Goal: Task Accomplishment & Management: Manage account settings

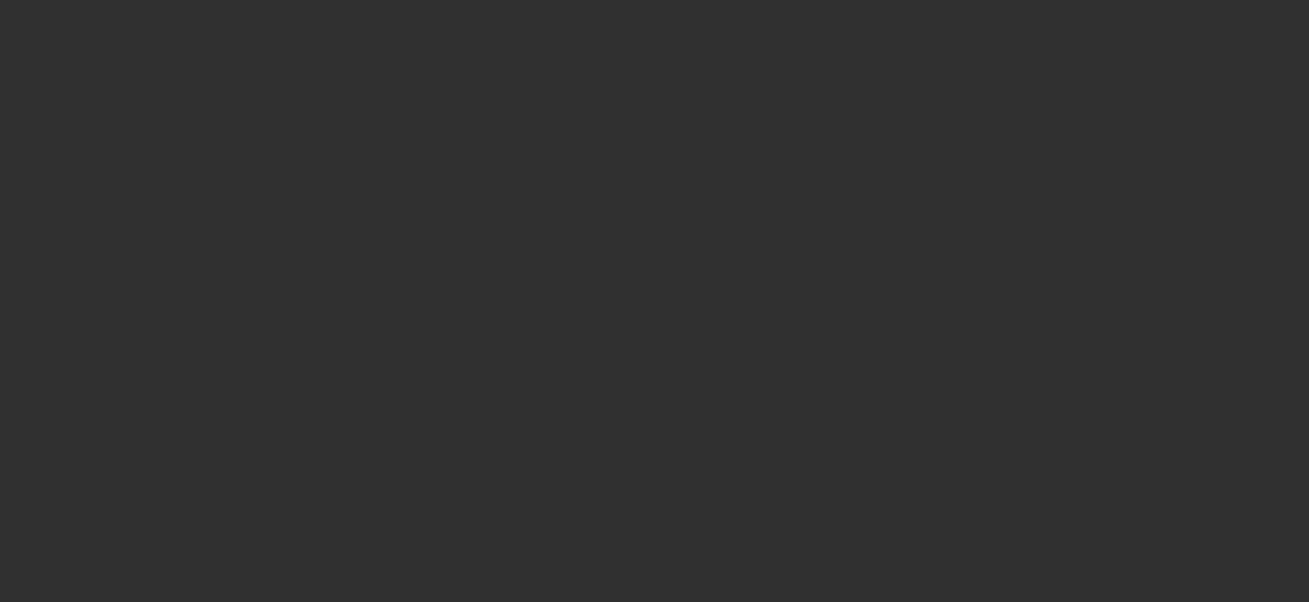
select select "10"
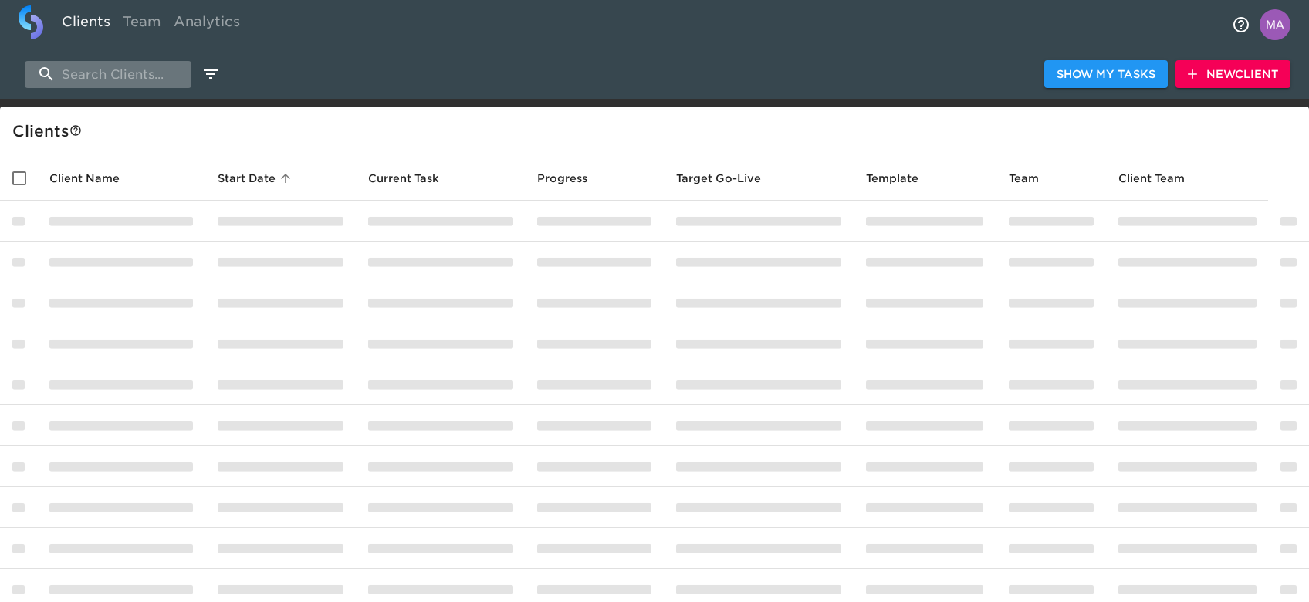
click at [117, 76] on input "search" at bounding box center [108, 74] width 167 height 27
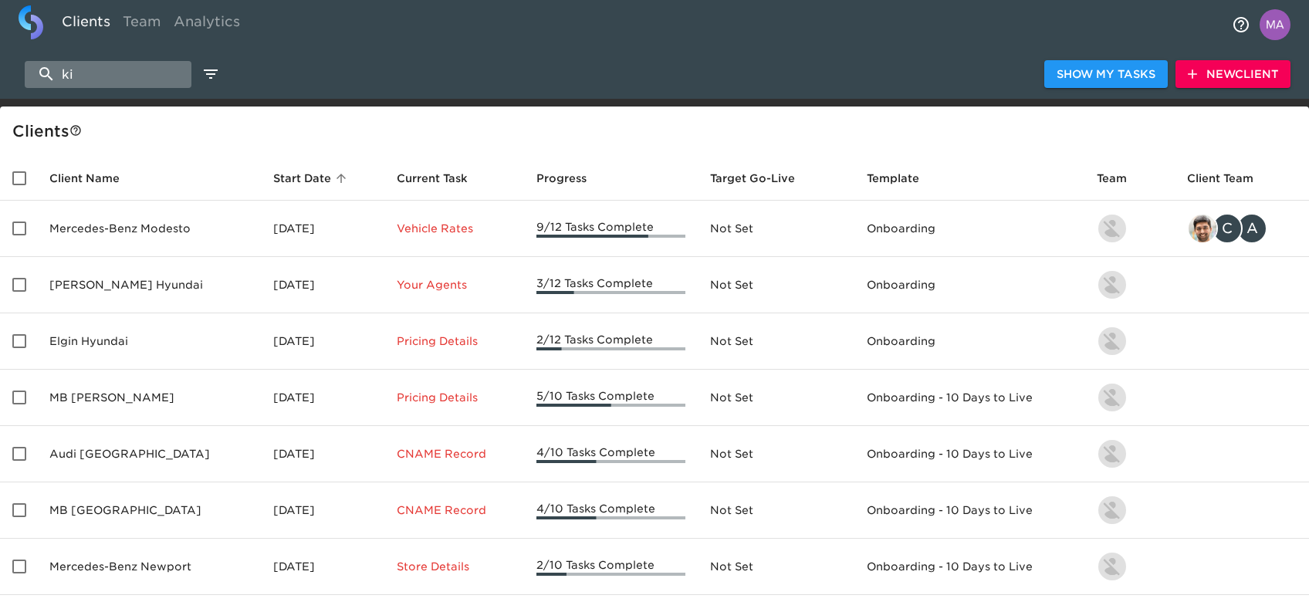
type input "kia"
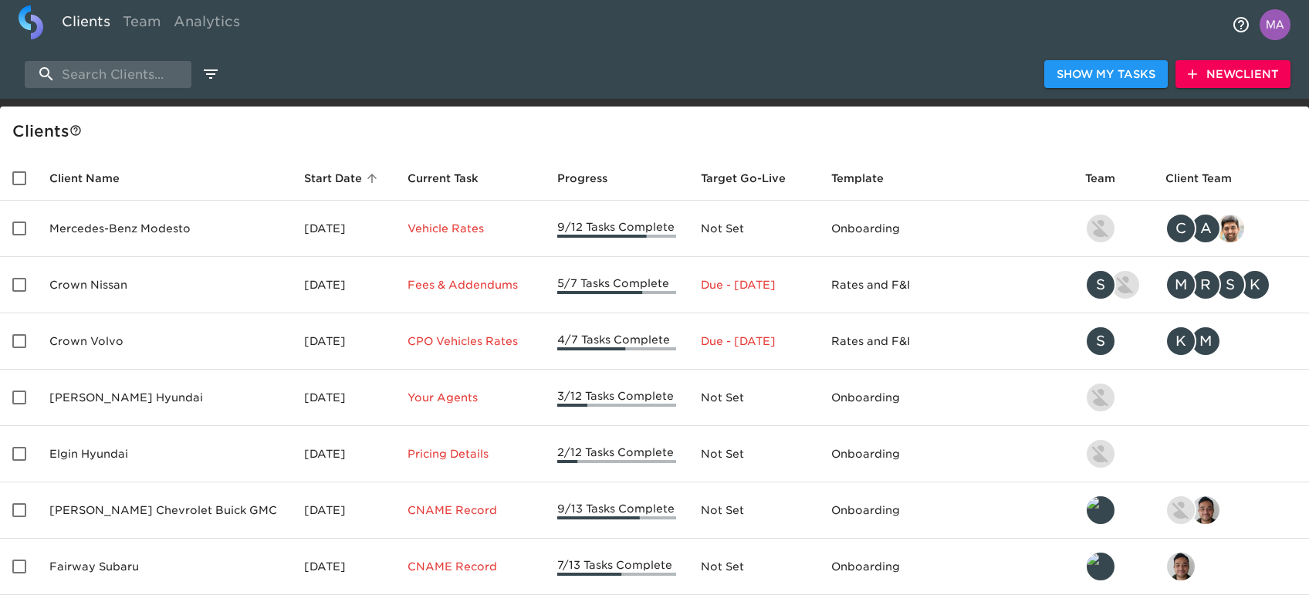
click at [388, 40] on div "Clients Team Analytics" at bounding box center [654, 24] width 1309 height 49
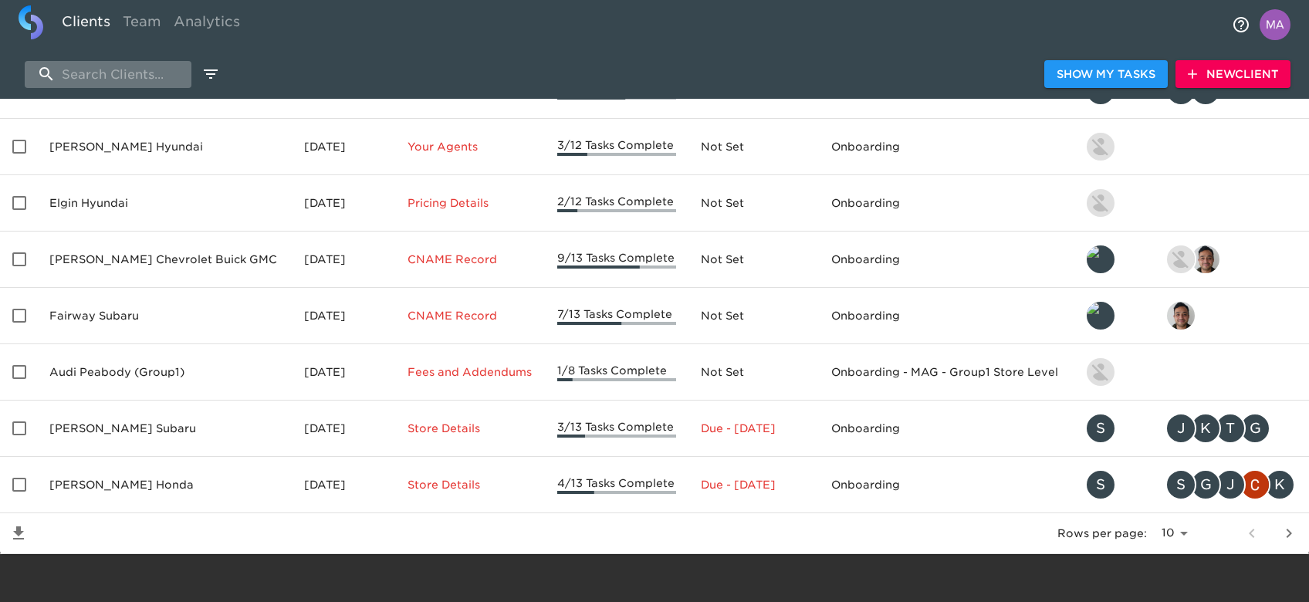
click at [93, 71] on input "search" at bounding box center [108, 74] width 167 height 27
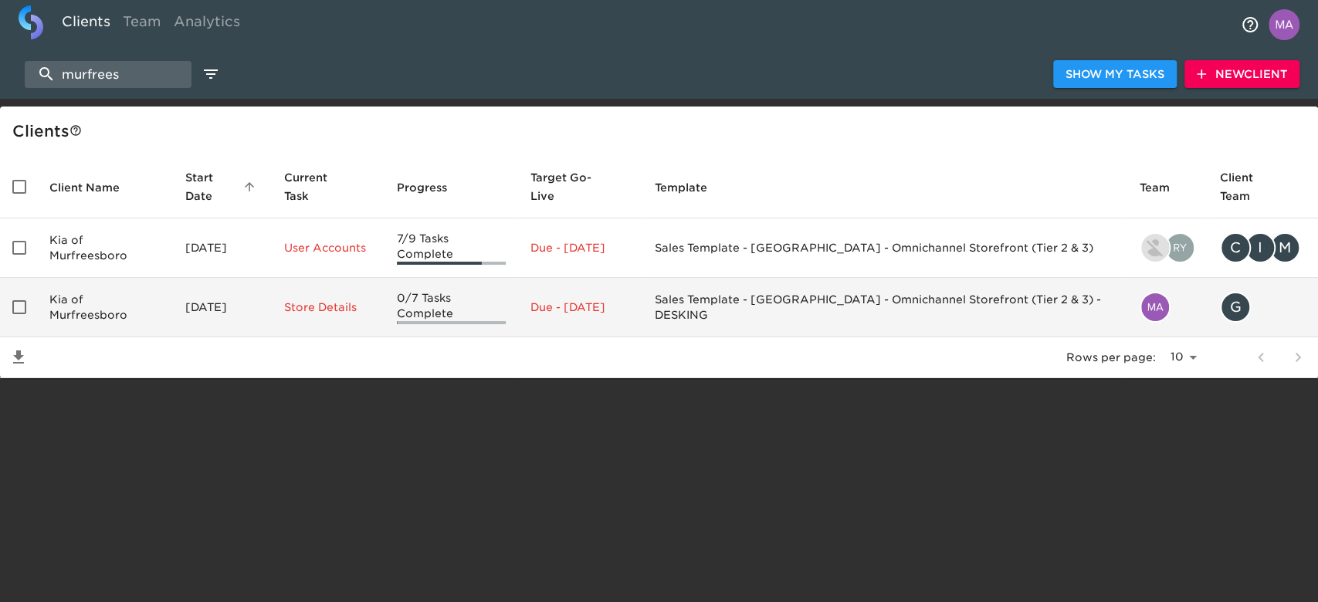
type input "murfrees"
click at [103, 279] on td "Kia of Murfreesboro" at bounding box center [105, 307] width 136 height 59
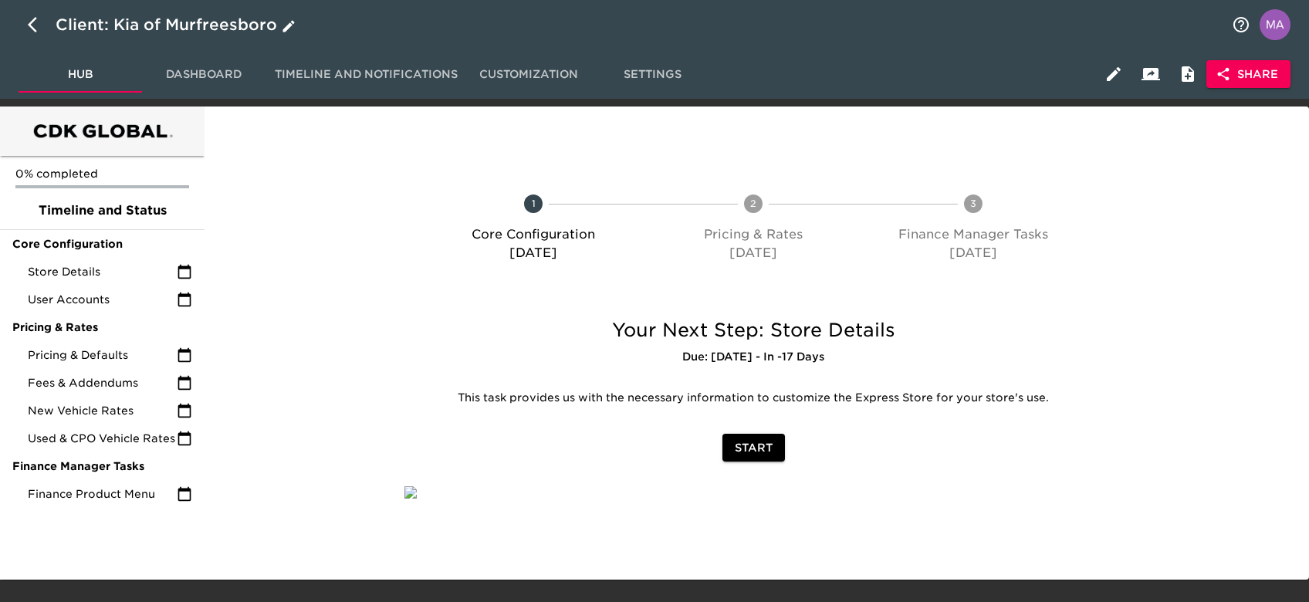
click at [38, 32] on icon "button" at bounding box center [37, 24] width 19 height 19
select select "10"
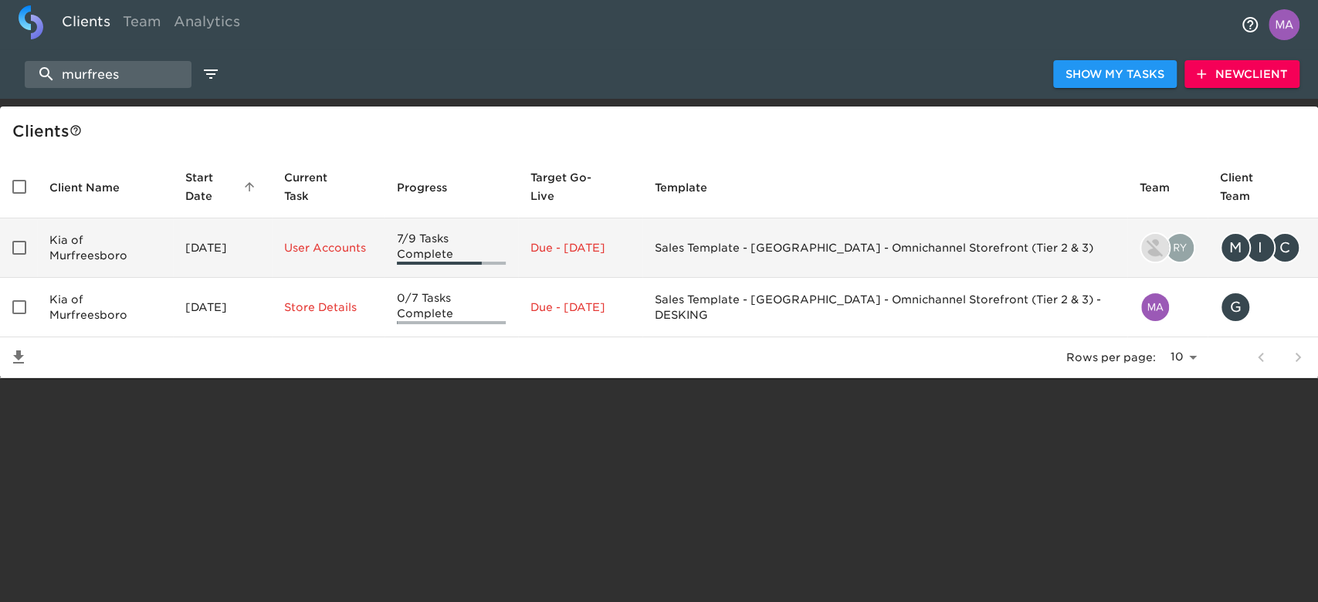
click at [139, 228] on td "Kia of Murfreesboro" at bounding box center [105, 247] width 136 height 59
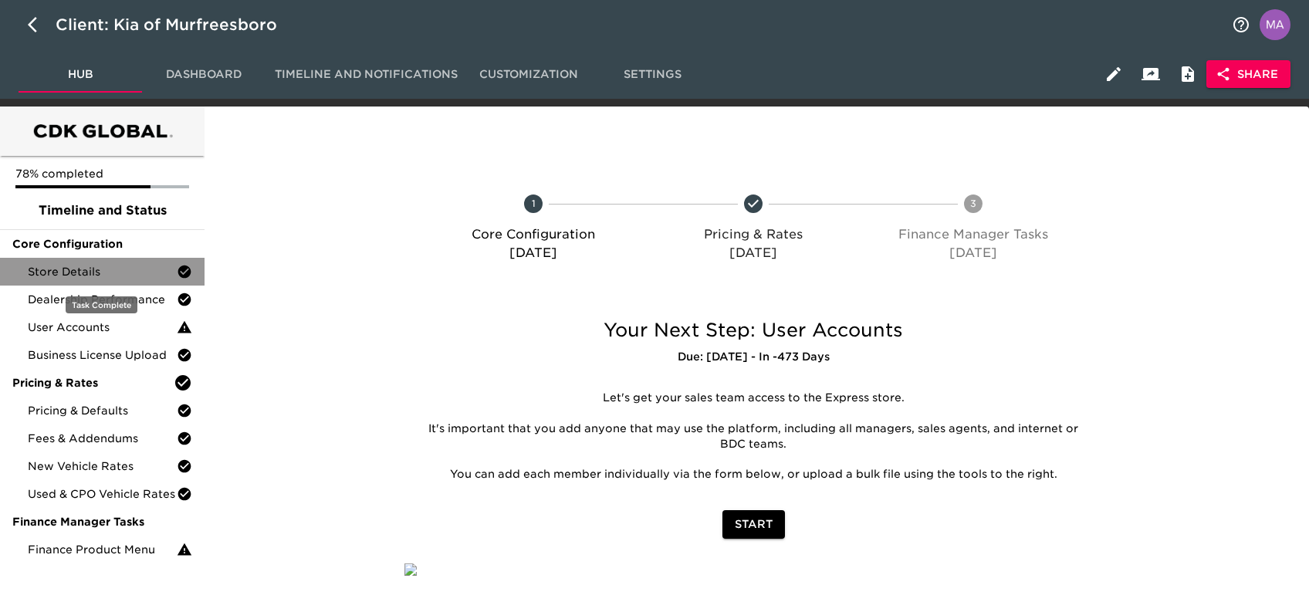
click at [132, 262] on div "Store Details" at bounding box center [102, 272] width 205 height 28
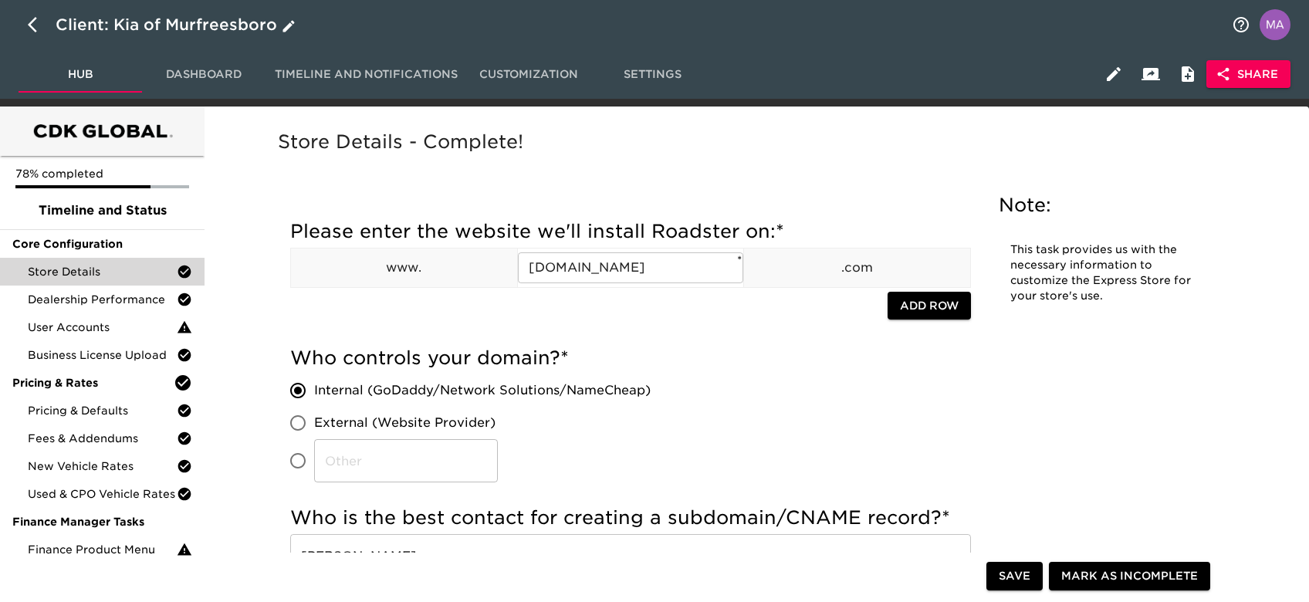
click at [22, 20] on button "button" at bounding box center [37, 24] width 37 height 37
select select "10"
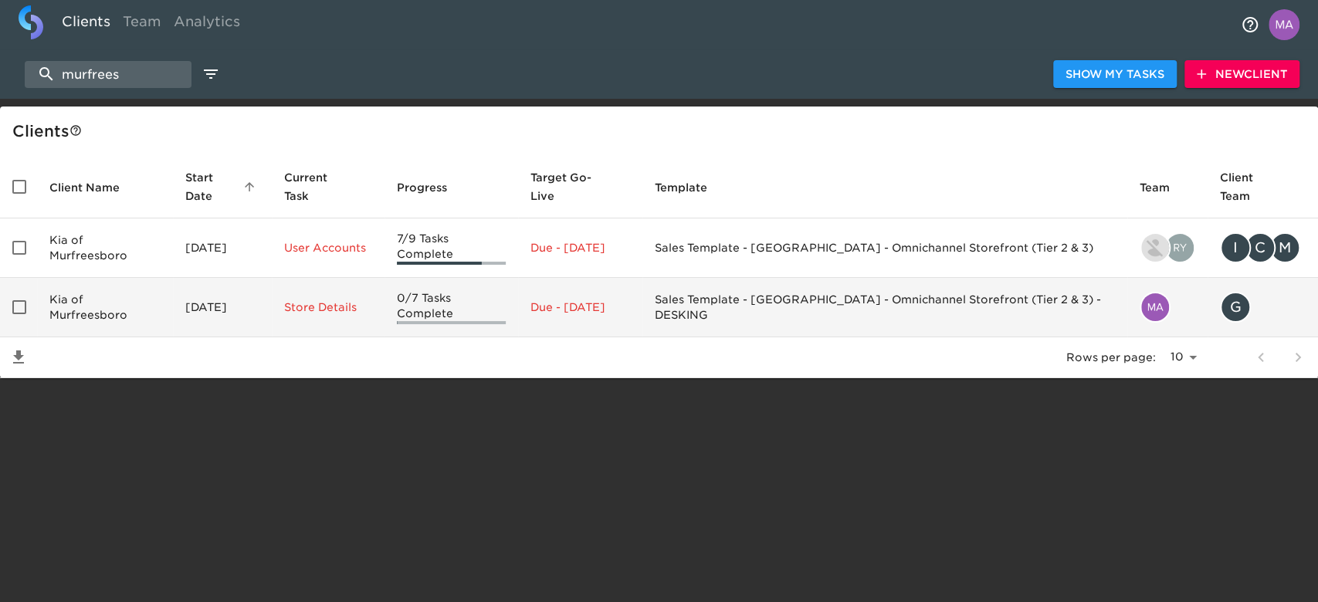
click at [166, 282] on td "Kia of Murfreesboro" at bounding box center [105, 307] width 136 height 59
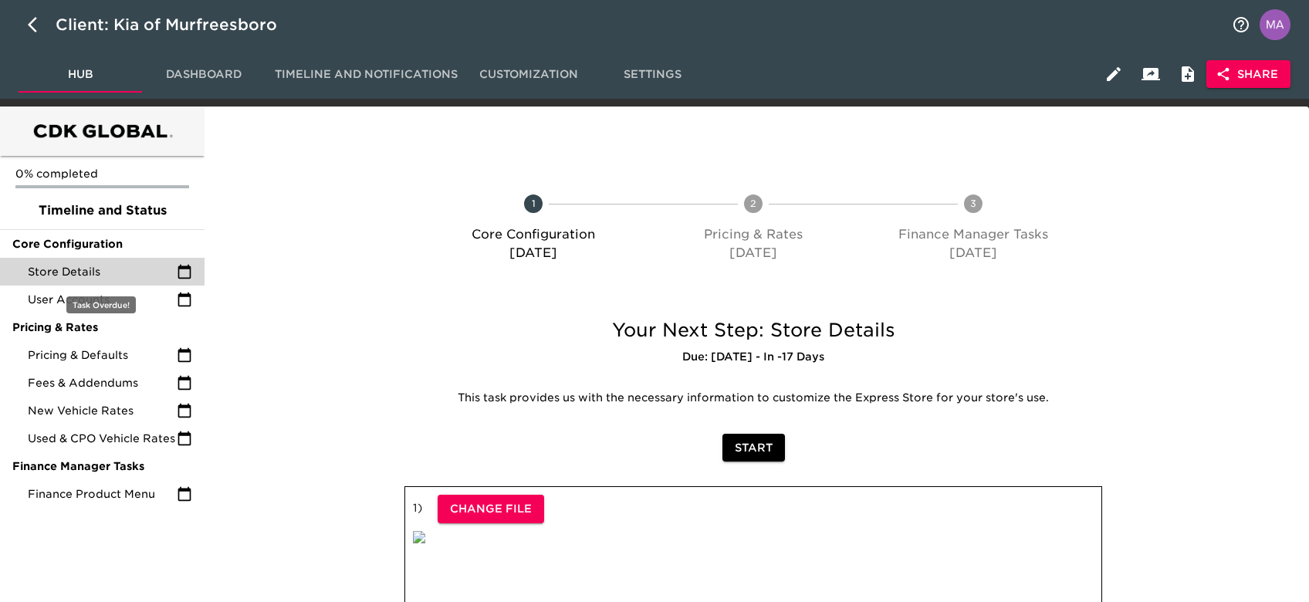
click at [73, 272] on span "Store Details" at bounding box center [102, 271] width 149 height 15
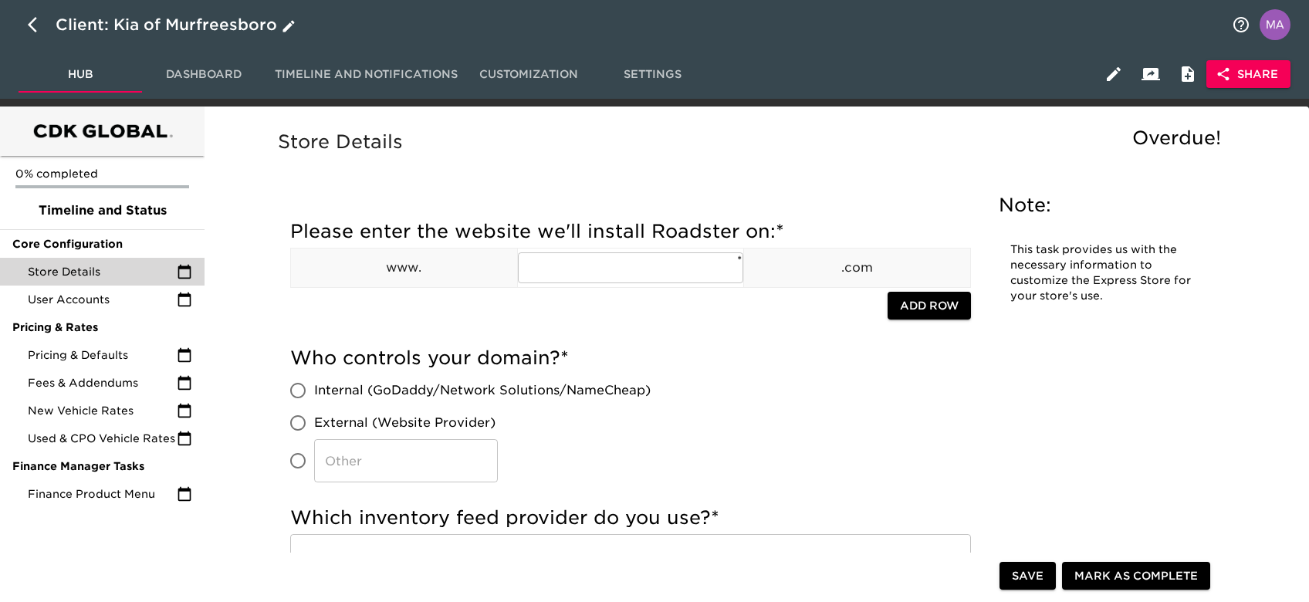
click at [30, 37] on button "button" at bounding box center [37, 24] width 37 height 37
select select "10"
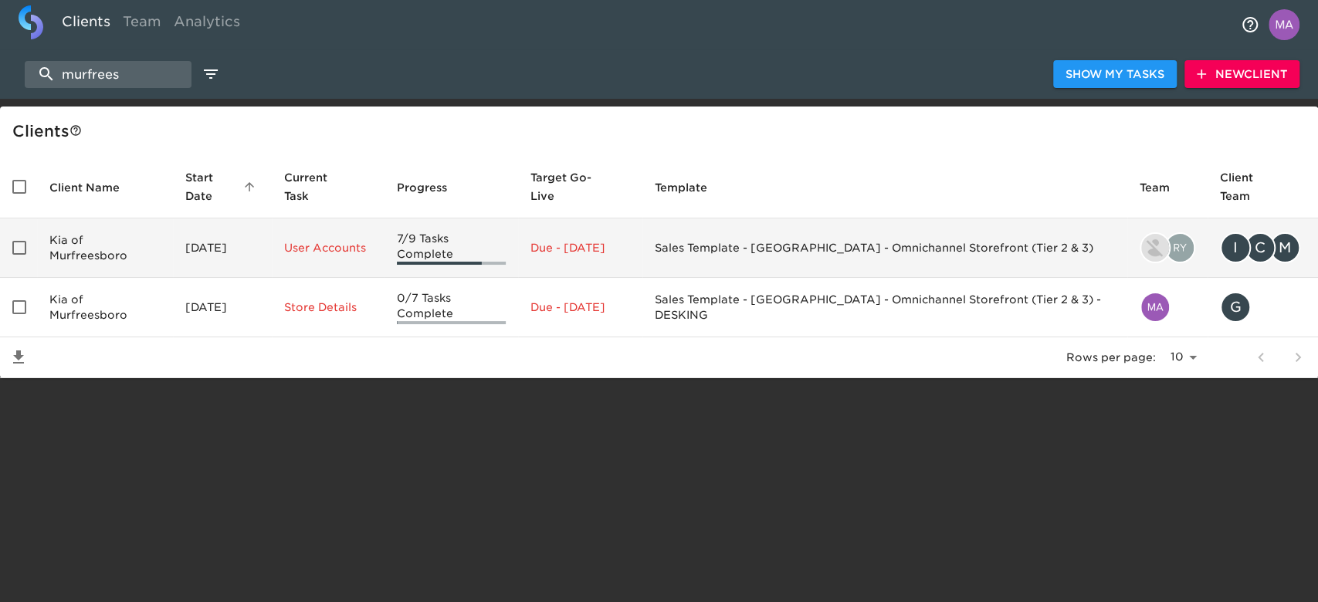
click at [113, 232] on td "Kia of Murfreesboro" at bounding box center [105, 247] width 136 height 59
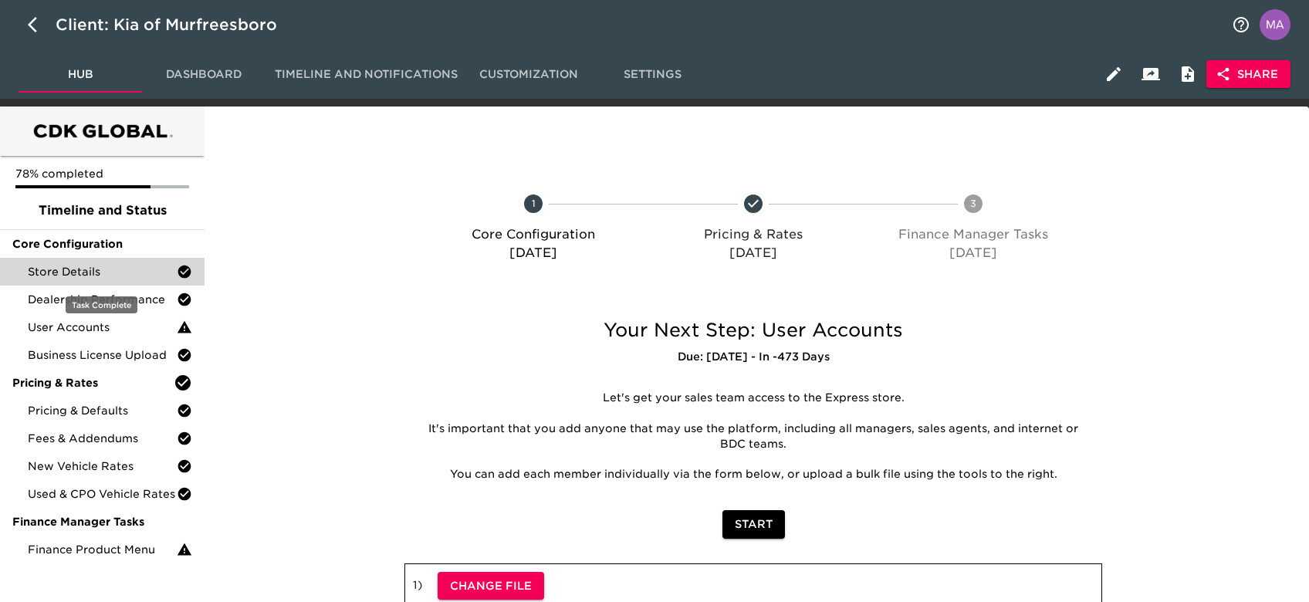
click at [76, 279] on div "Store Details" at bounding box center [102, 272] width 205 height 28
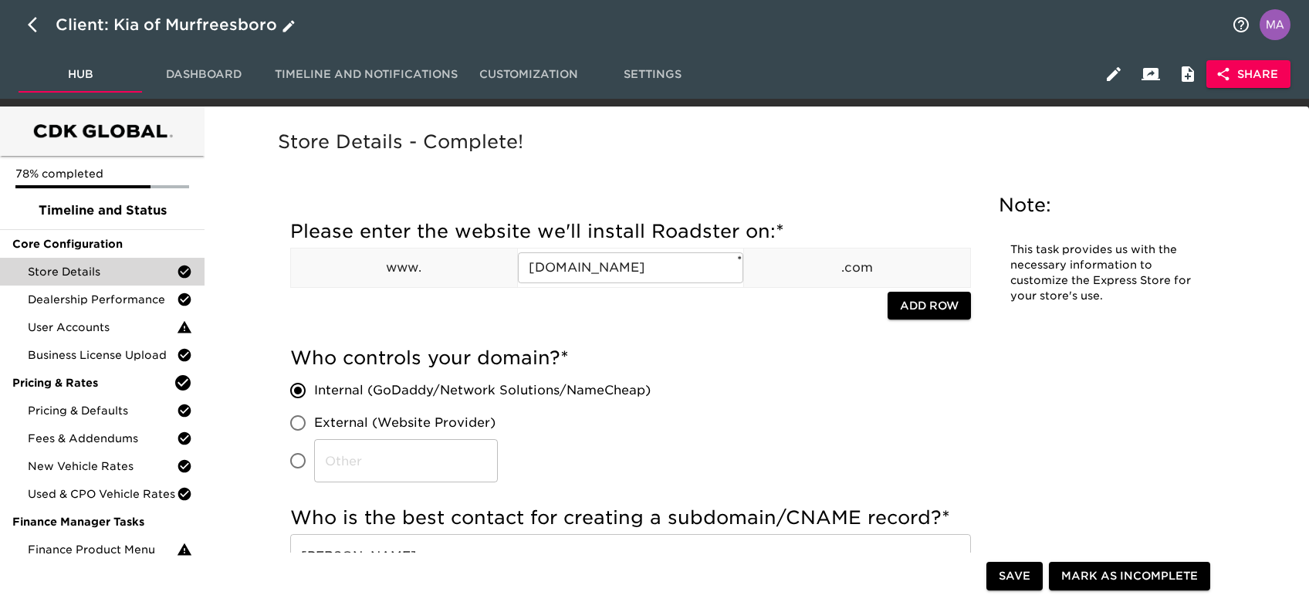
click at [37, 25] on icon "button" at bounding box center [37, 24] width 19 height 19
select select "10"
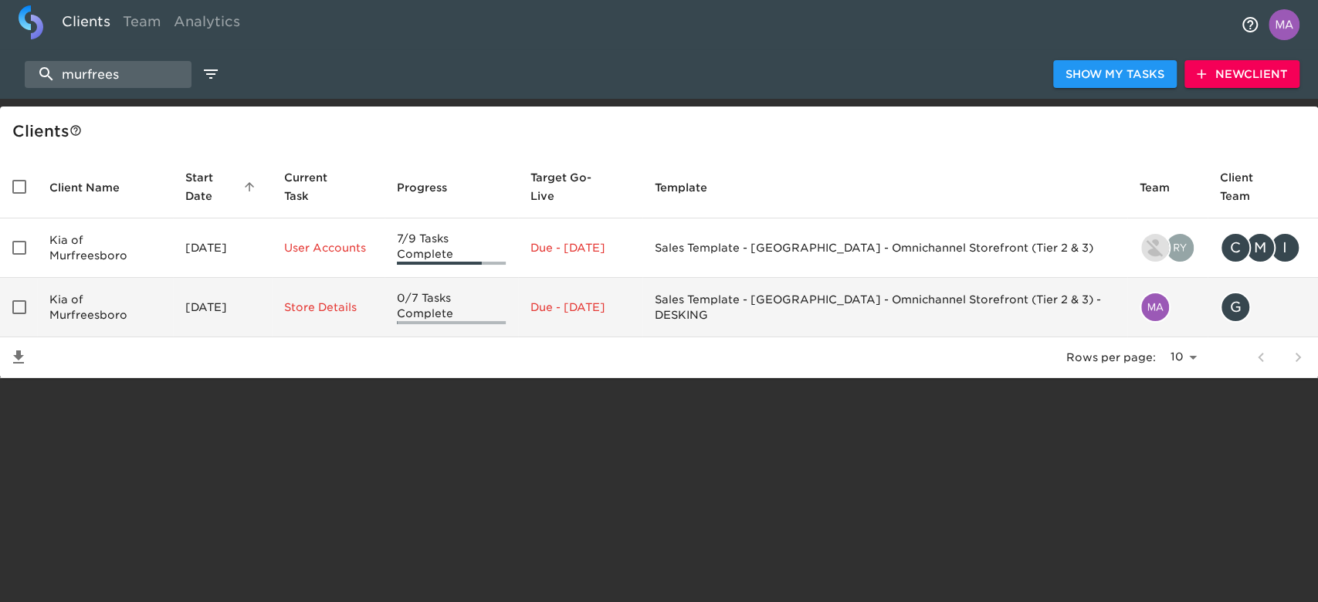
click at [144, 282] on td "Kia of Murfreesboro" at bounding box center [105, 307] width 136 height 59
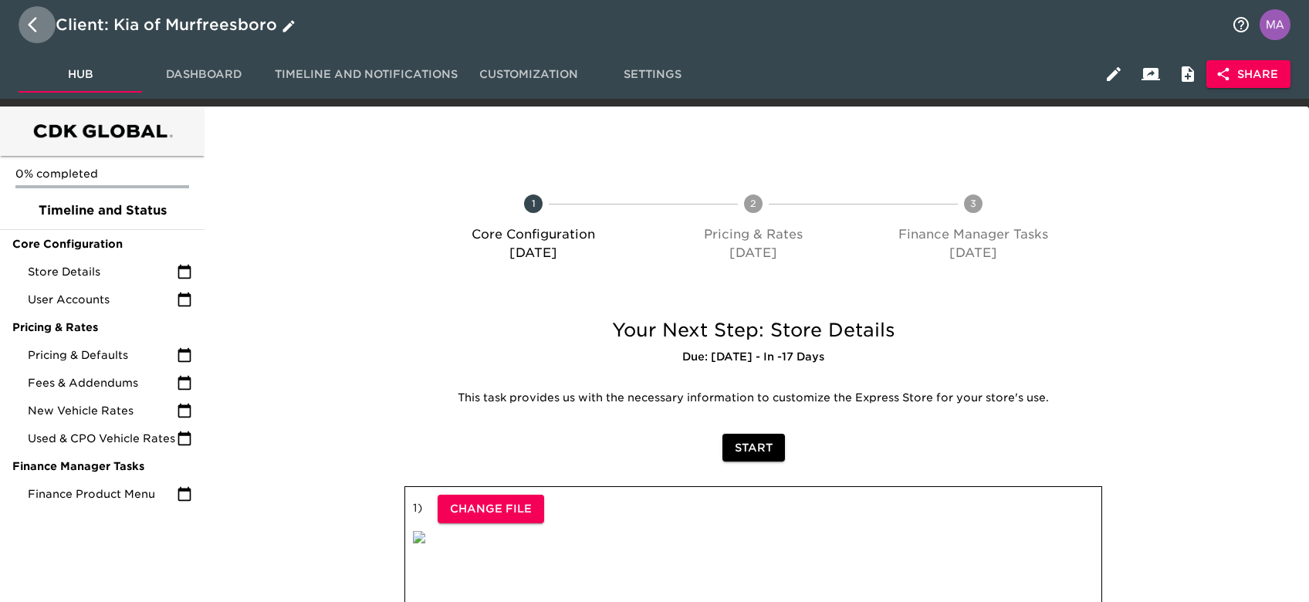
click at [25, 24] on button "button" at bounding box center [37, 24] width 37 height 37
select select "10"
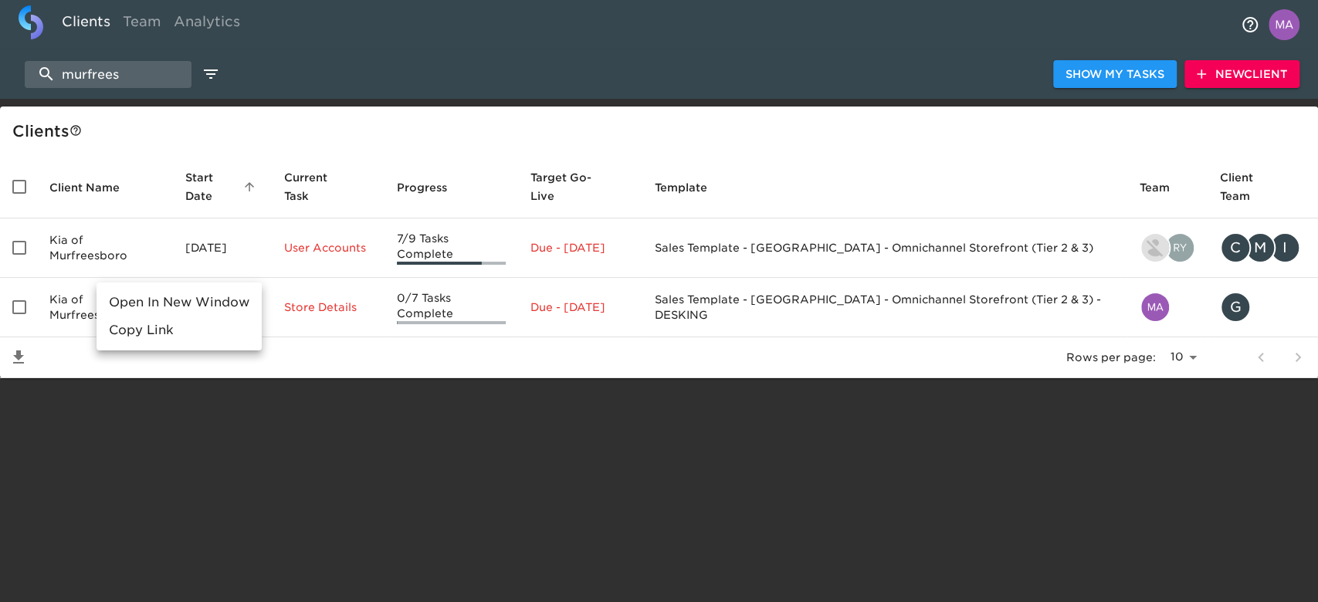
click at [140, 306] on li "Open In New Window" at bounding box center [178, 303] width 165 height 28
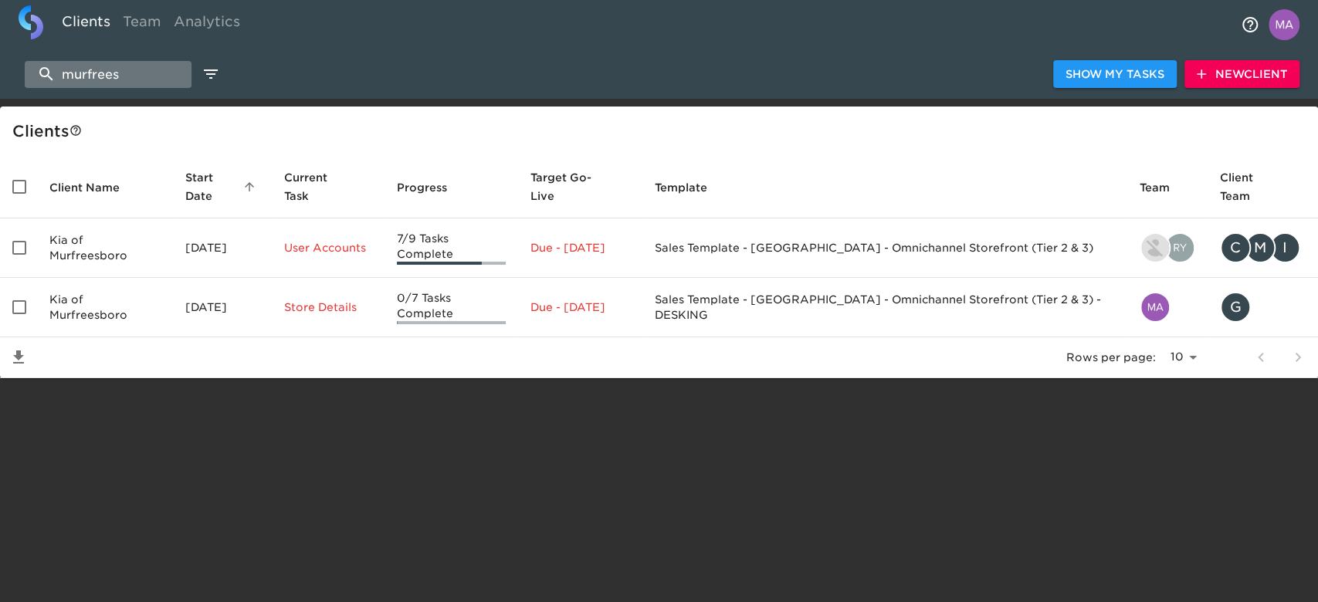
click at [137, 76] on input "murfrees" at bounding box center [108, 74] width 167 height 27
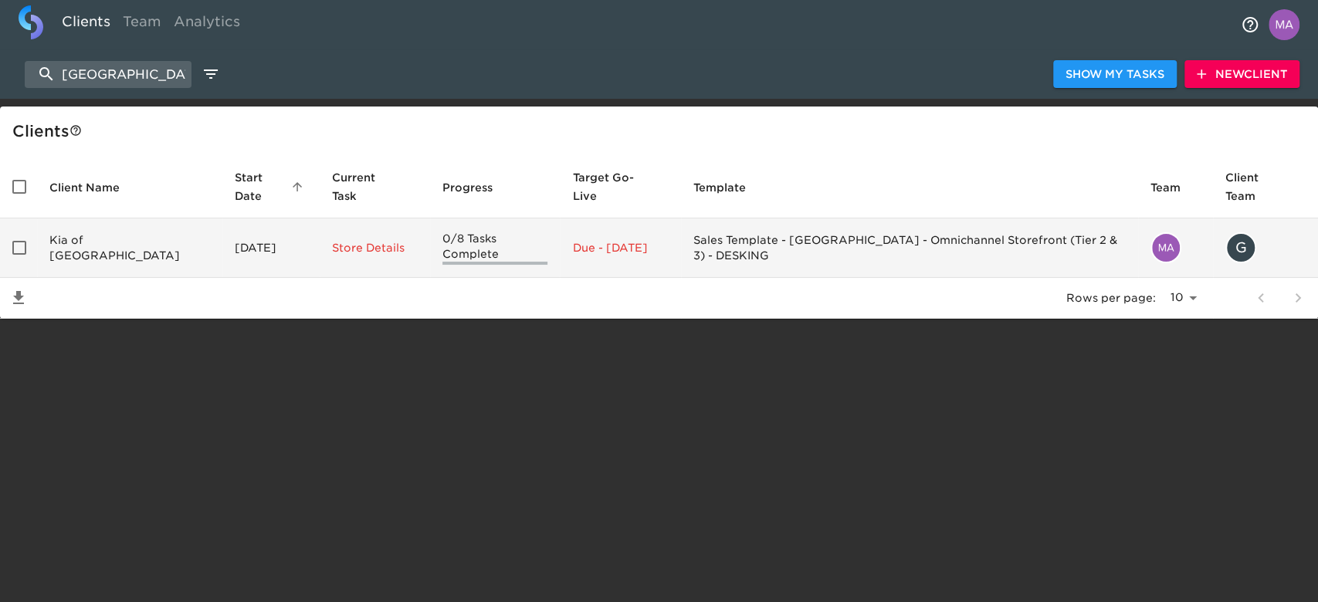
type input "mechanicsville"
click at [135, 219] on td "Kia of Mechanicsville" at bounding box center [129, 247] width 185 height 59
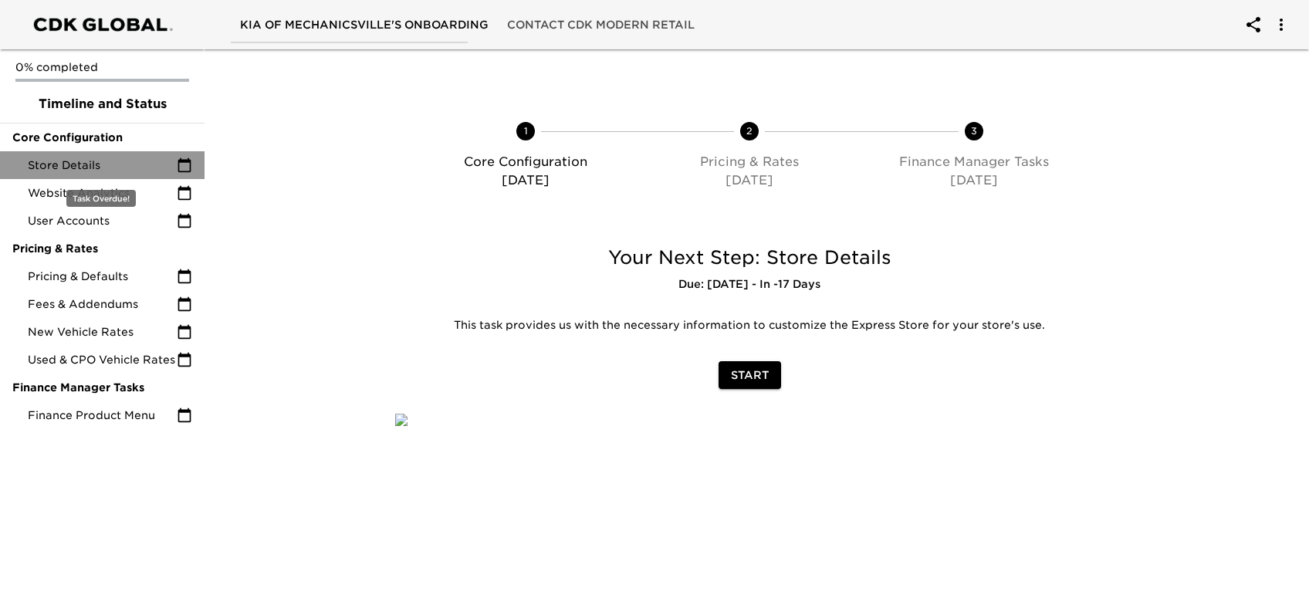
click at [76, 162] on span "Store Details" at bounding box center [102, 164] width 149 height 15
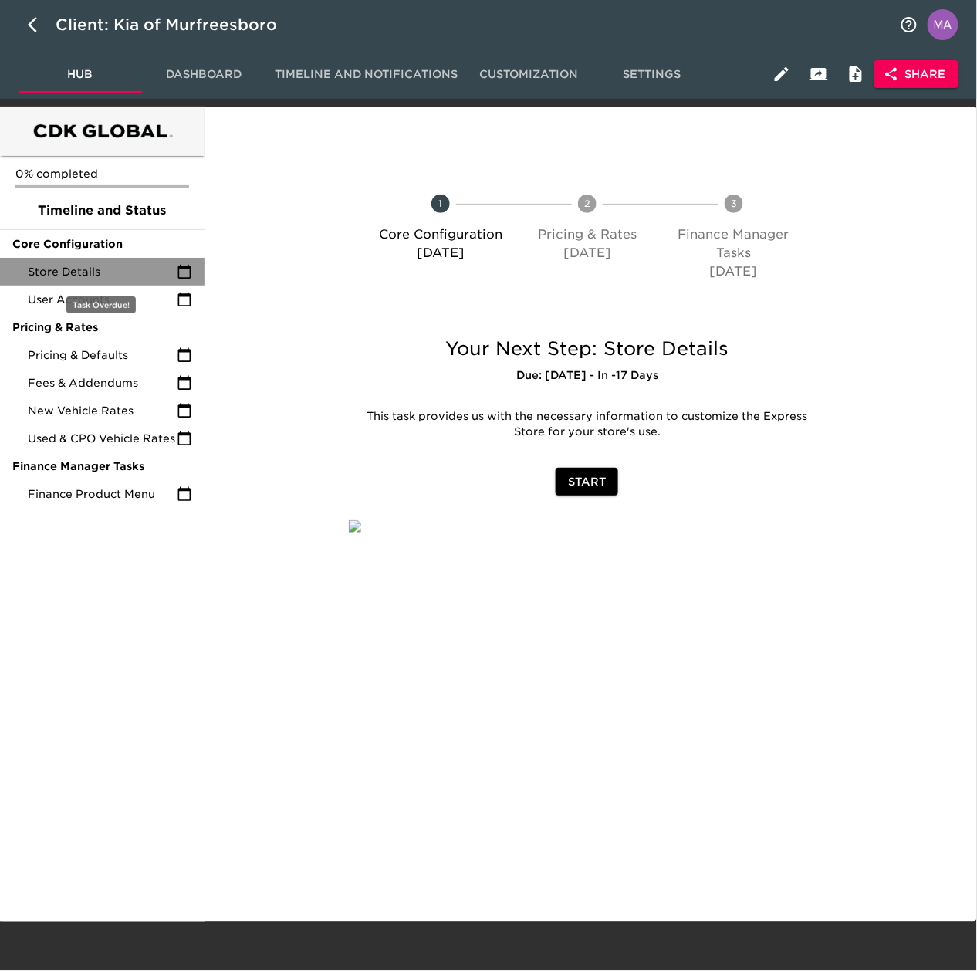
click at [77, 258] on div "Store Details" at bounding box center [102, 272] width 205 height 28
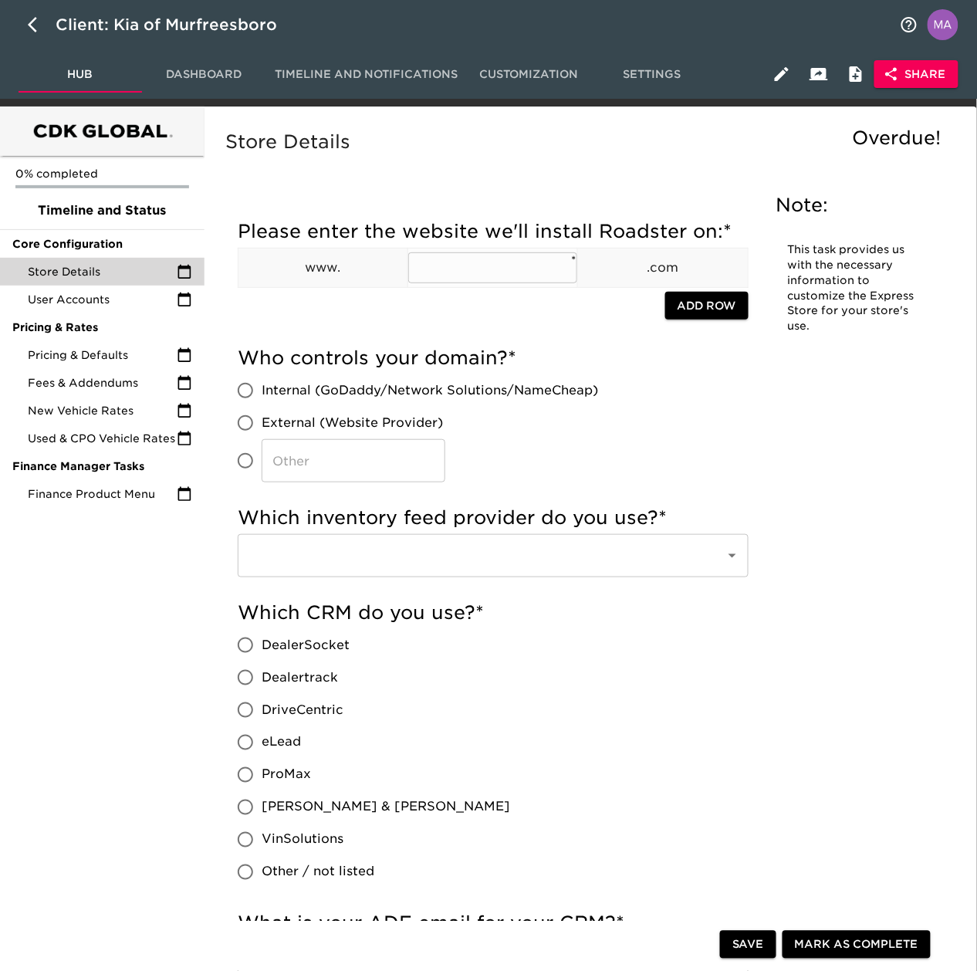
click at [469, 278] on input "text" at bounding box center [492, 267] width 169 height 31
paste input "[DOMAIN_NAME]"
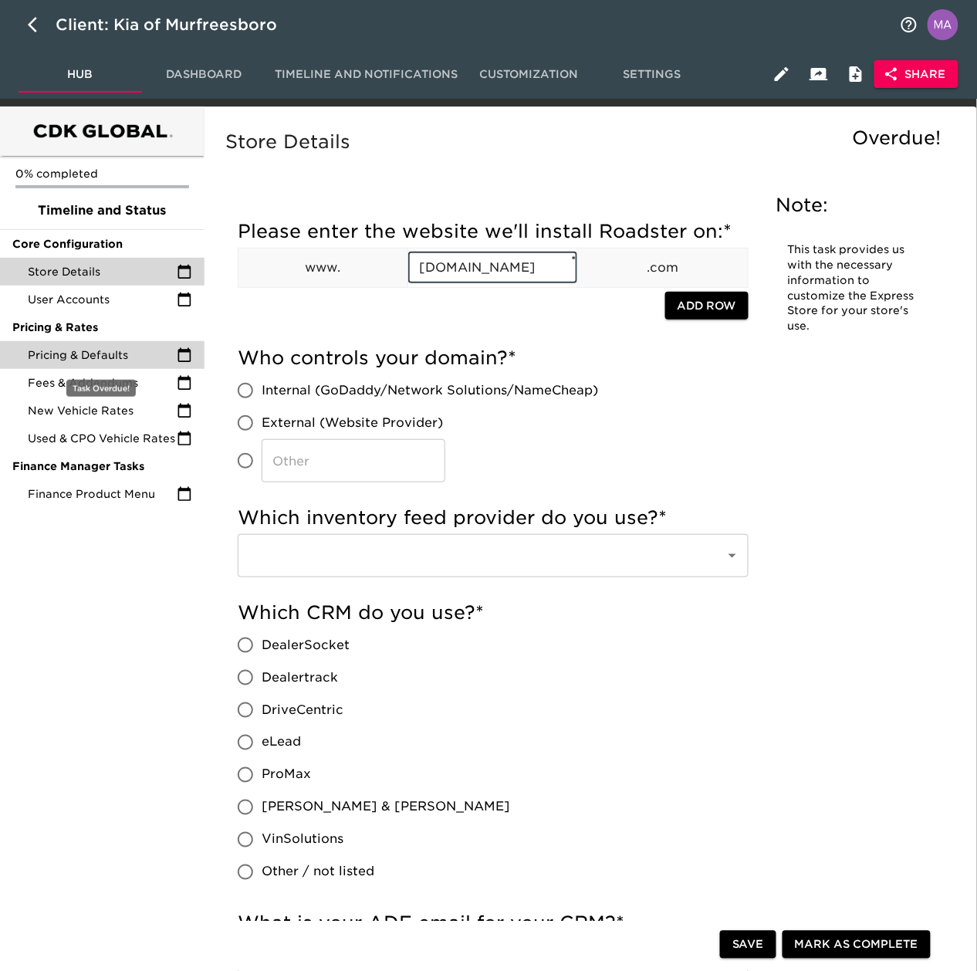
type input "[DOMAIN_NAME]"
click at [134, 350] on span "Pricing & Defaults" at bounding box center [102, 354] width 149 height 15
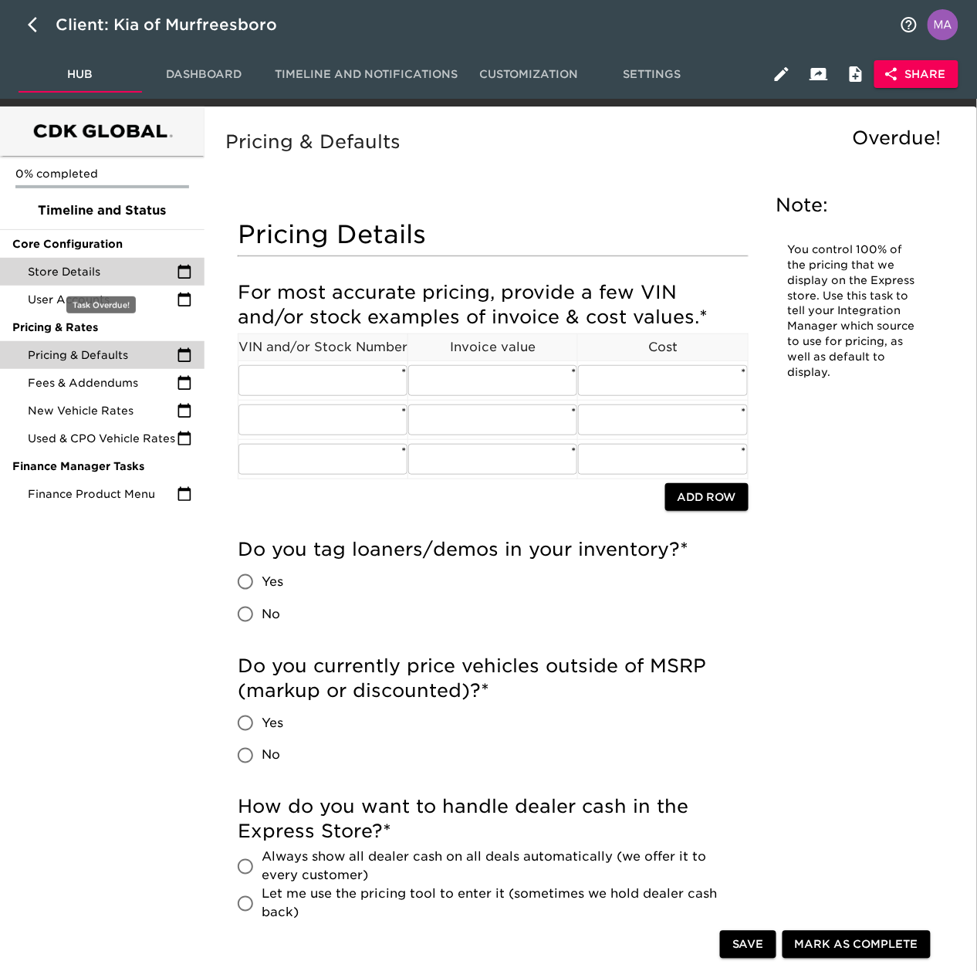
click at [140, 273] on span "Store Details" at bounding box center [102, 271] width 149 height 15
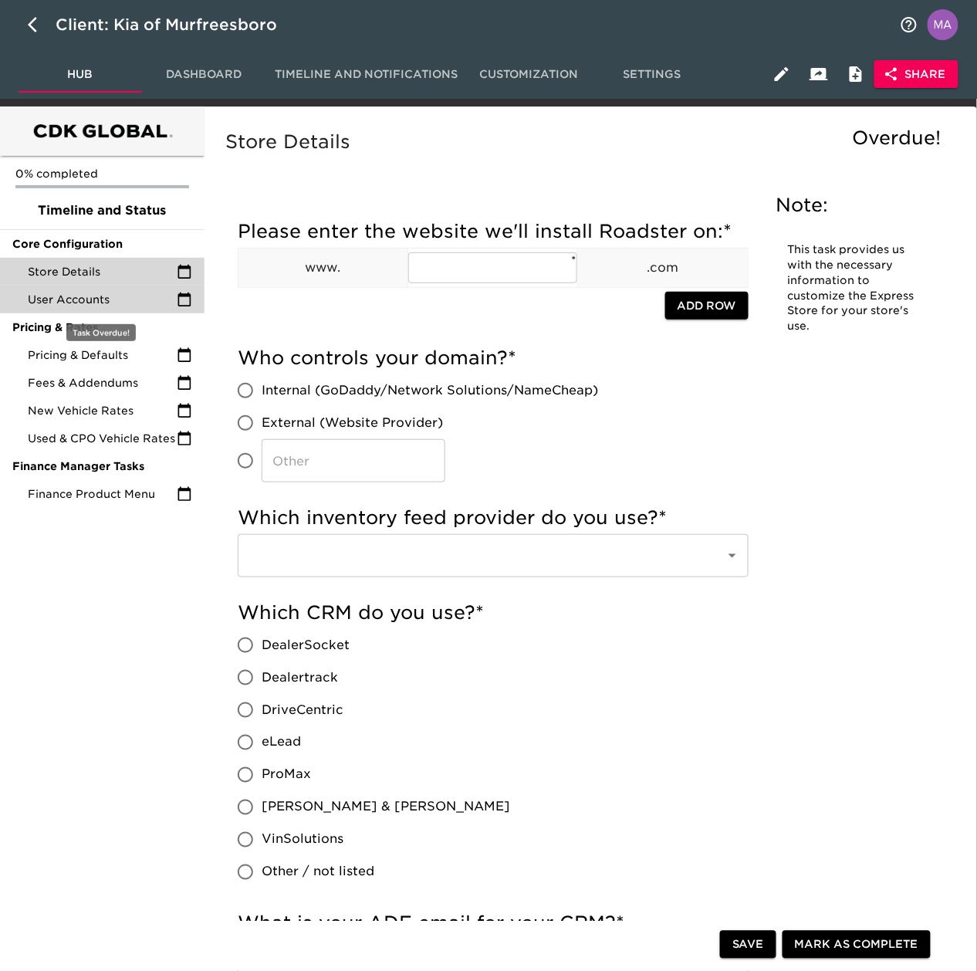
click at [134, 303] on span "User Accounts" at bounding box center [102, 299] width 149 height 15
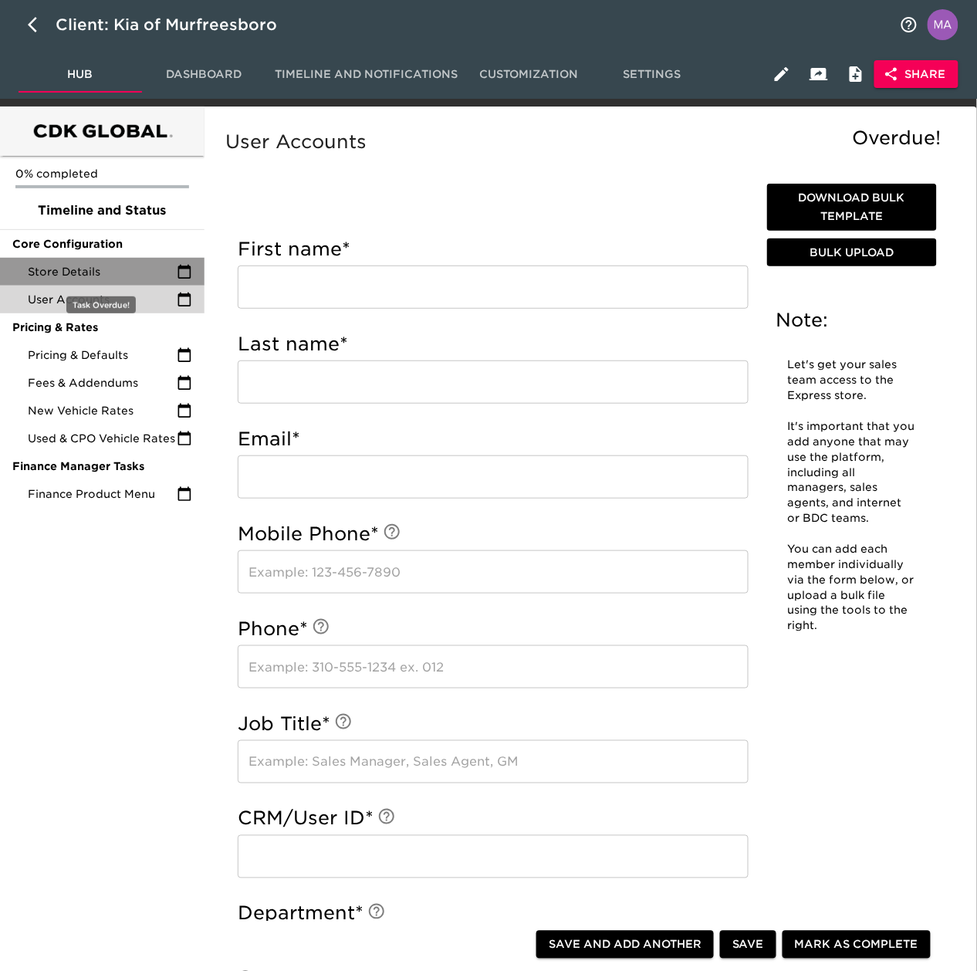
click at [136, 270] on span "Store Details" at bounding box center [102, 271] width 149 height 15
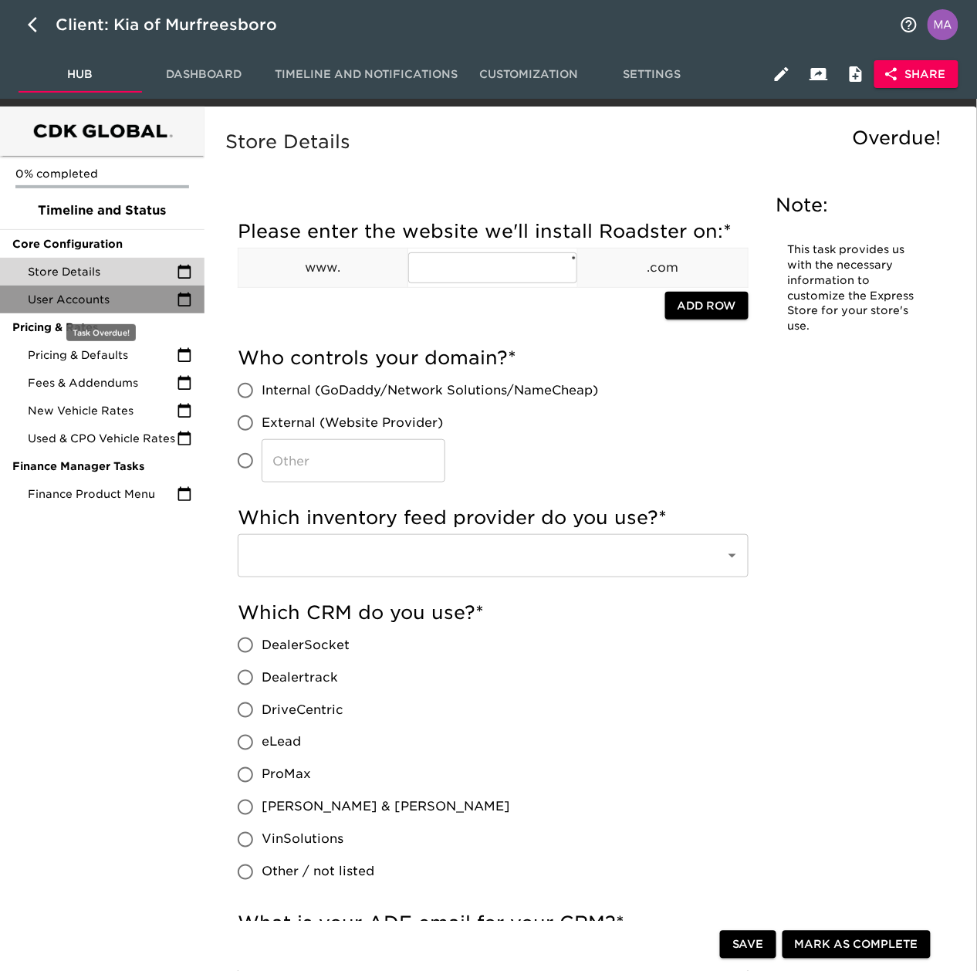
click at [128, 298] on span "User Accounts" at bounding box center [102, 299] width 149 height 15
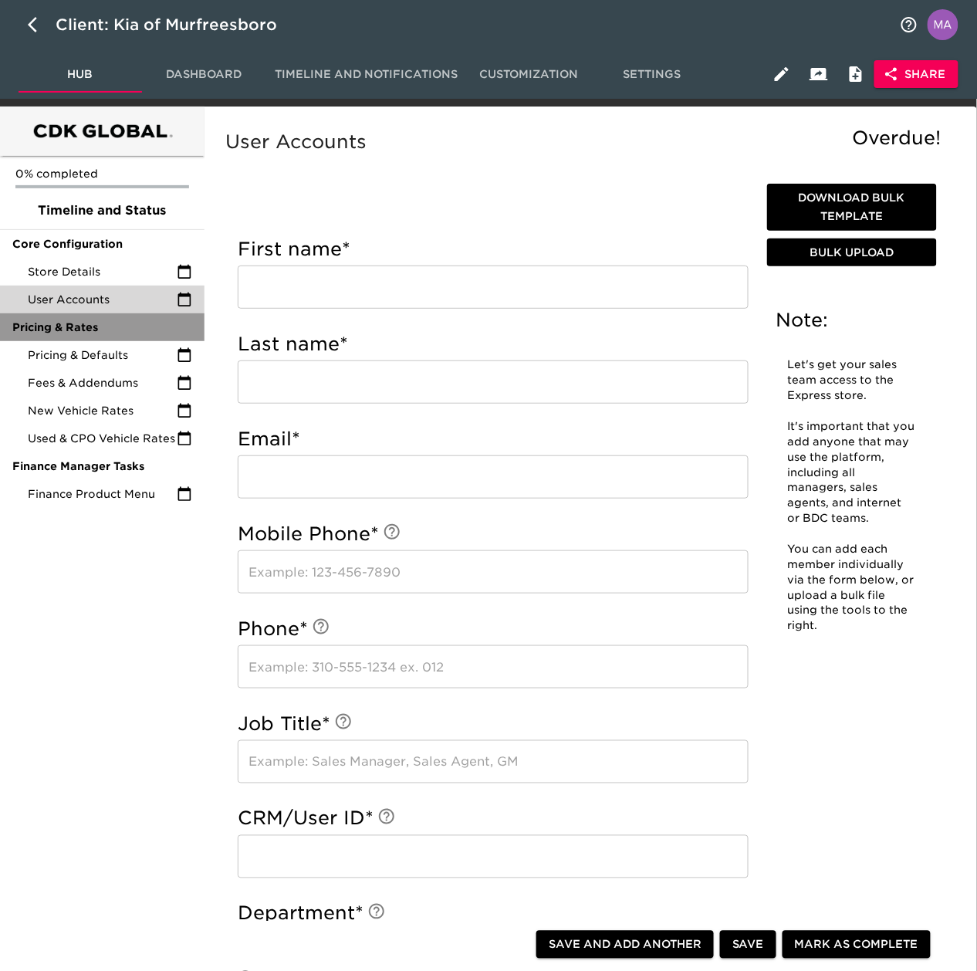
click at [118, 326] on span "Pricing & Rates" at bounding box center [102, 327] width 180 height 15
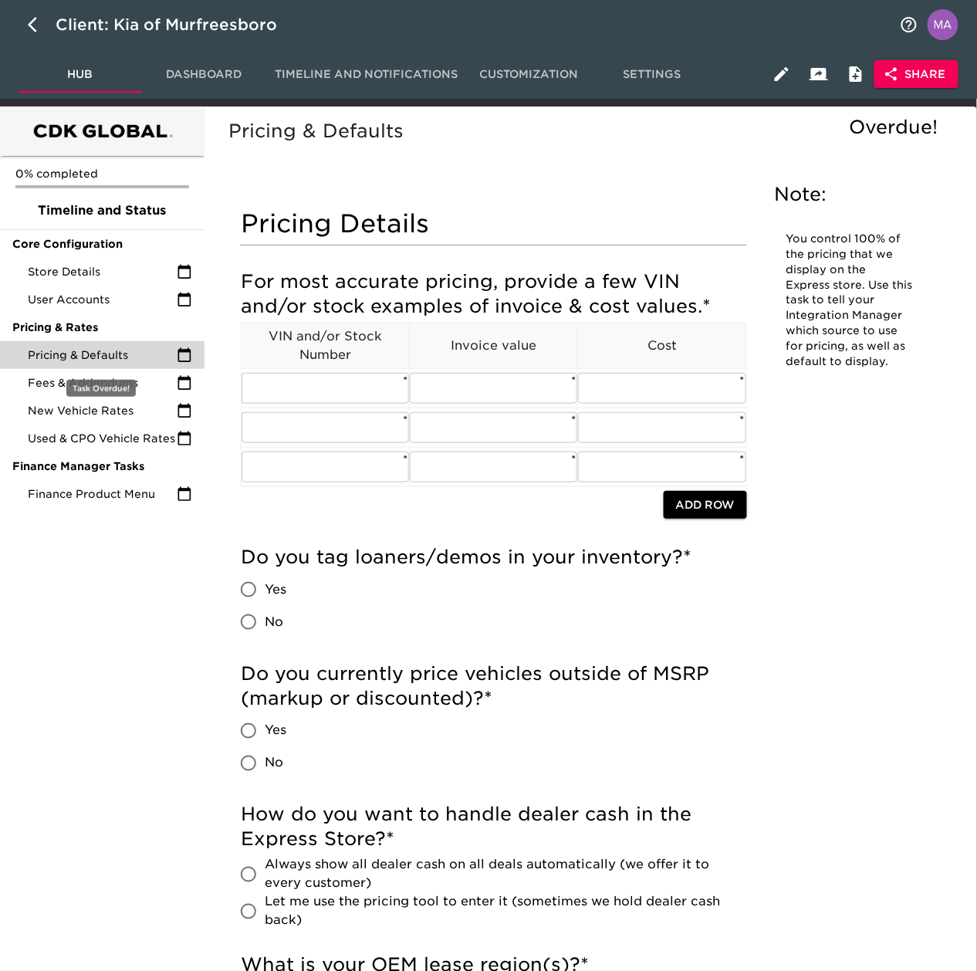
click at [118, 355] on span "Pricing & Defaults" at bounding box center [102, 354] width 149 height 15
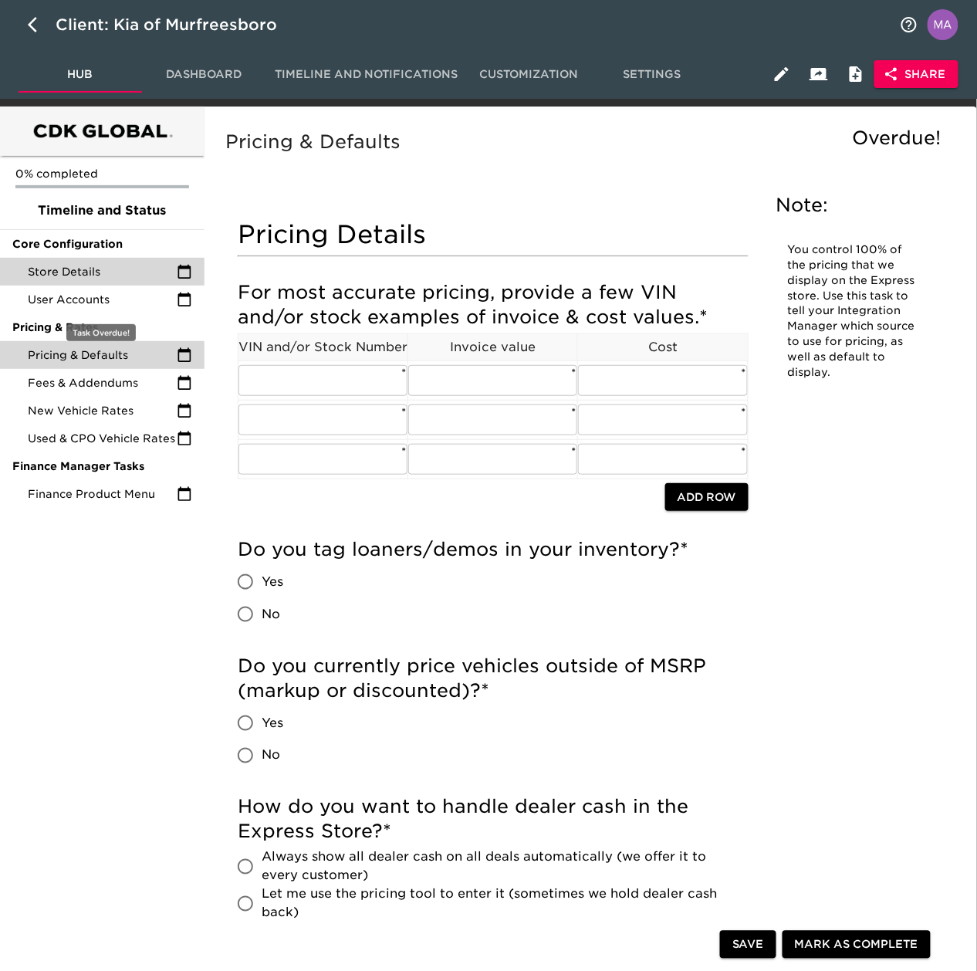
click at [79, 276] on span "Store Details" at bounding box center [102, 271] width 149 height 15
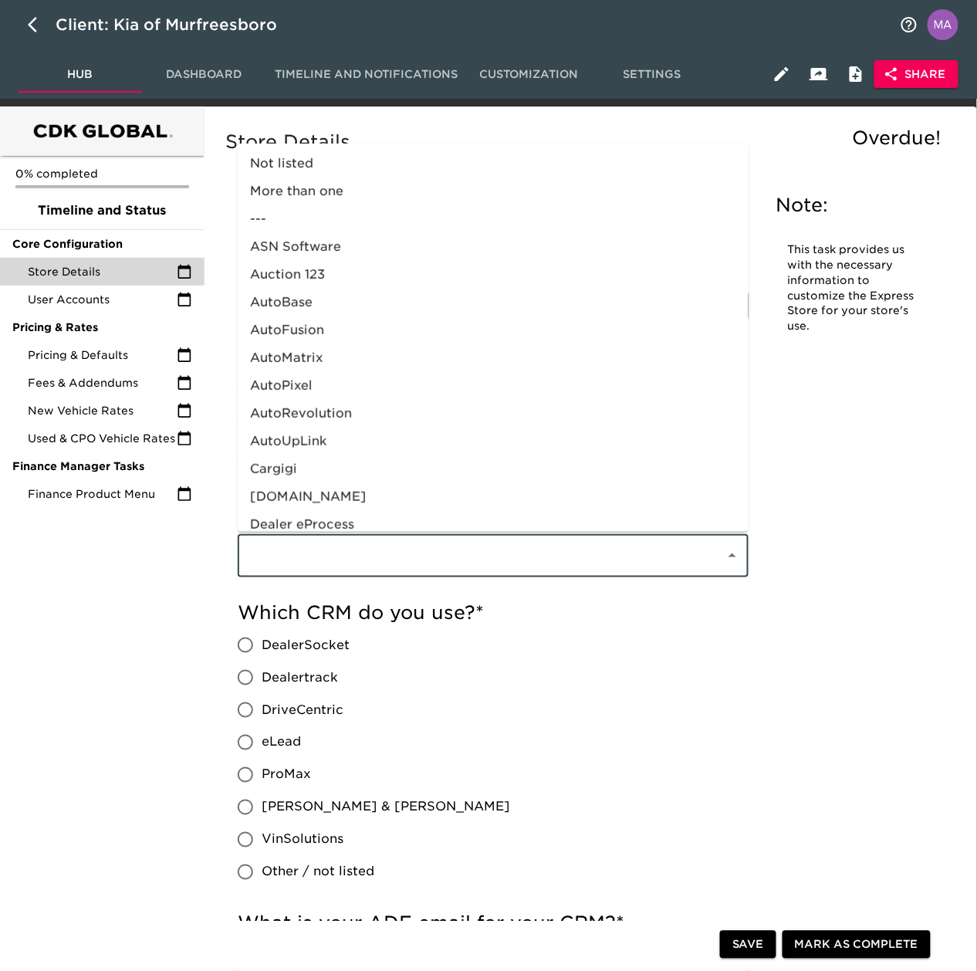
click at [506, 553] on input "text" at bounding box center [472, 555] width 454 height 29
click at [455, 306] on li "AutoBase" at bounding box center [493, 303] width 511 height 28
type input "AutoBase"
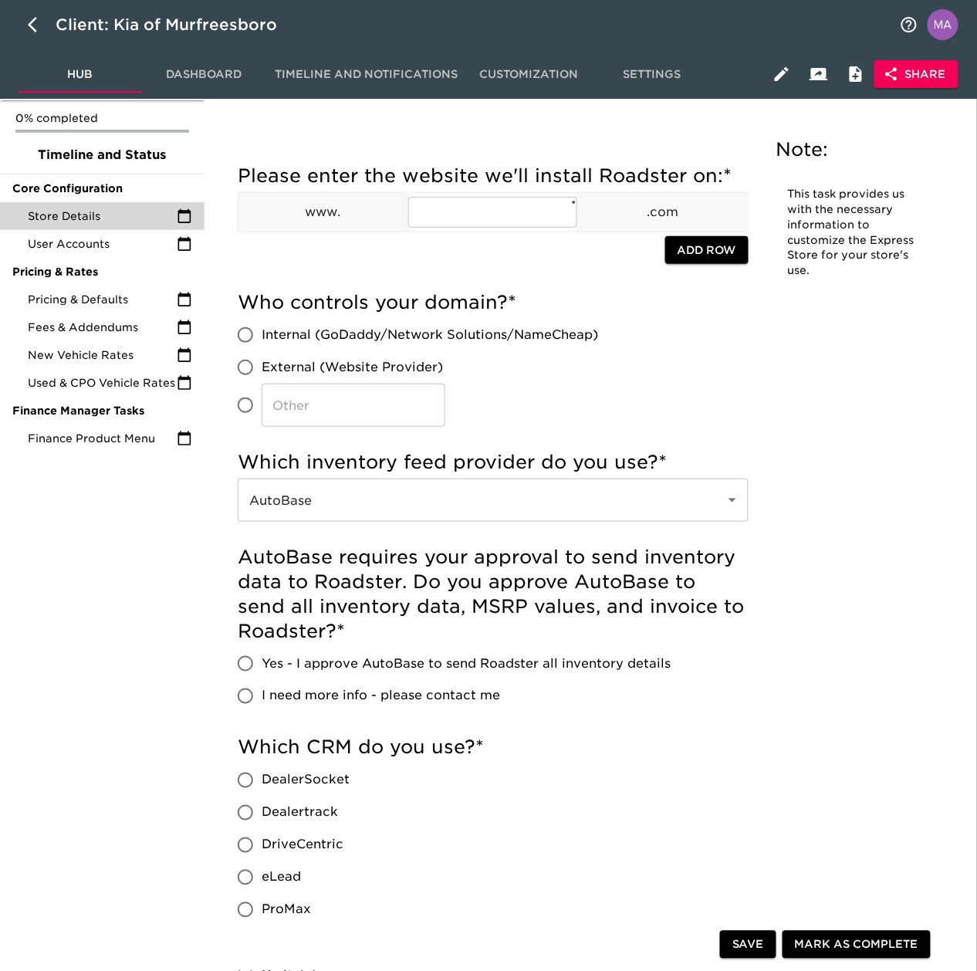
scroll to position [103, 0]
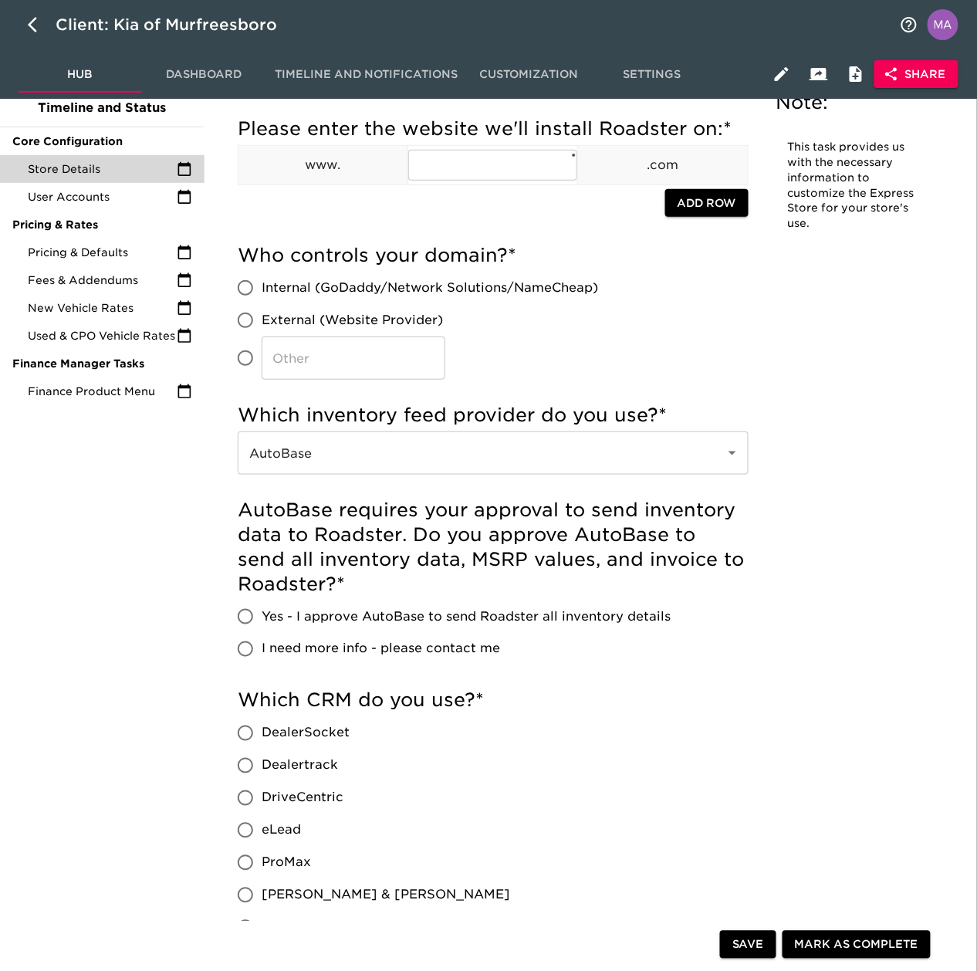
click at [281, 601] on span "Yes - I approve AutoBase to send Roadster all inventory details" at bounding box center [466, 616] width 409 height 19
click at [262, 601] on input "Yes - I approve AutoBase to send Roadster all inventory details" at bounding box center [245, 616] width 32 height 32
radio input "true"
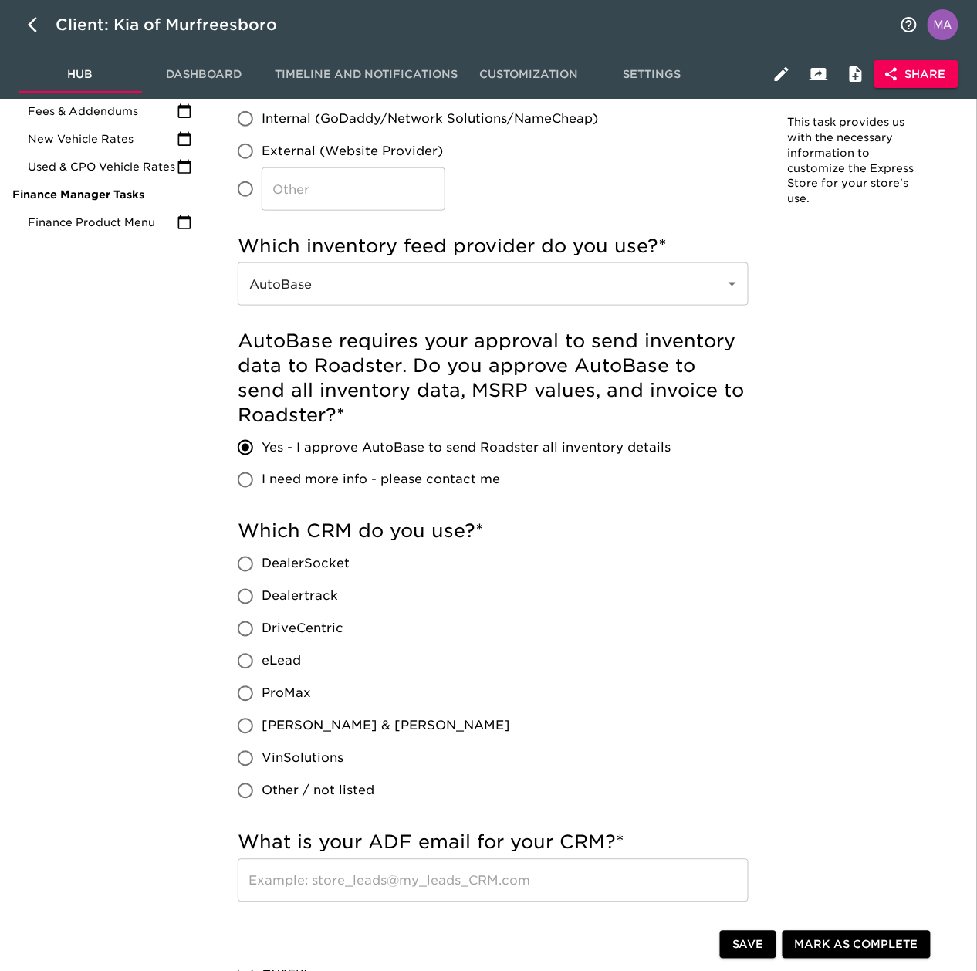
scroll to position [309, 0]
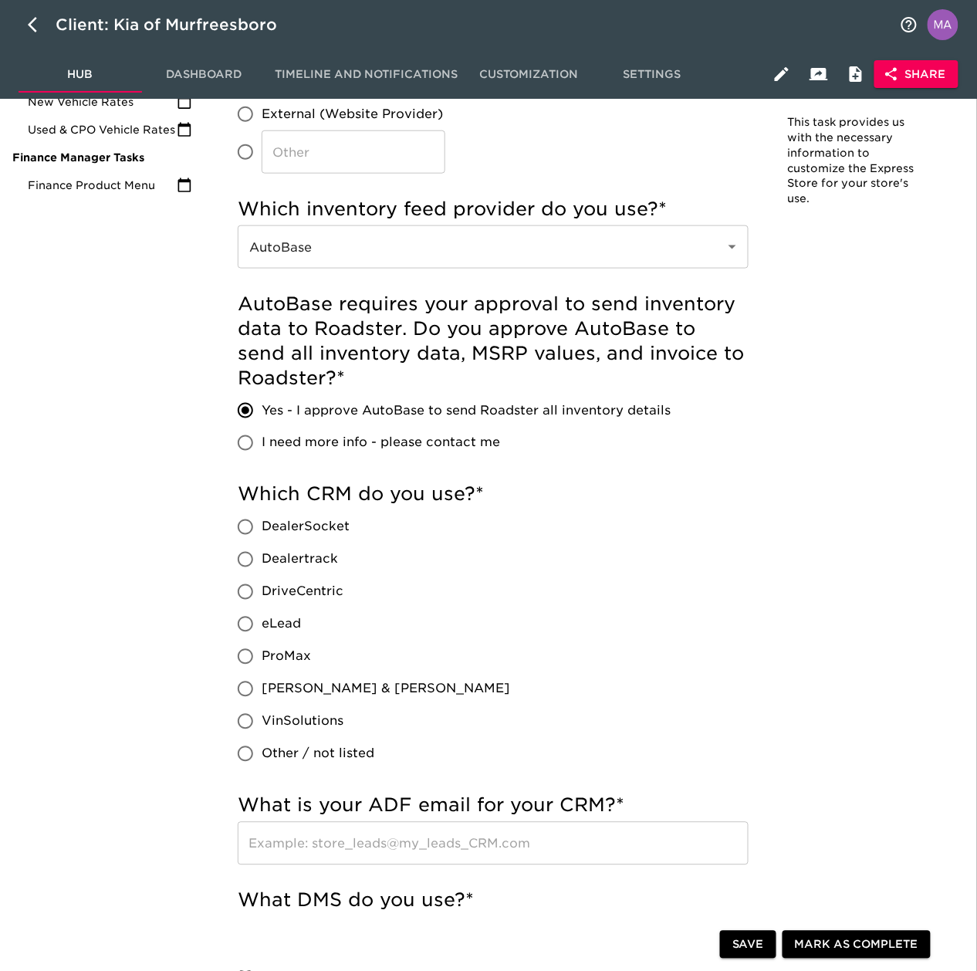
click at [252, 601] on input "eLead" at bounding box center [245, 624] width 32 height 32
radio input "true"
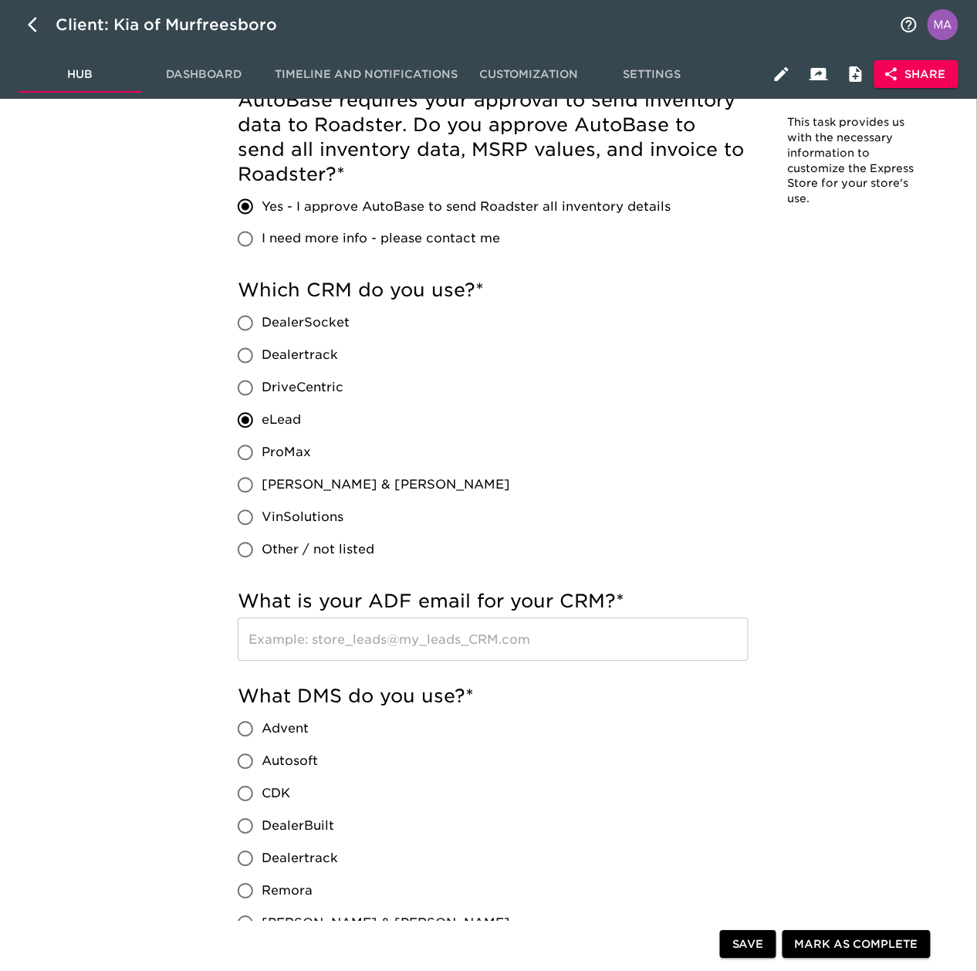
scroll to position [514, 0]
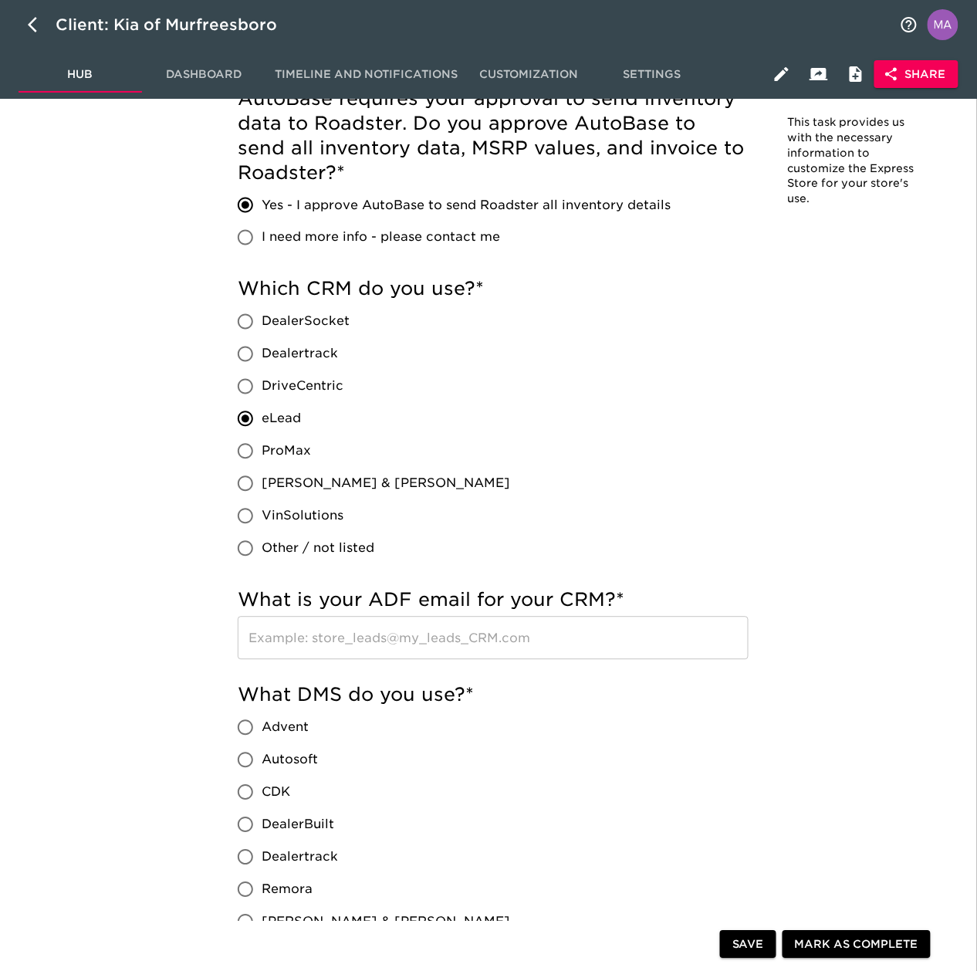
click at [319, 601] on input "text" at bounding box center [493, 638] width 511 height 43
paste input "[EMAIL_ADDRESS][DOMAIN_NAME]"
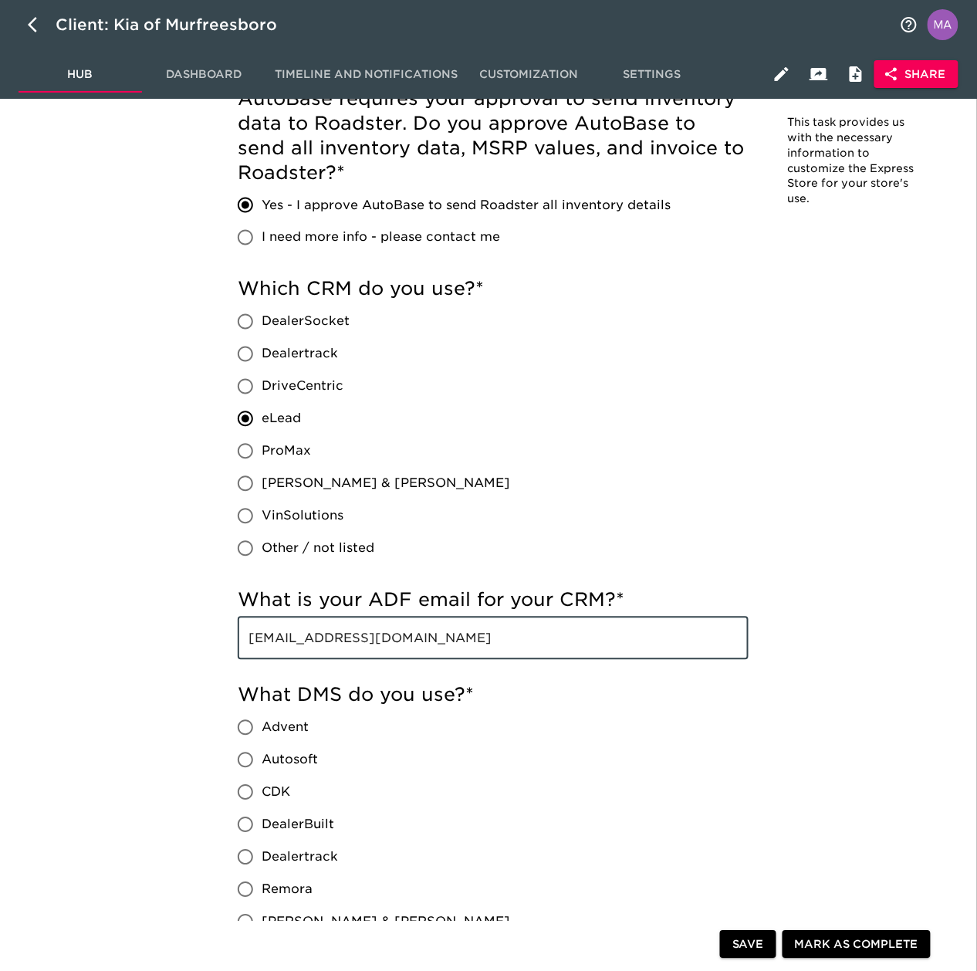
type input "[EMAIL_ADDRESS][DOMAIN_NAME]"
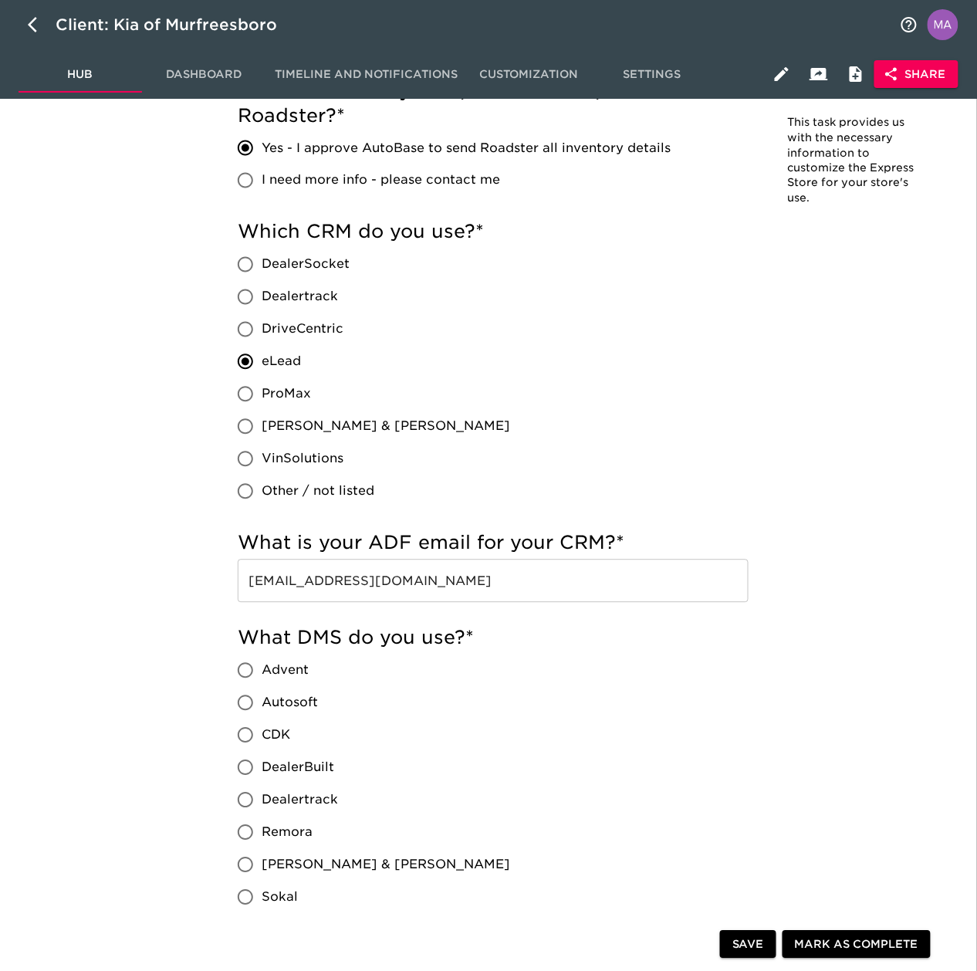
scroll to position [617, 0]
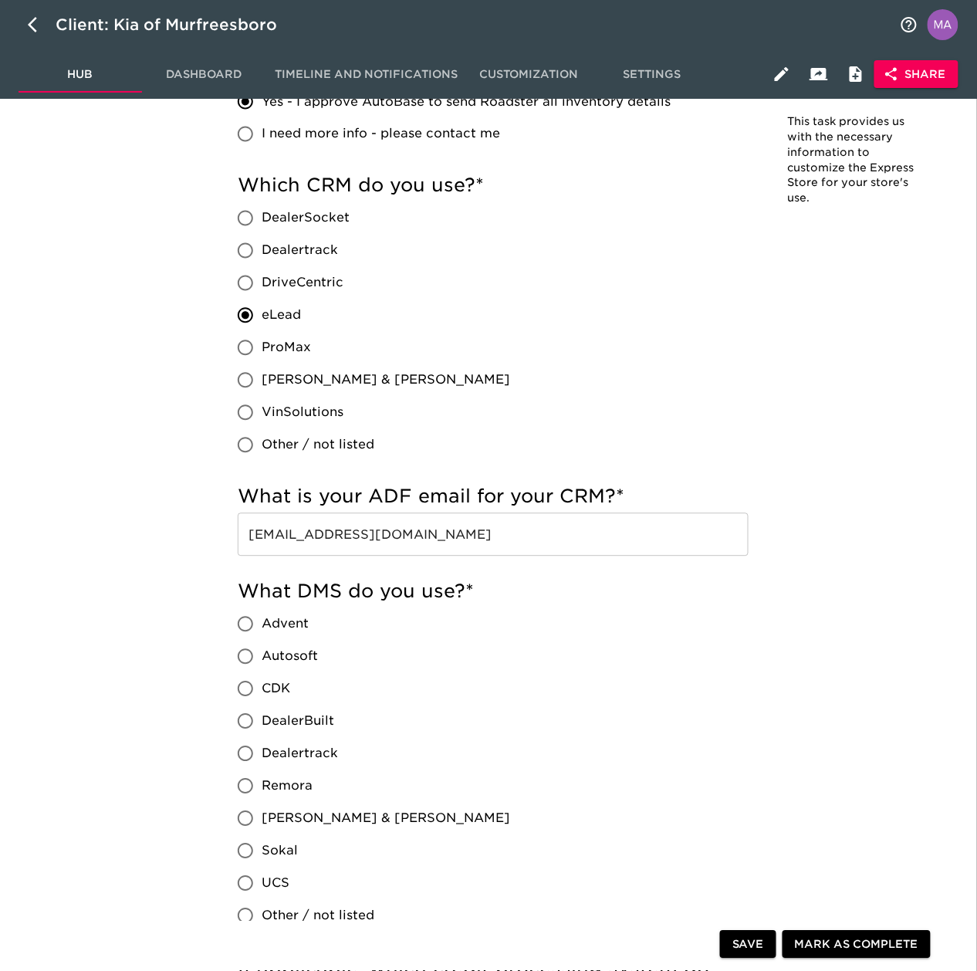
click at [272, 601] on span "CDK" at bounding box center [276, 689] width 29 height 19
click at [262, 601] on input "CDK" at bounding box center [245, 689] width 32 height 32
radio input "true"
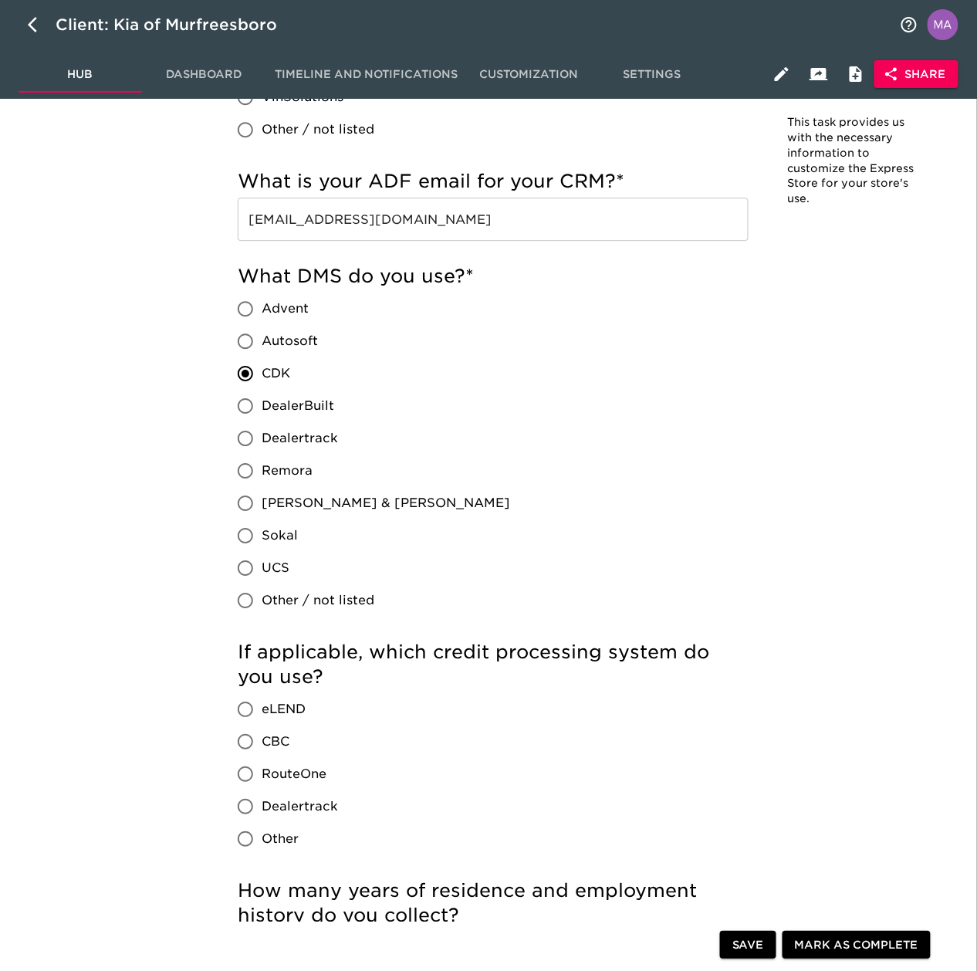
scroll to position [1029, 0]
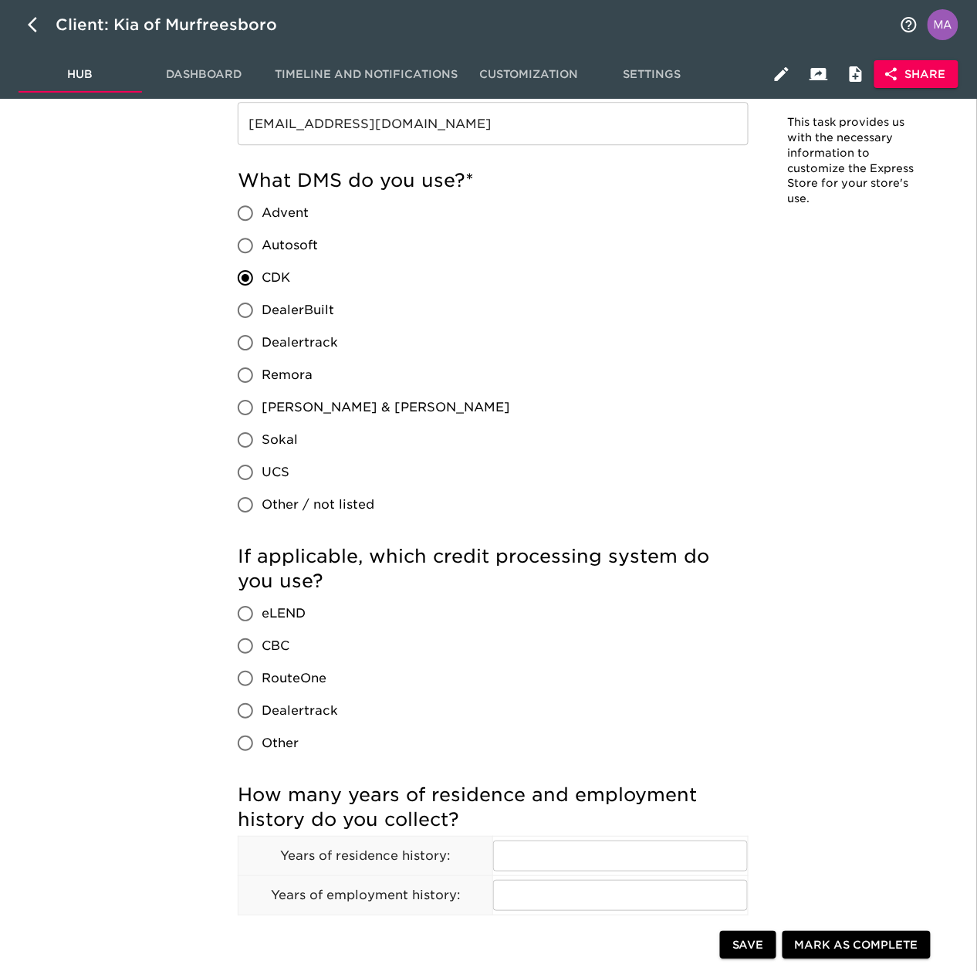
click at [276, 601] on span "Other" at bounding box center [280, 743] width 37 height 19
click at [262, 601] on input "Other" at bounding box center [245, 743] width 32 height 32
radio input "true"
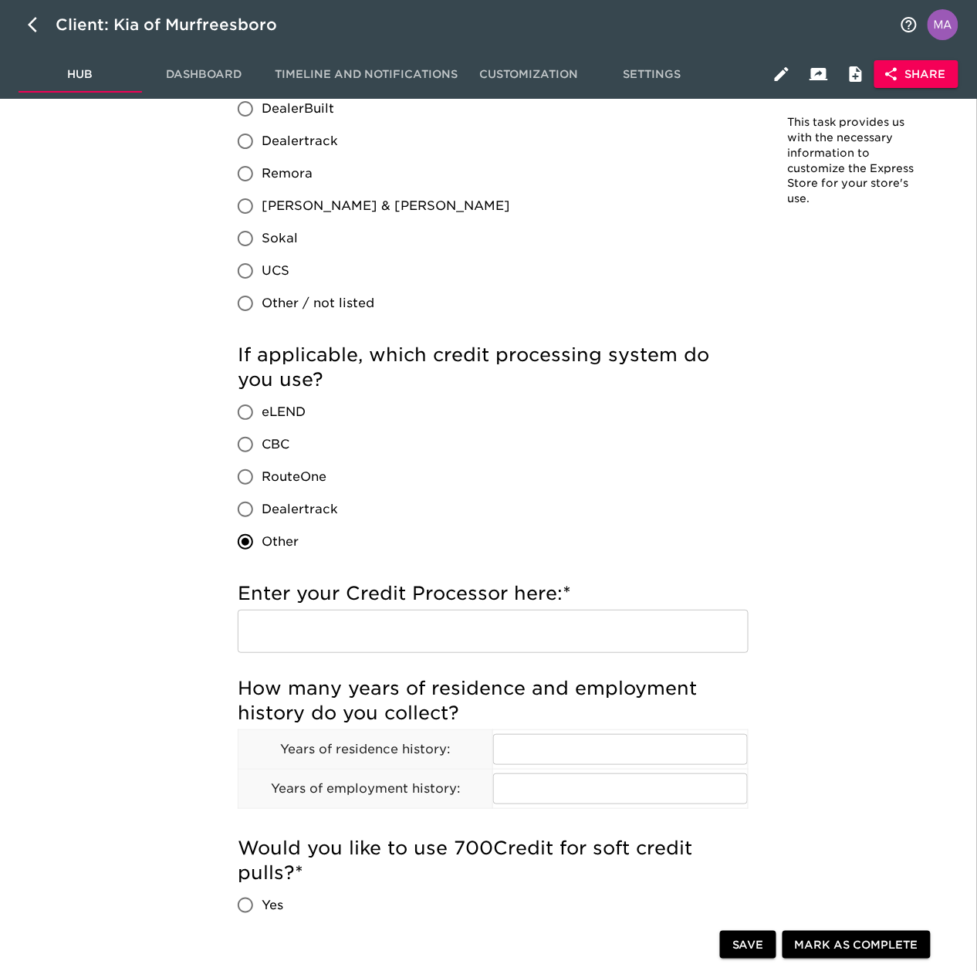
scroll to position [1235, 0]
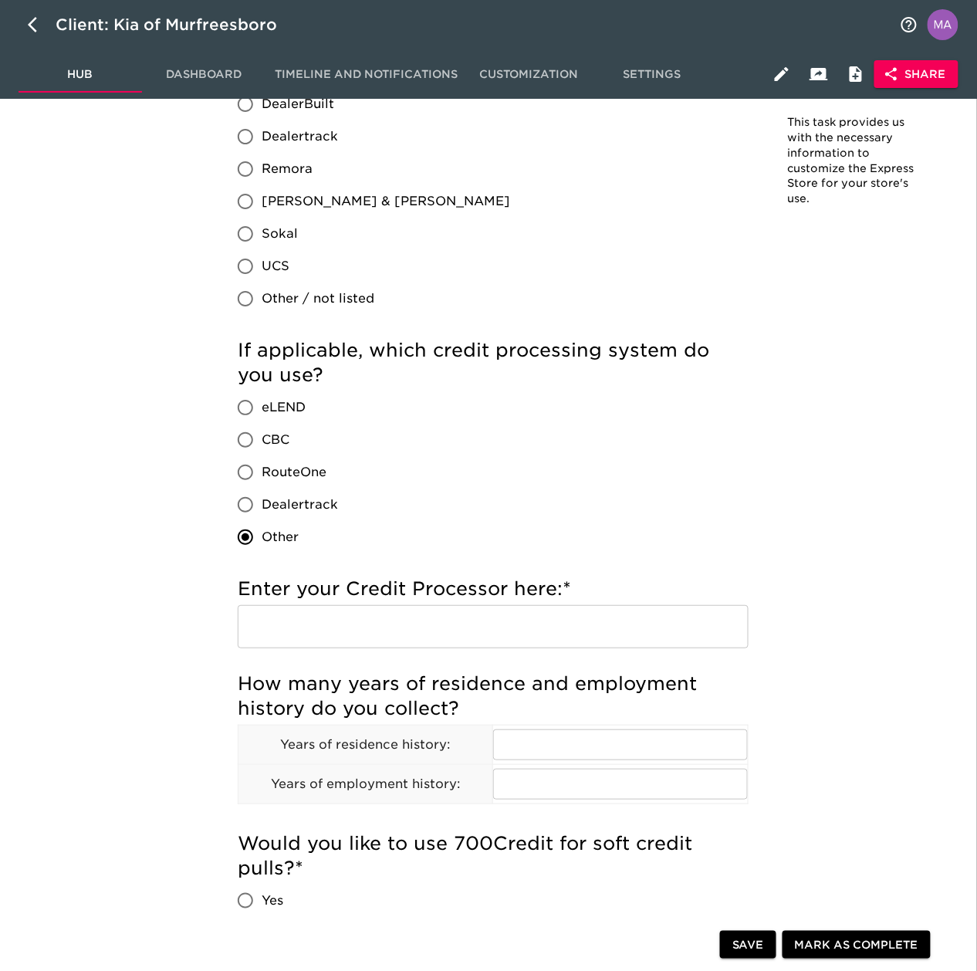
click at [343, 601] on input "text" at bounding box center [493, 626] width 511 height 43
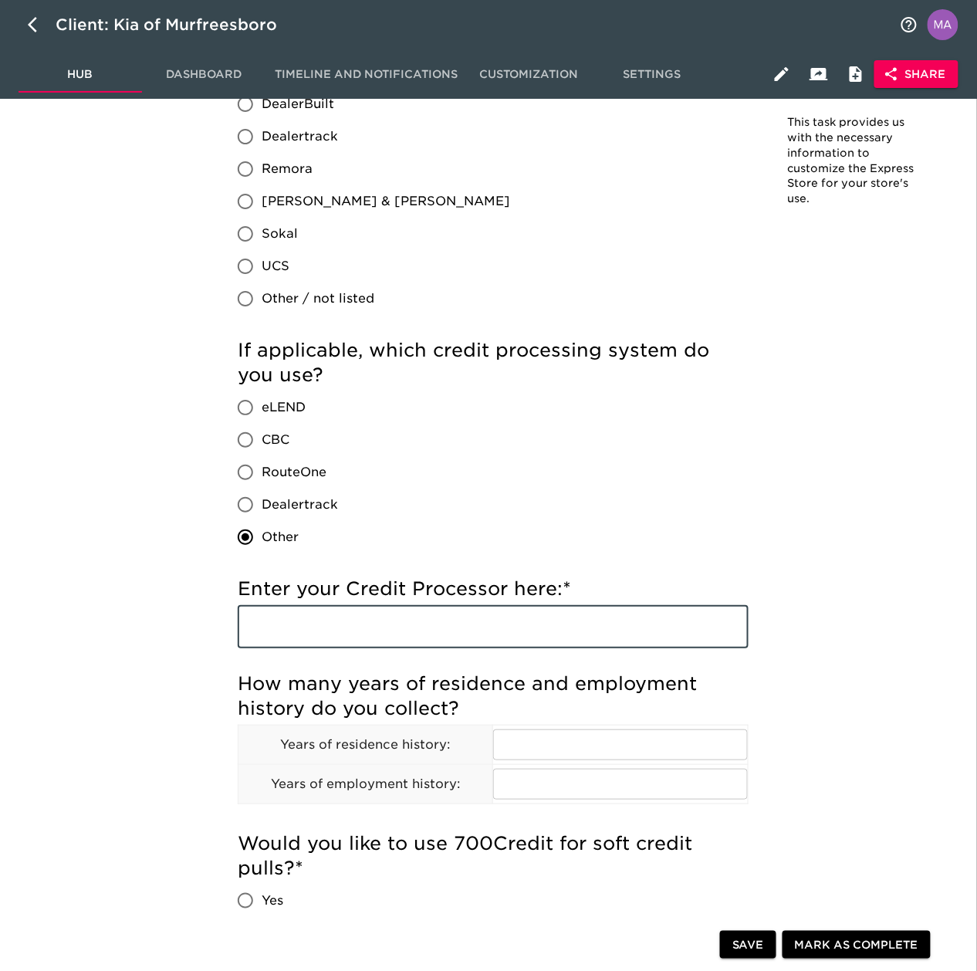
paste input "700 credit"
type input "700 credit"
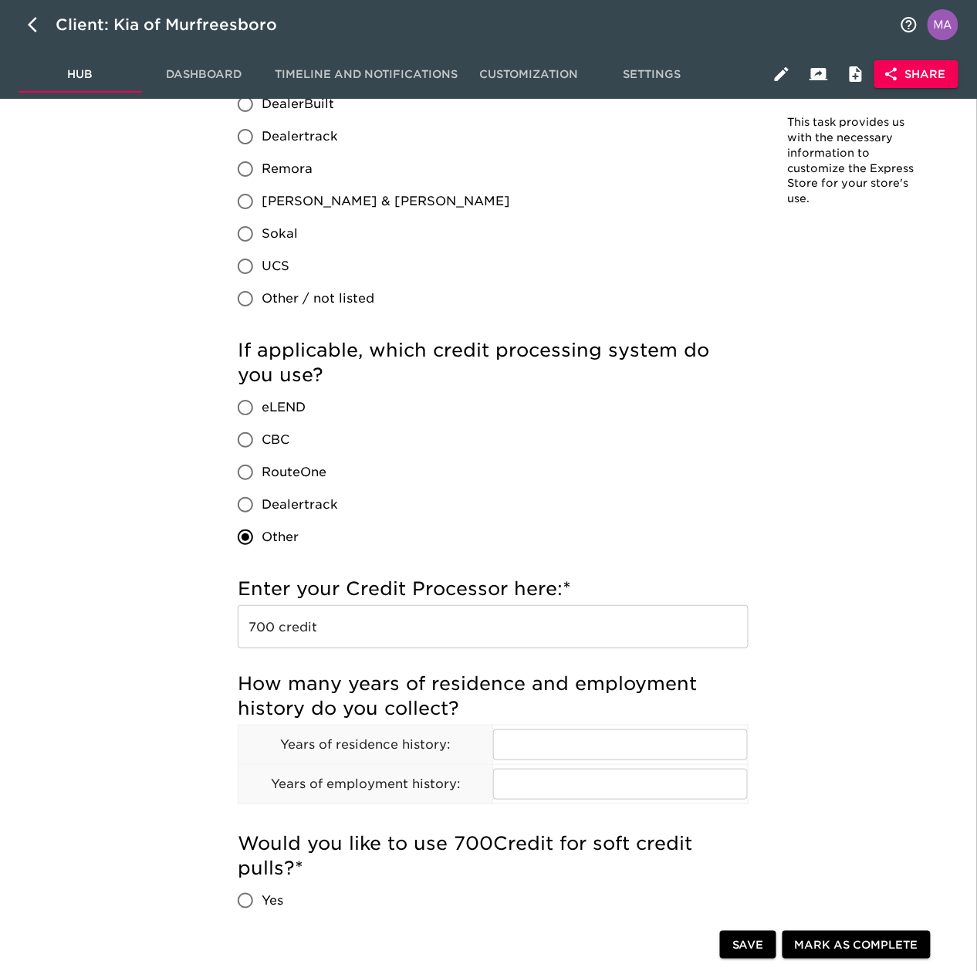
click at [119, 601] on div "0% completed Timeline and Status Core Configuration Store Details User Accounts…" at bounding box center [102, 780] width 205 height 3817
click at [563, 601] on input "text" at bounding box center [620, 744] width 254 height 31
drag, startPoint x: 75, startPoint y: 711, endPoint x: 102, endPoint y: 710, distance: 27.0
click at [75, 601] on div "0% completed Timeline and Status Core Configuration Store Details User Accounts…" at bounding box center [102, 780] width 205 height 3817
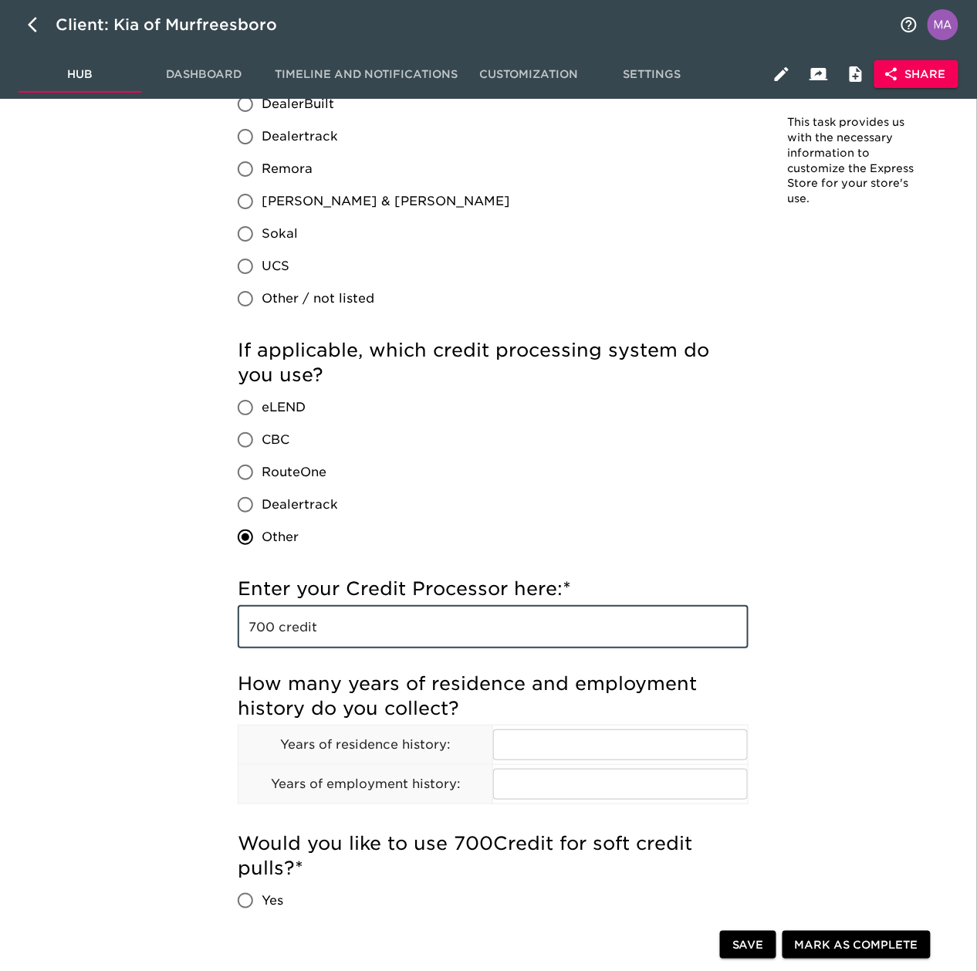
click at [392, 601] on input "700 credit" at bounding box center [493, 626] width 511 height 43
click at [155, 601] on div "0% completed Timeline and Status Core Configuration Store Details User Accounts…" at bounding box center [102, 780] width 205 height 3817
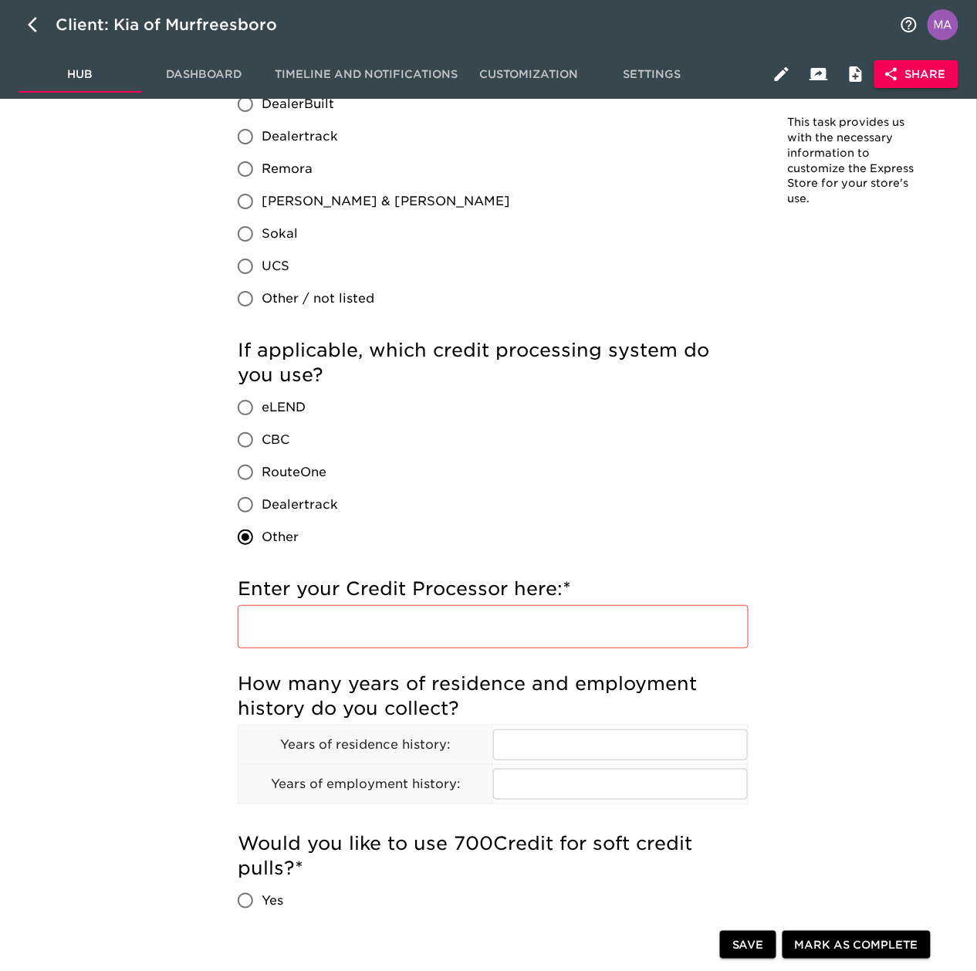
click at [242, 539] on input "Other" at bounding box center [245, 537] width 32 height 32
click at [245, 489] on input "Dealertrack" at bounding box center [245, 505] width 32 height 32
radio input "true"
click at [251, 449] on input "CBC" at bounding box center [245, 440] width 32 height 32
radio input "true"
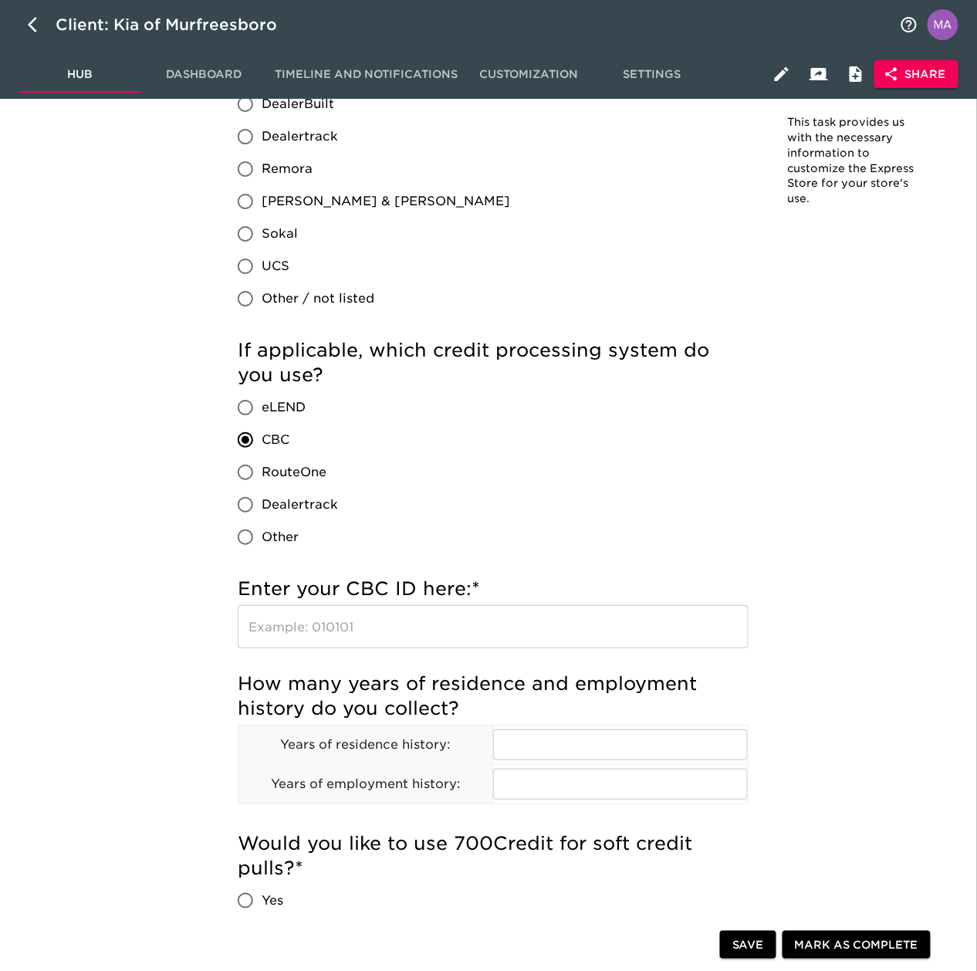
click at [248, 414] on input "eLEND" at bounding box center [245, 407] width 32 height 32
radio input "true"
click at [208, 397] on div "Store Details Overdue! Note: This task provides us with the necessary informati…" at bounding box center [587, 782] width 761 height 3775
click at [149, 418] on div "0% completed Timeline and Status Core Configuration Store Details User Accounts…" at bounding box center [102, 780] width 205 height 3817
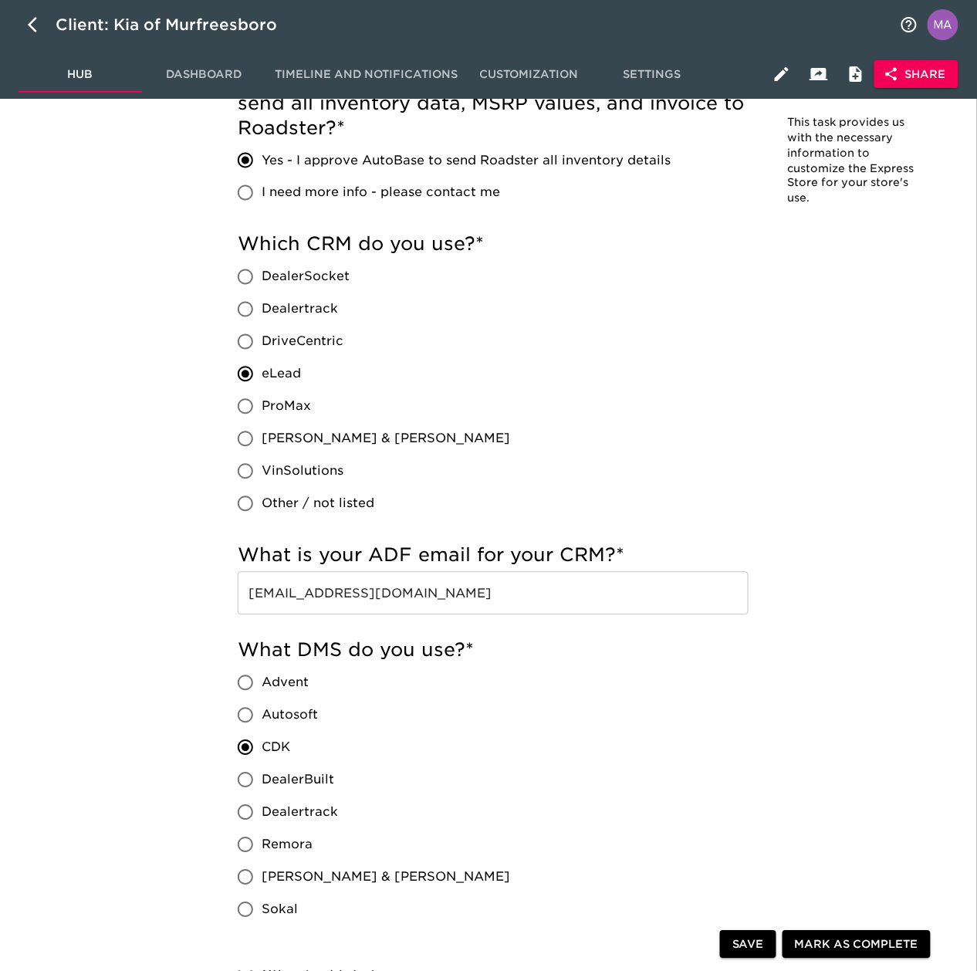
scroll to position [1029, 0]
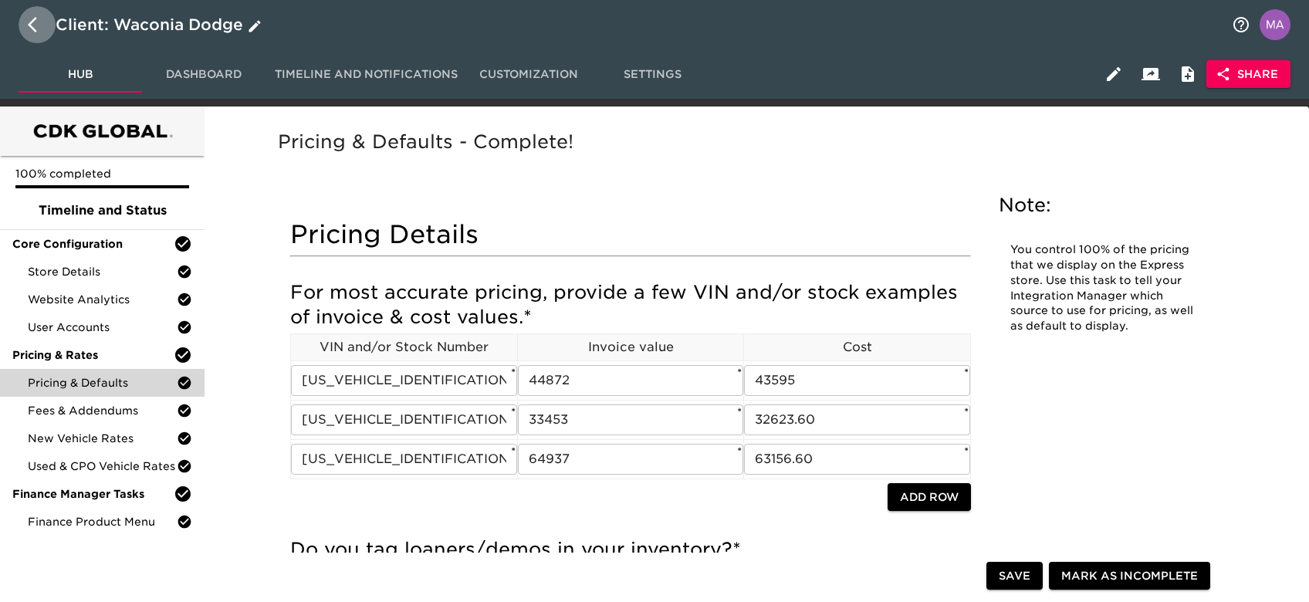
click at [42, 32] on icon "button" at bounding box center [37, 24] width 19 height 19
select select "10"
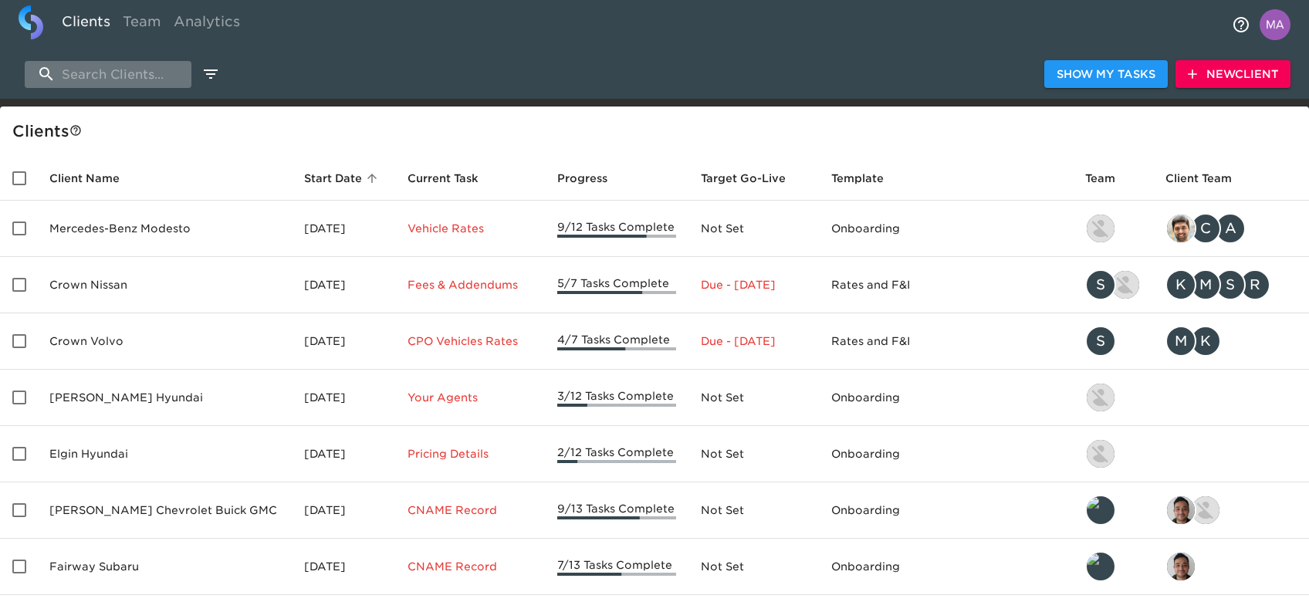
click at [134, 77] on input "search" at bounding box center [108, 74] width 167 height 27
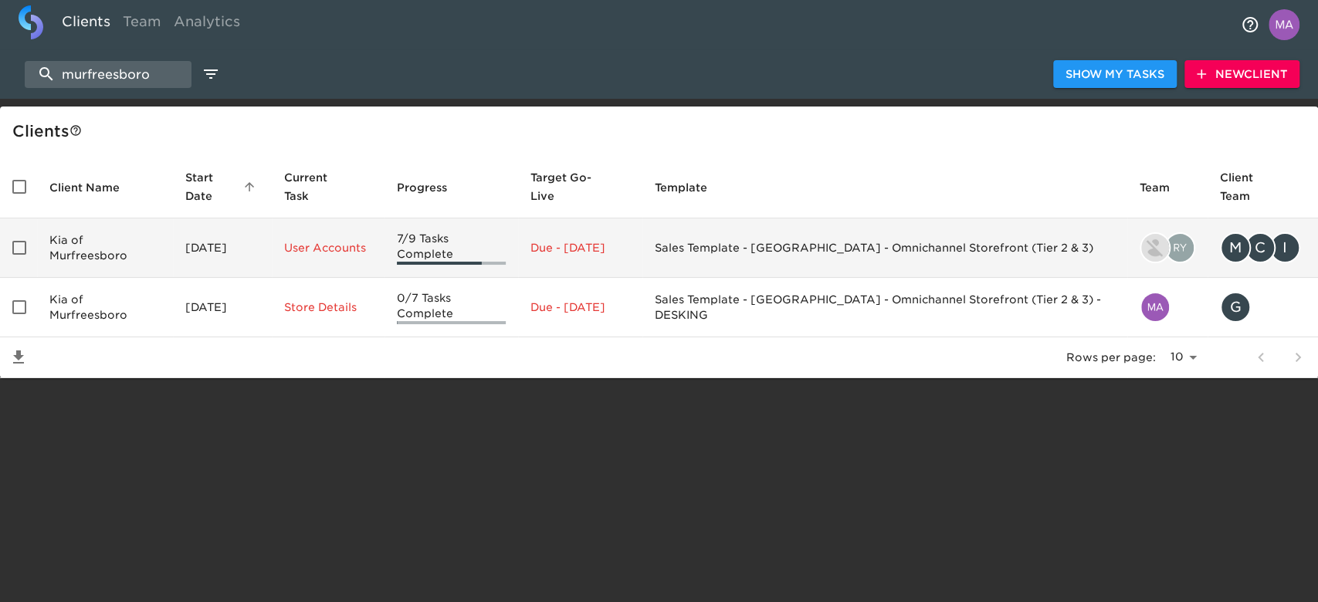
type input "murfreesboro"
click at [143, 241] on td "Kia of Murfreesboro" at bounding box center [105, 247] width 136 height 59
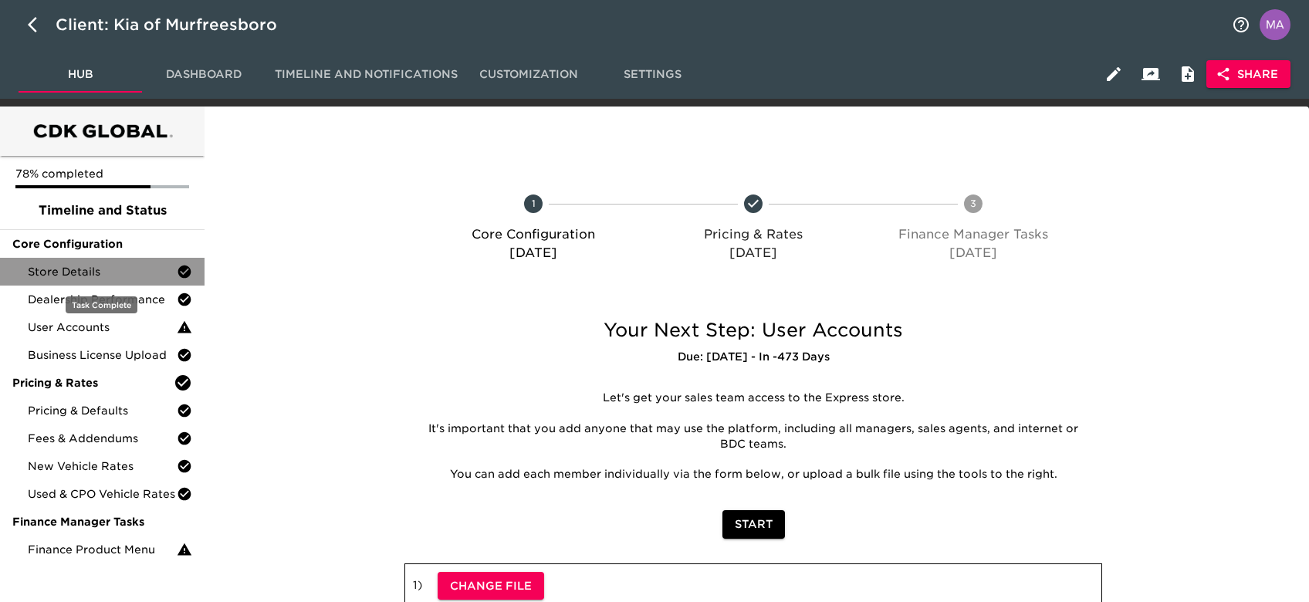
click at [123, 270] on span "Store Details" at bounding box center [102, 271] width 149 height 15
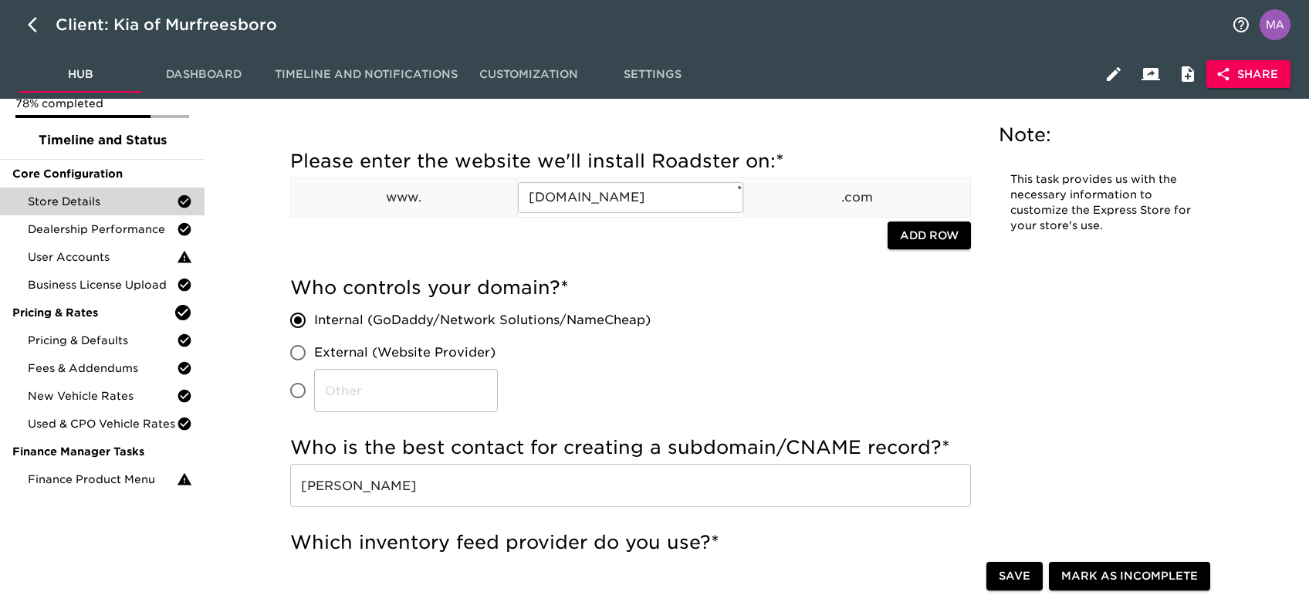
scroll to position [103, 0]
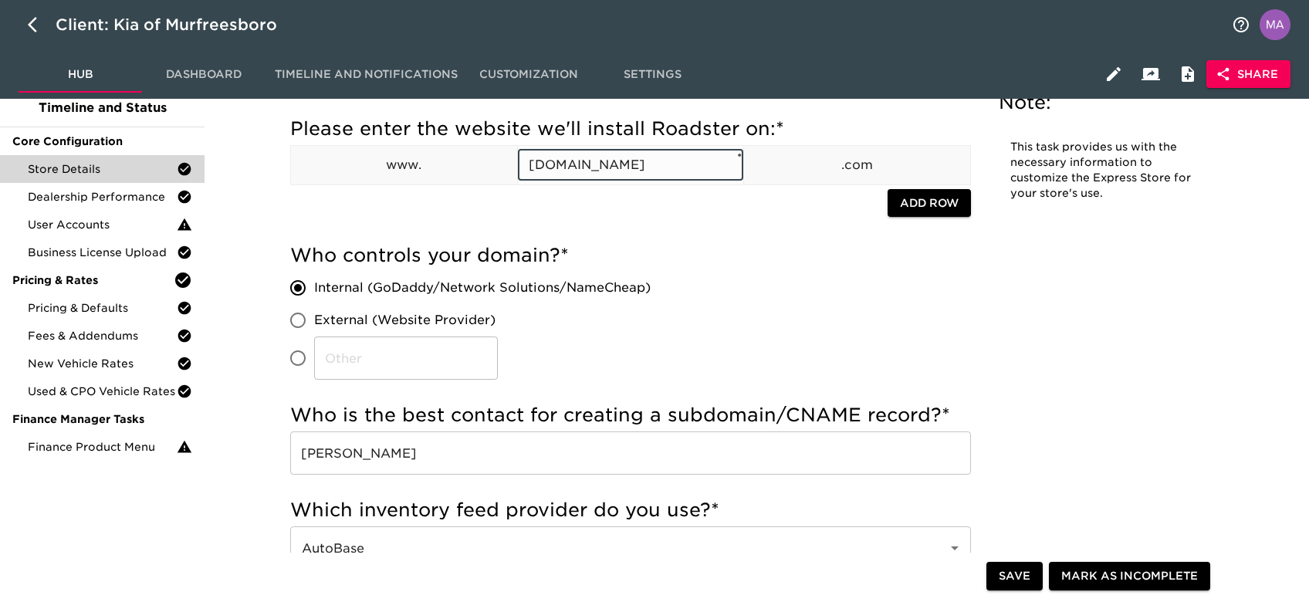
click at [647, 158] on input "[DOMAIN_NAME]" at bounding box center [631, 165] width 226 height 31
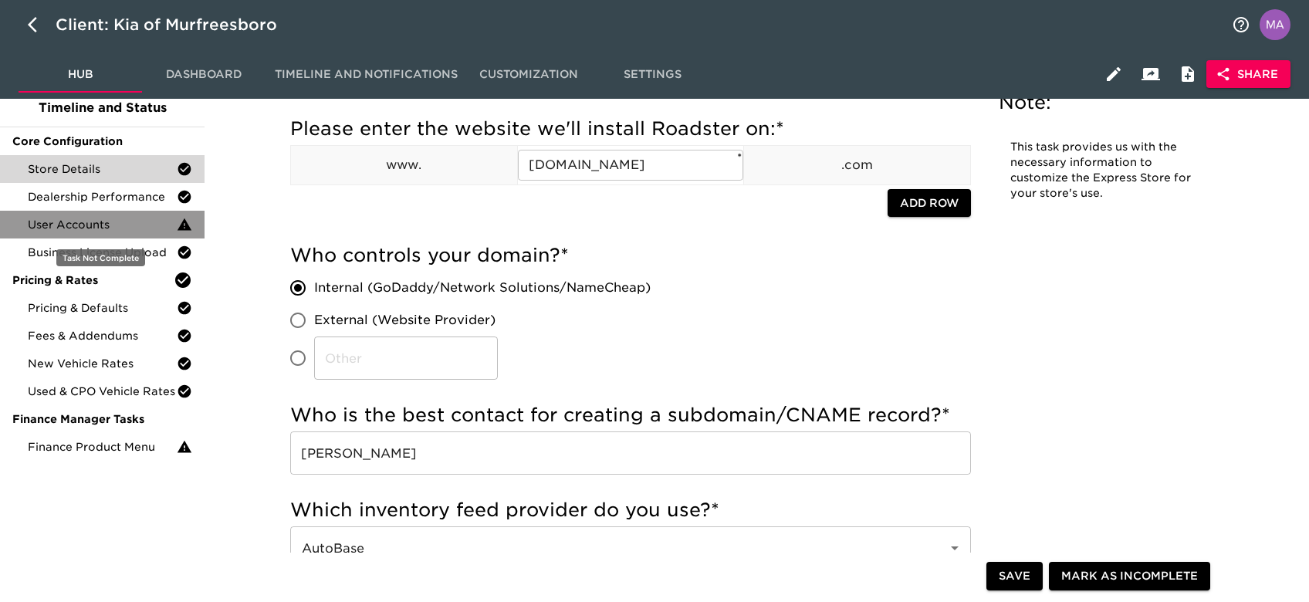
click at [76, 232] on span "User Accounts" at bounding box center [102, 224] width 149 height 15
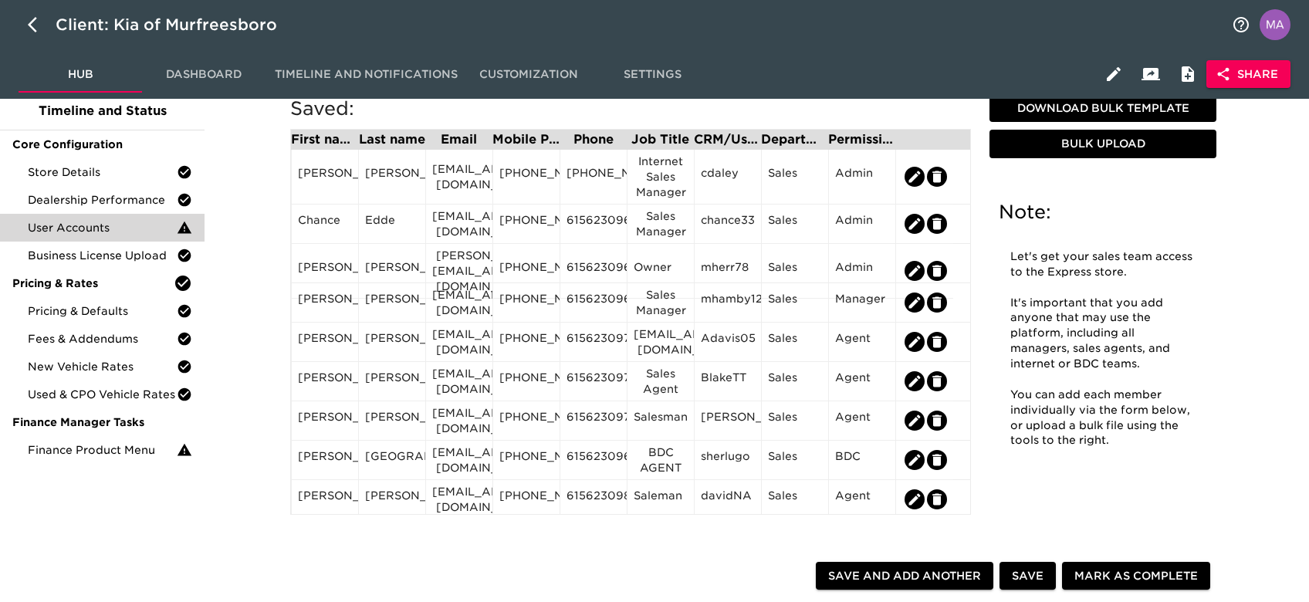
scroll to position [103, 0]
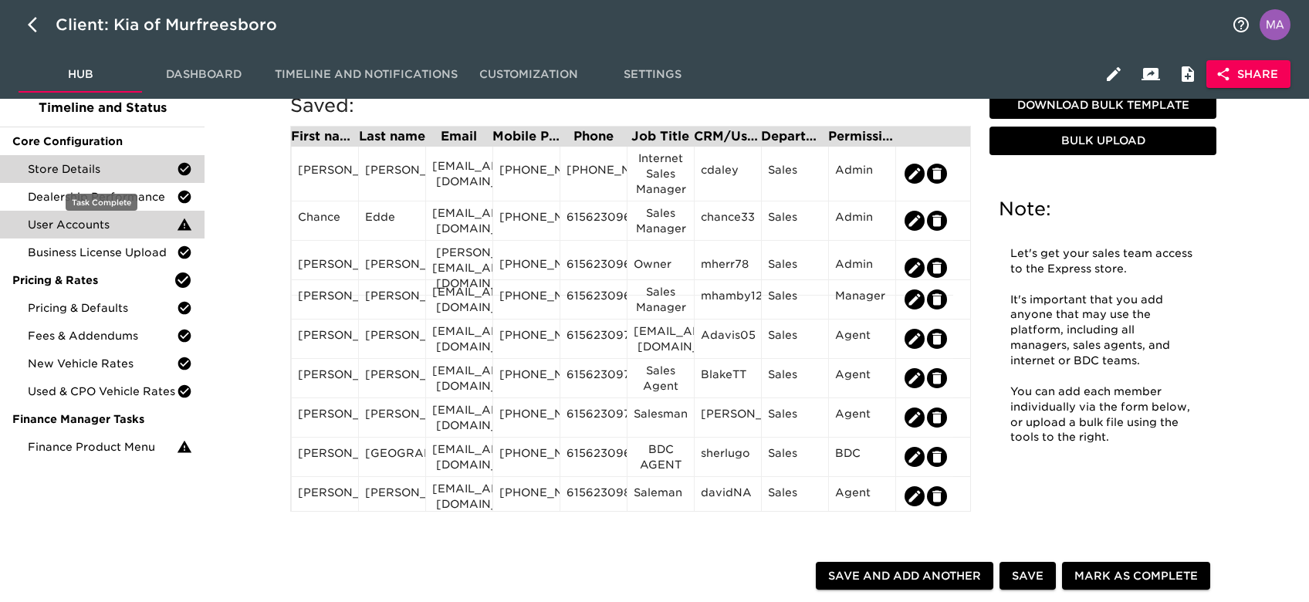
click at [100, 175] on span "Store Details" at bounding box center [102, 168] width 149 height 15
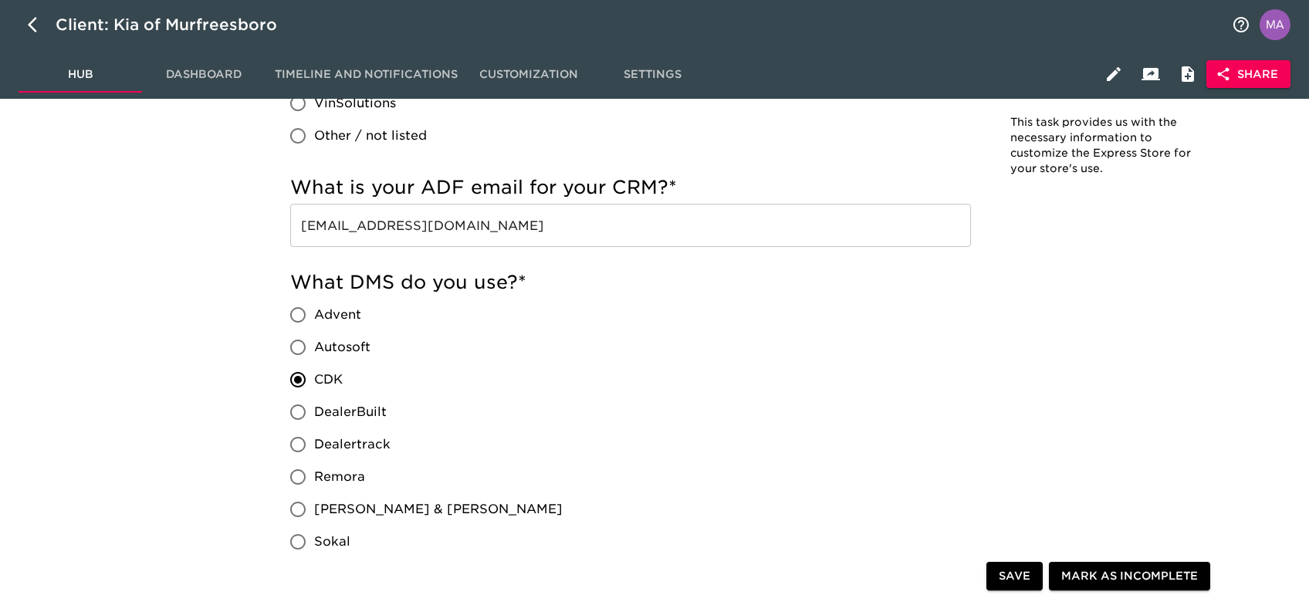
scroll to position [926, 0]
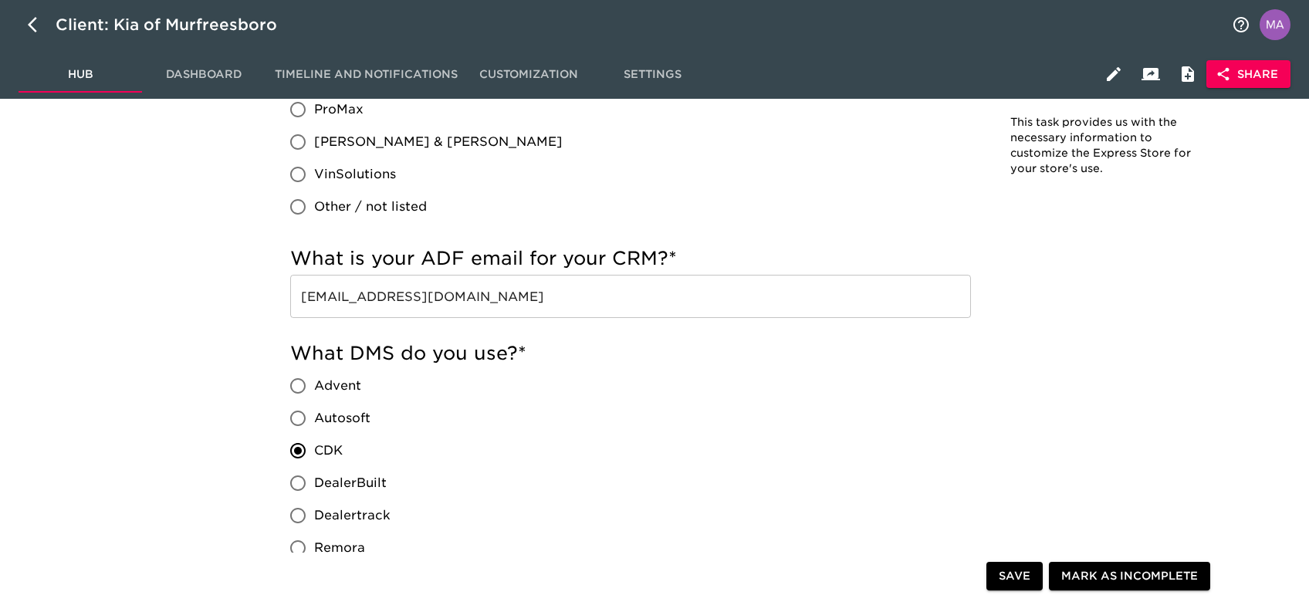
click at [556, 299] on input "[EMAIL_ADDRESS][DOMAIN_NAME]" at bounding box center [630, 296] width 681 height 43
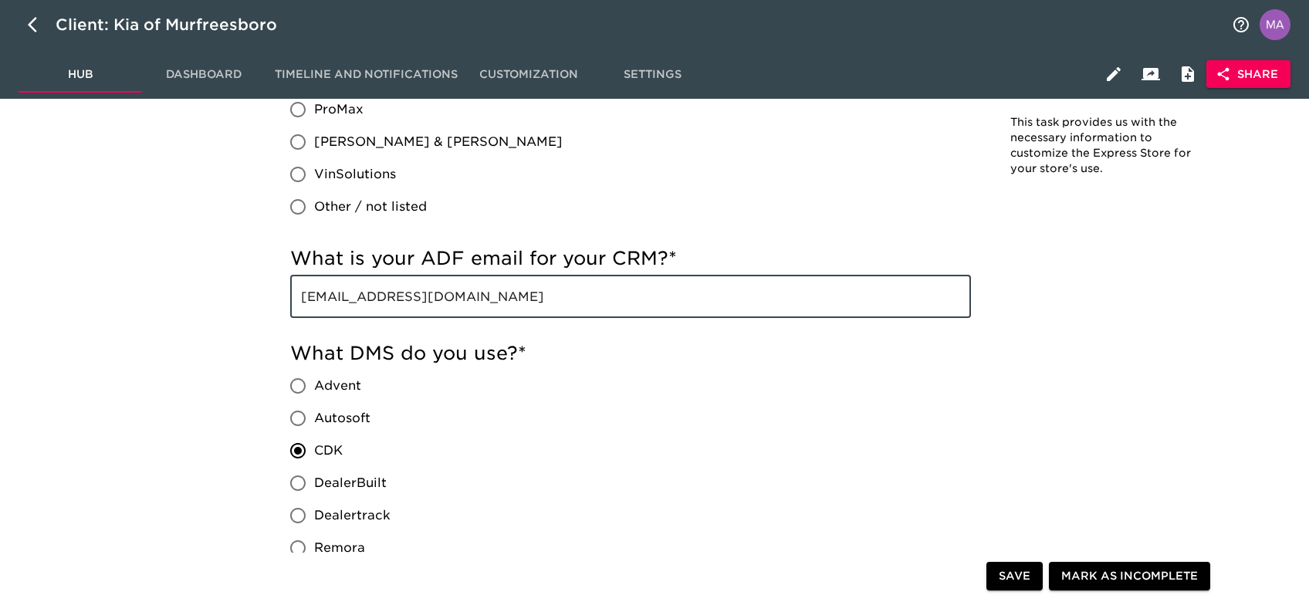
click at [556, 299] on input "[EMAIL_ADDRESS][DOMAIN_NAME]" at bounding box center [630, 296] width 681 height 43
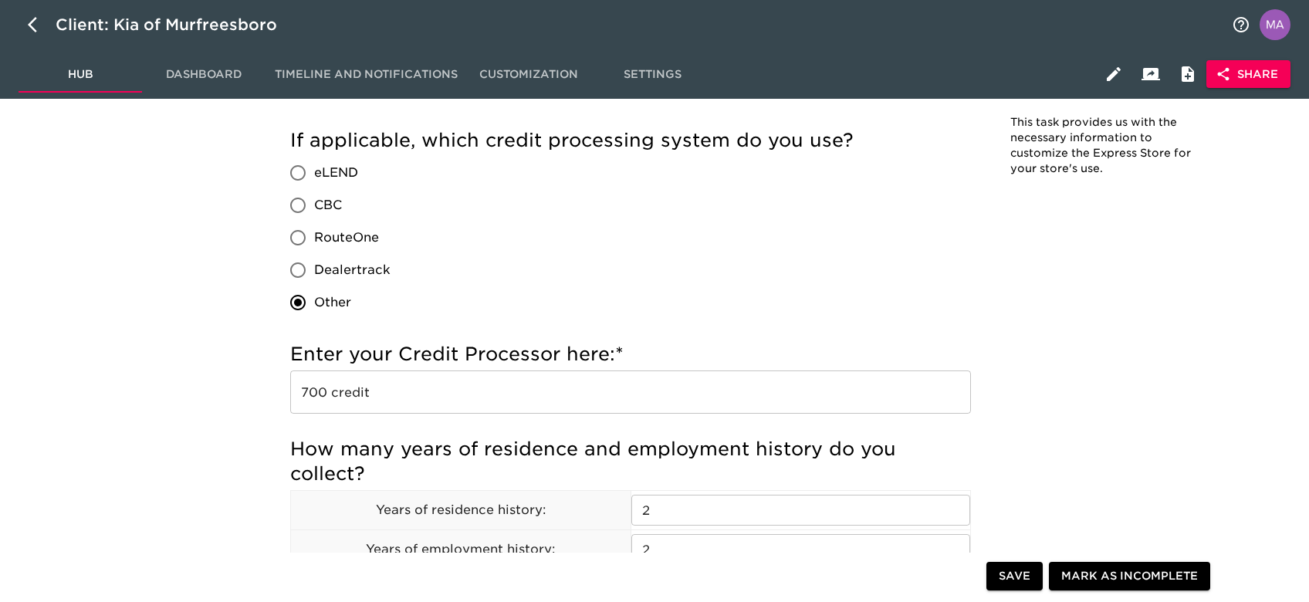
scroll to position [1544, 0]
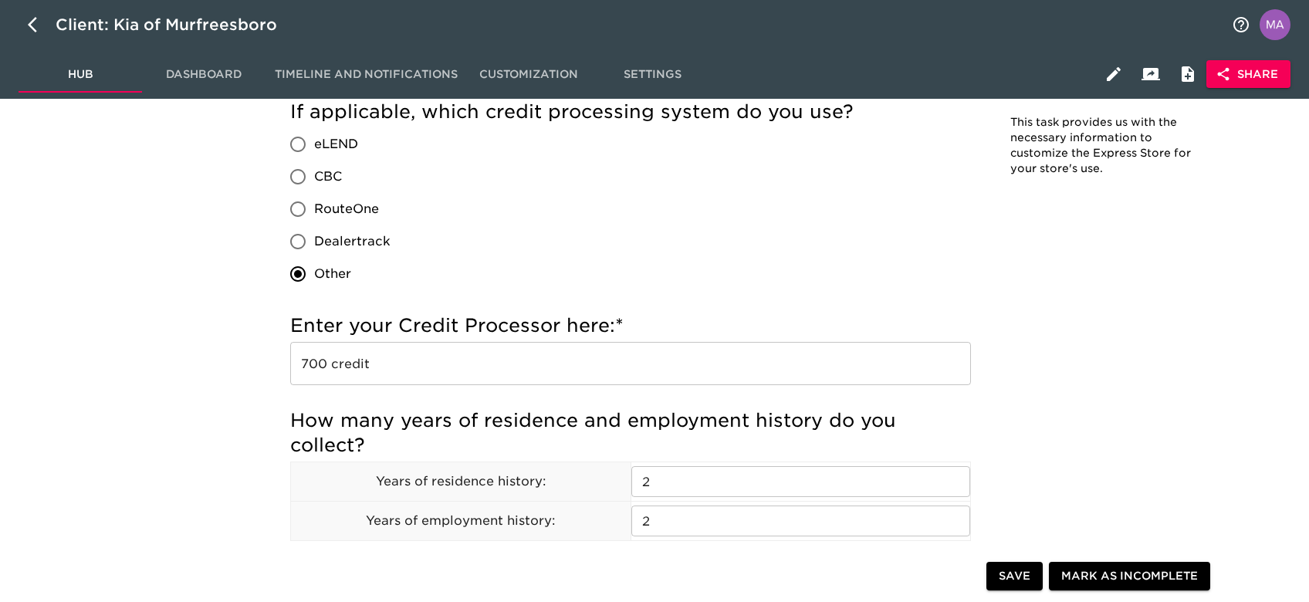
click at [560, 370] on input "700 credit" at bounding box center [630, 363] width 681 height 43
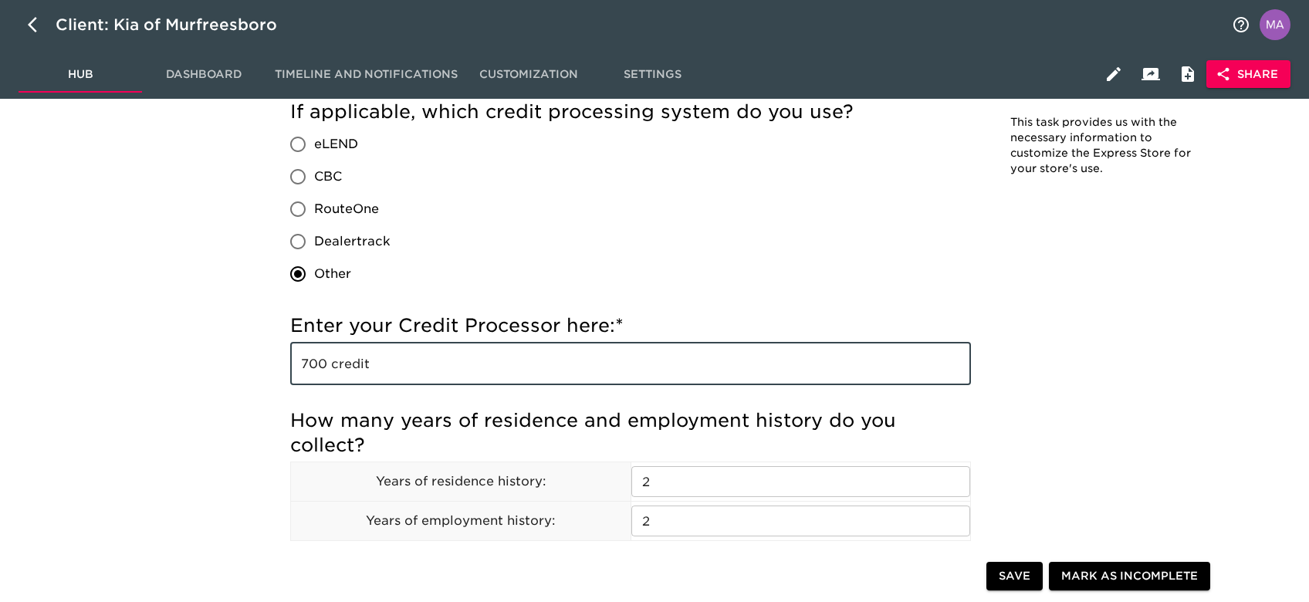
click at [560, 370] on input "700 credit" at bounding box center [630, 363] width 681 height 43
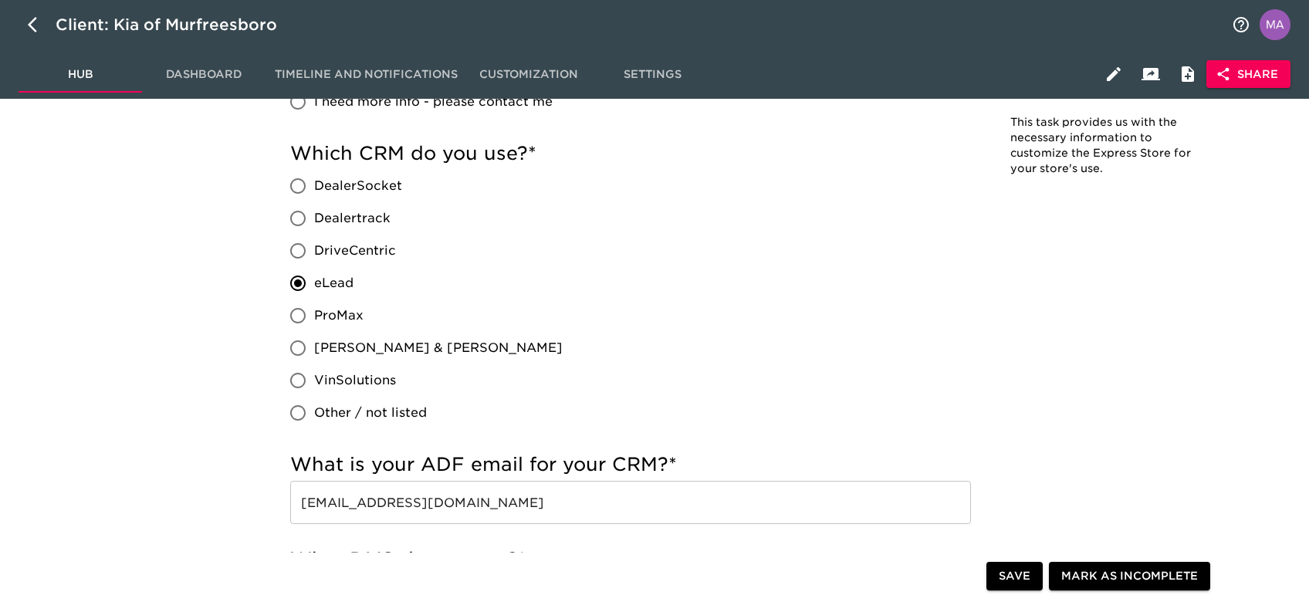
scroll to position [0, 0]
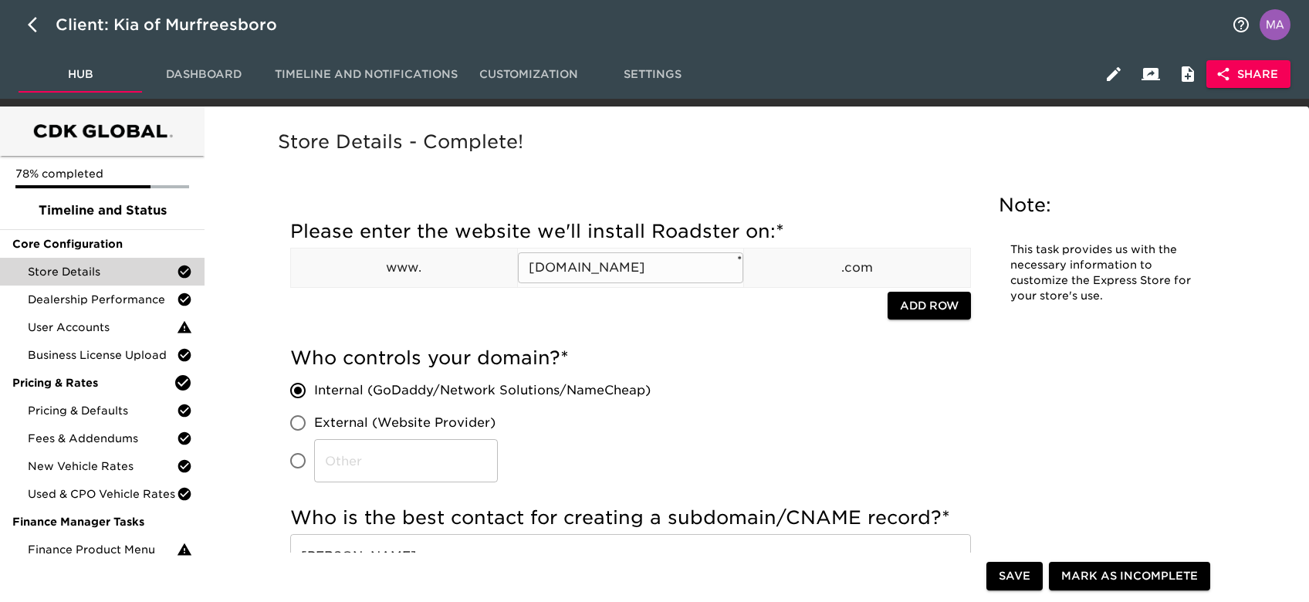
click at [655, 264] on input "[DOMAIN_NAME]" at bounding box center [631, 267] width 226 height 31
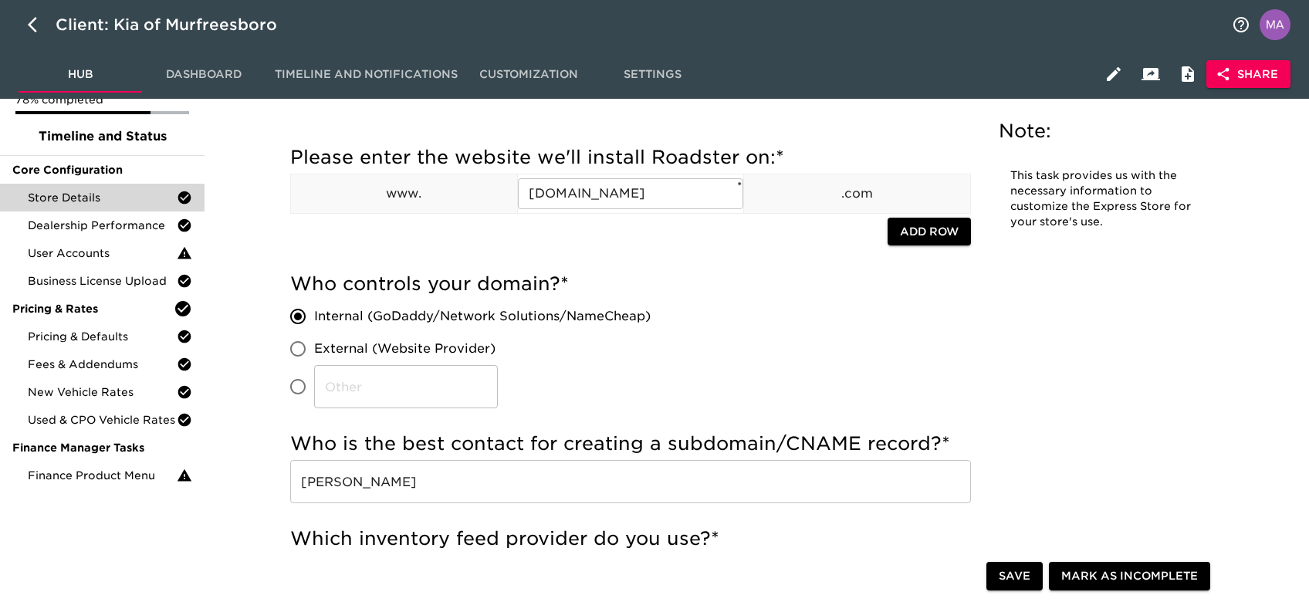
scroll to position [103, 0]
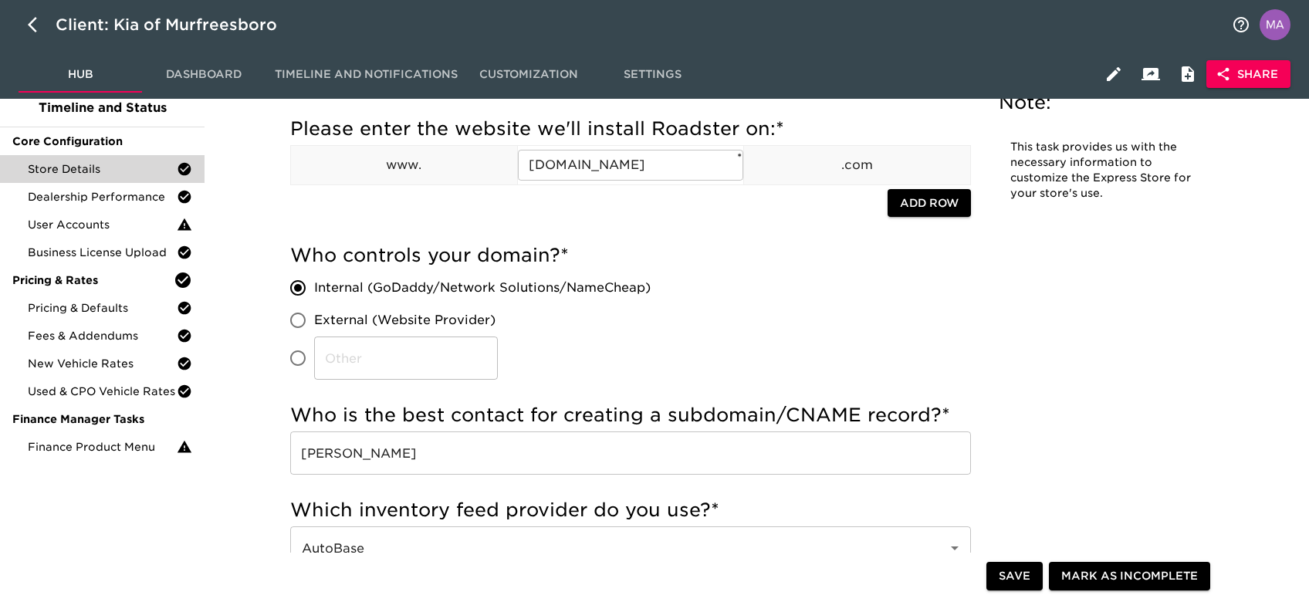
click at [496, 454] on input "[PERSON_NAME]" at bounding box center [630, 452] width 681 height 43
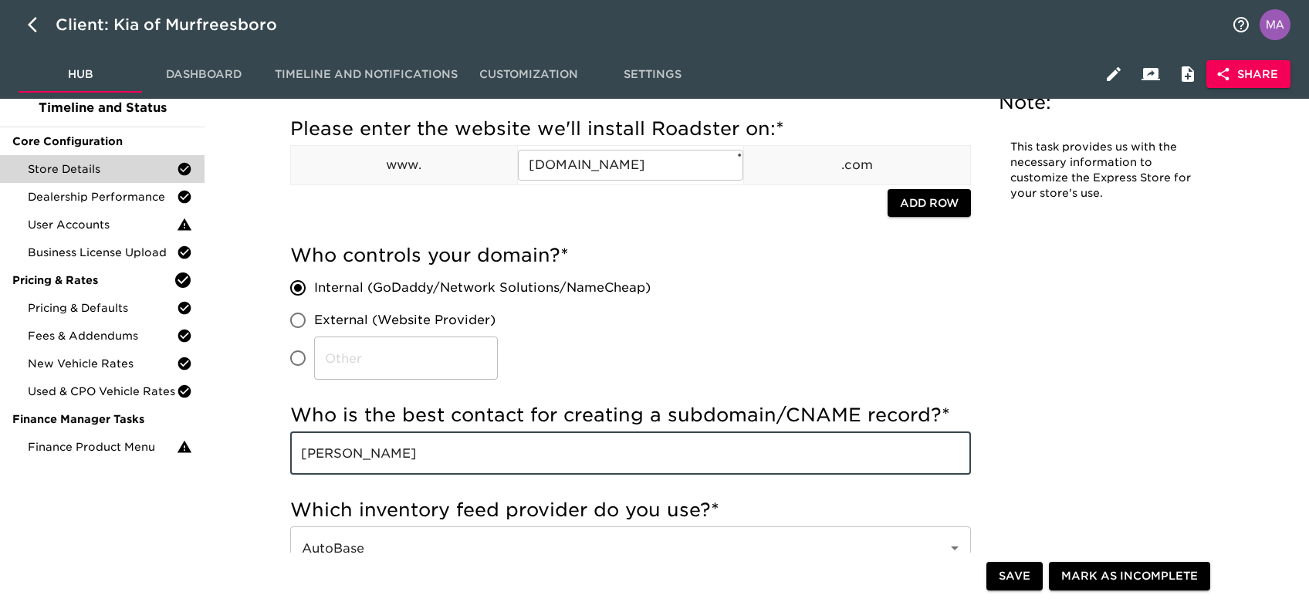
click at [496, 454] on input "[PERSON_NAME]" at bounding box center [630, 452] width 681 height 43
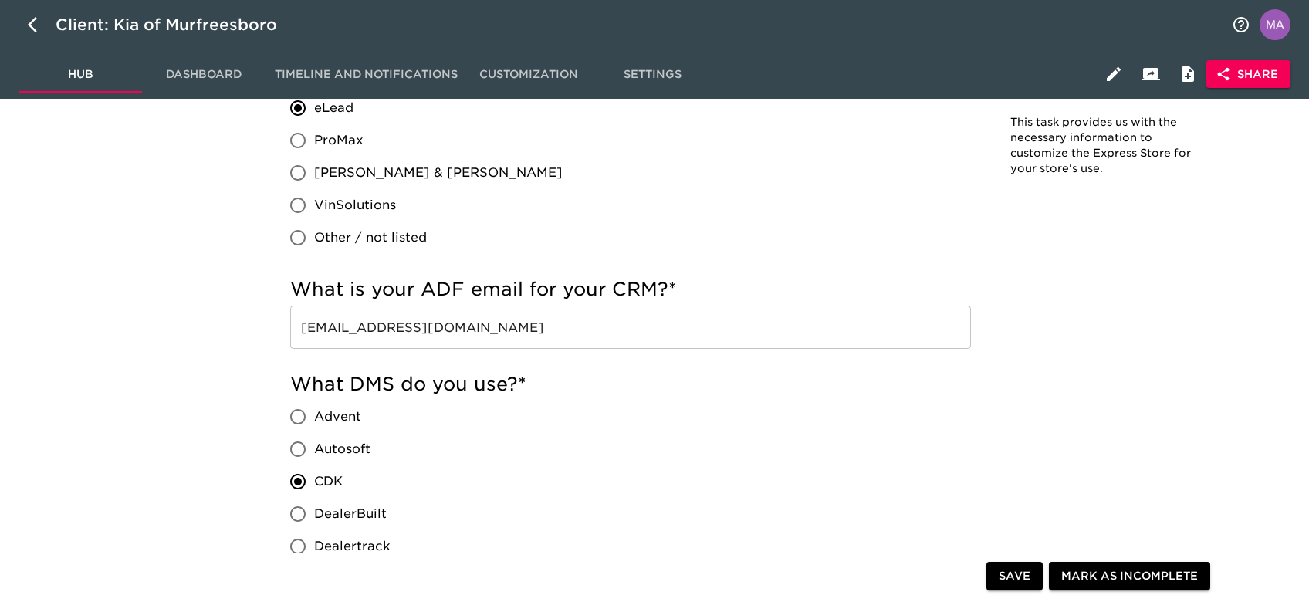
scroll to position [926, 0]
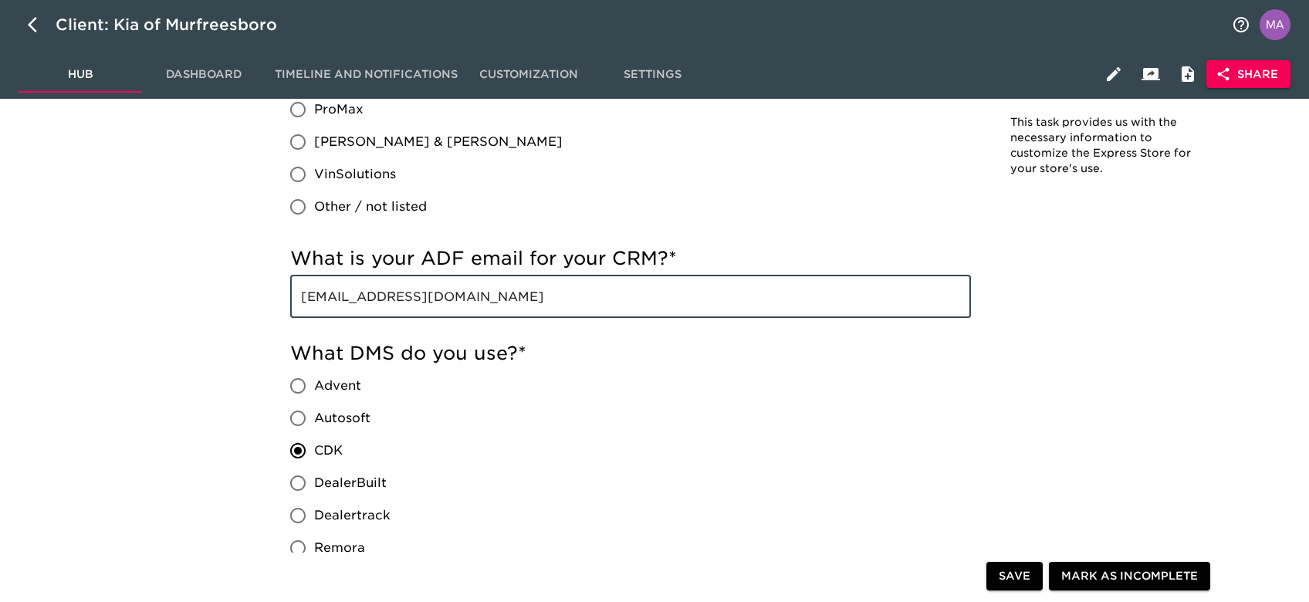
click at [605, 306] on input "[EMAIL_ADDRESS][DOMAIN_NAME]" at bounding box center [630, 296] width 681 height 43
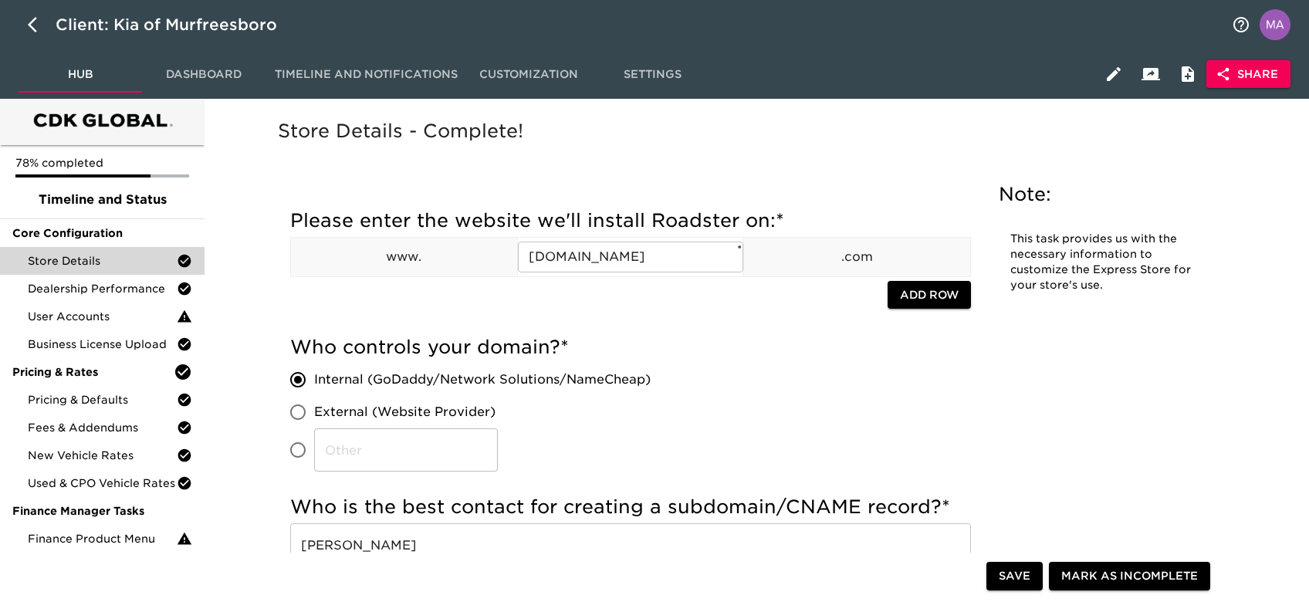
scroll to position [0, 0]
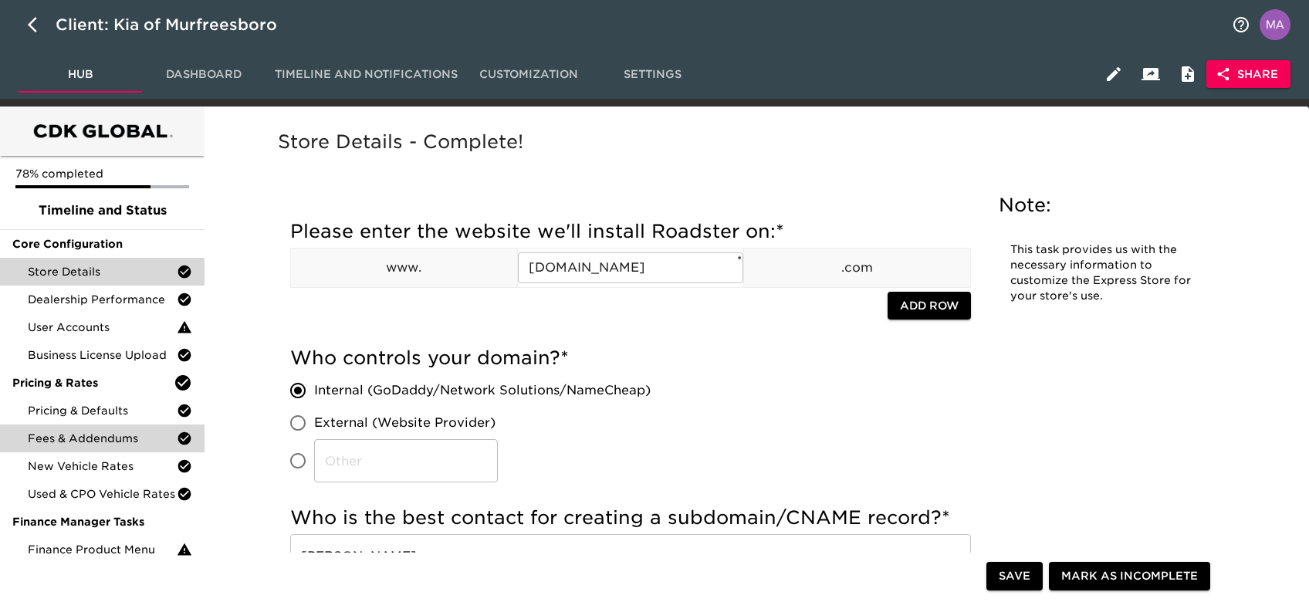
click at [111, 427] on div "Fees & Addendums" at bounding box center [102, 439] width 205 height 28
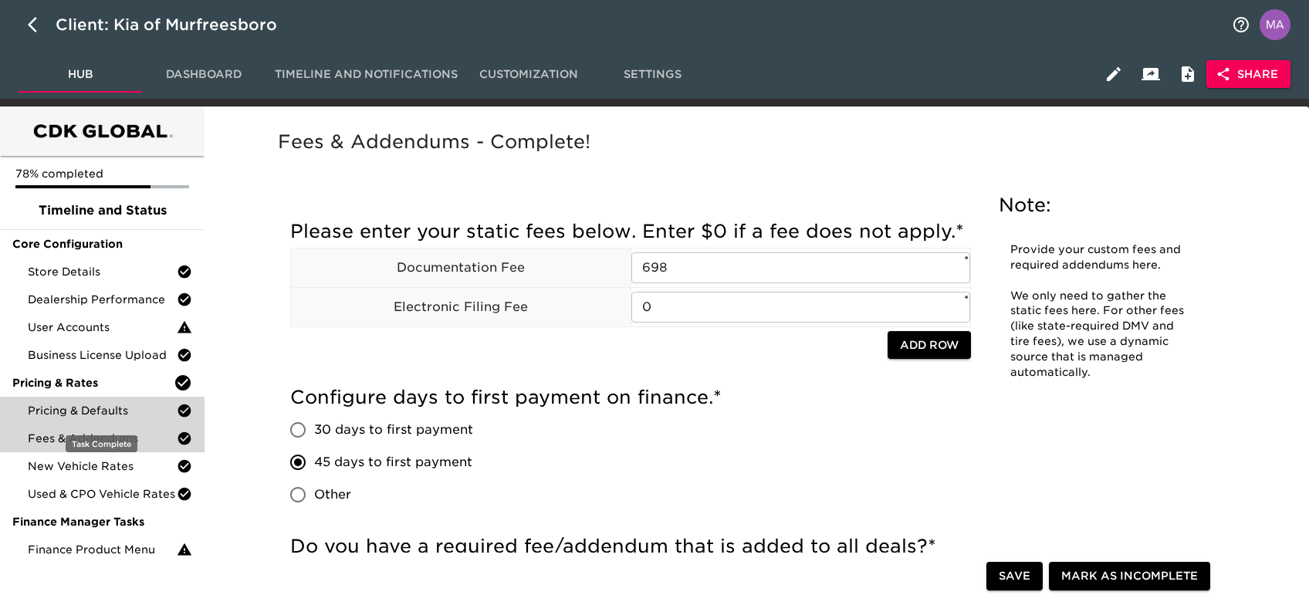
click at [113, 408] on span "Pricing & Defaults" at bounding box center [102, 410] width 149 height 15
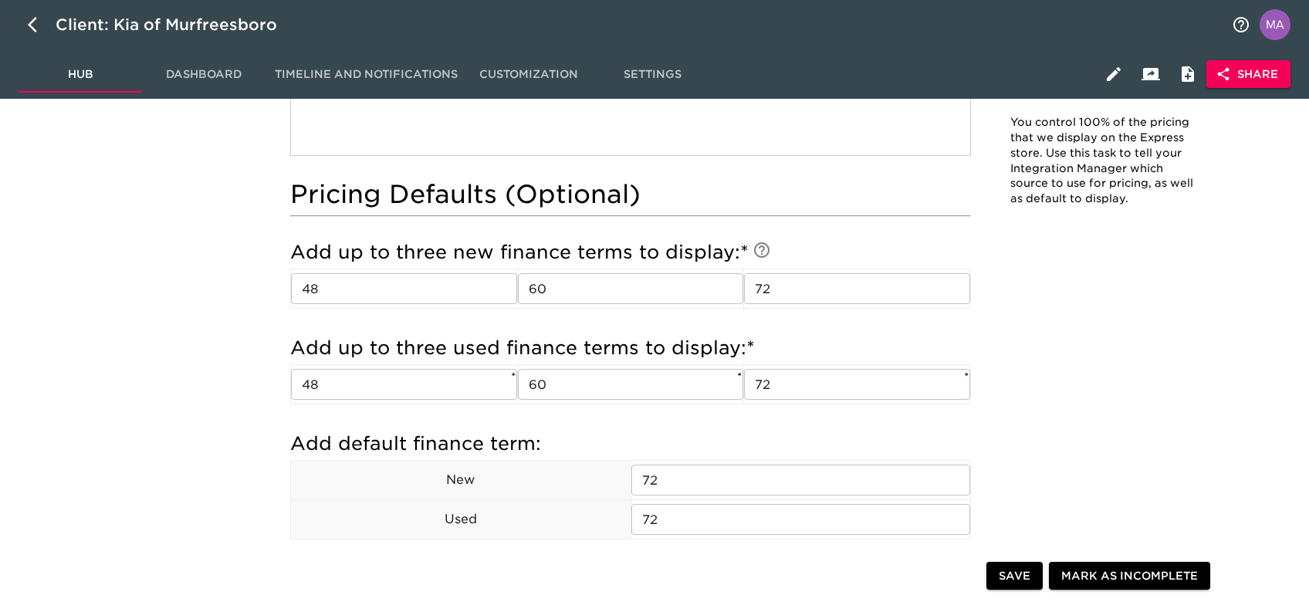
scroll to position [1235, 0]
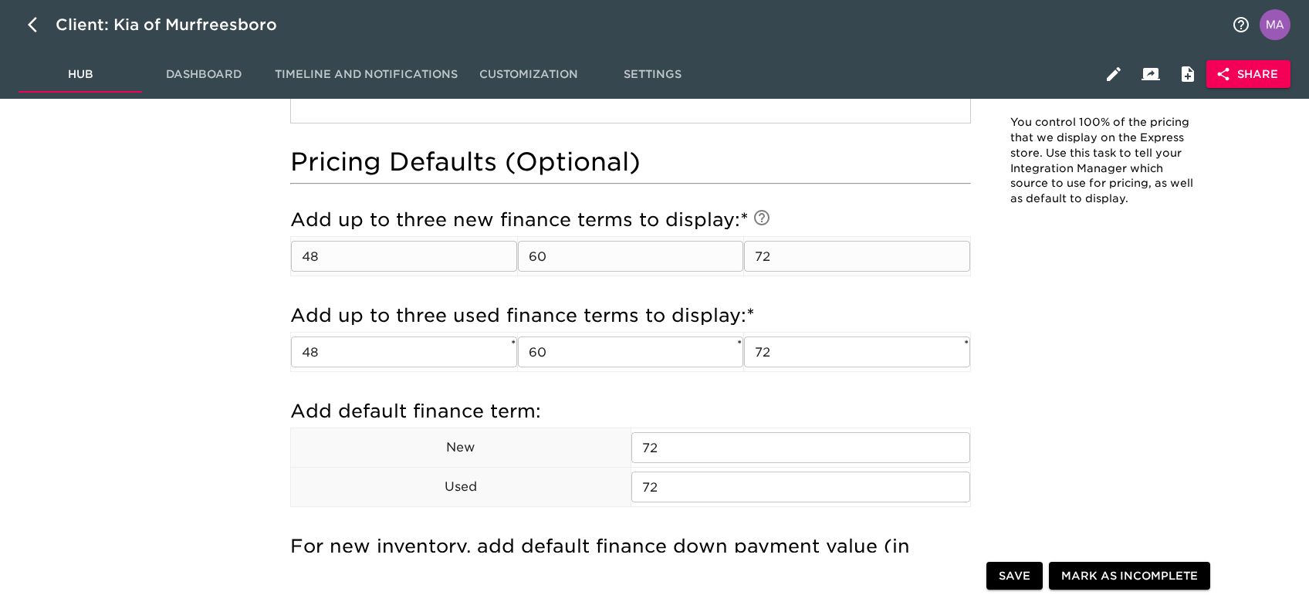
click at [347, 254] on input "48" at bounding box center [404, 256] width 226 height 31
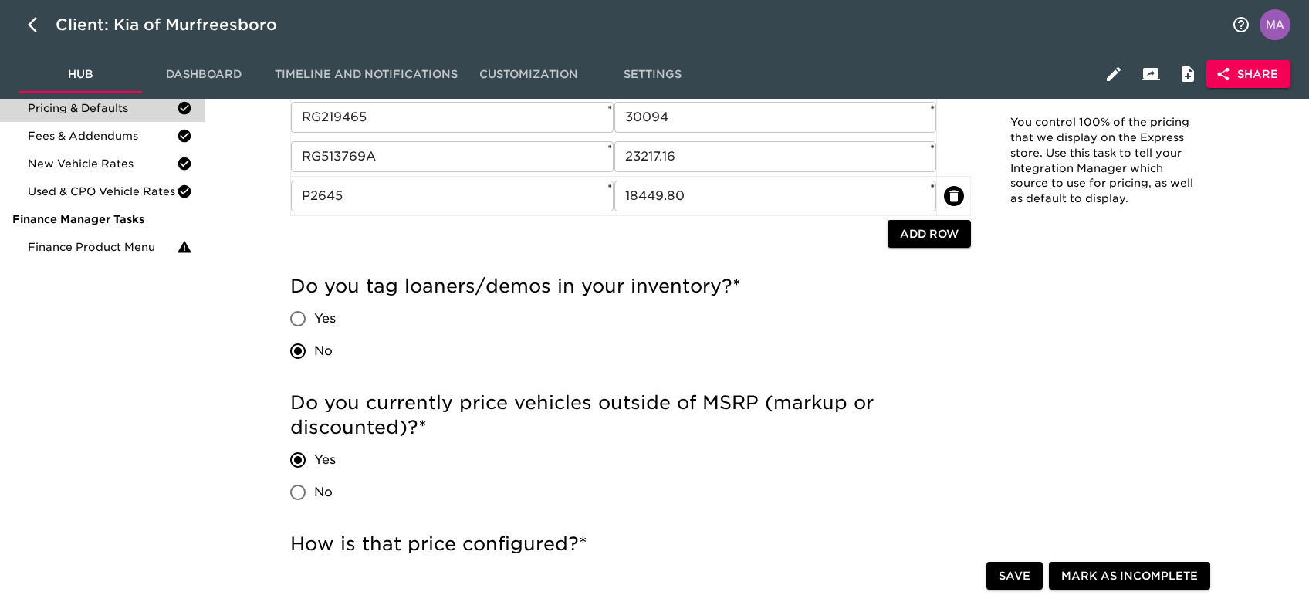
scroll to position [0, 0]
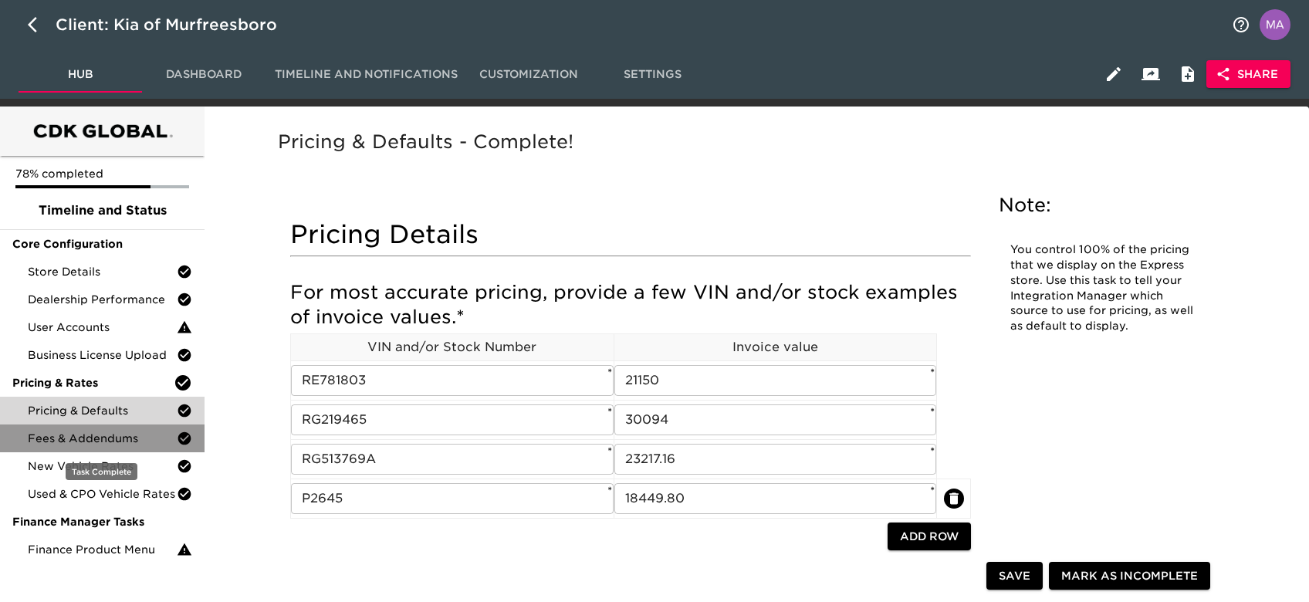
click at [122, 435] on span "Fees & Addendums" at bounding box center [102, 438] width 149 height 15
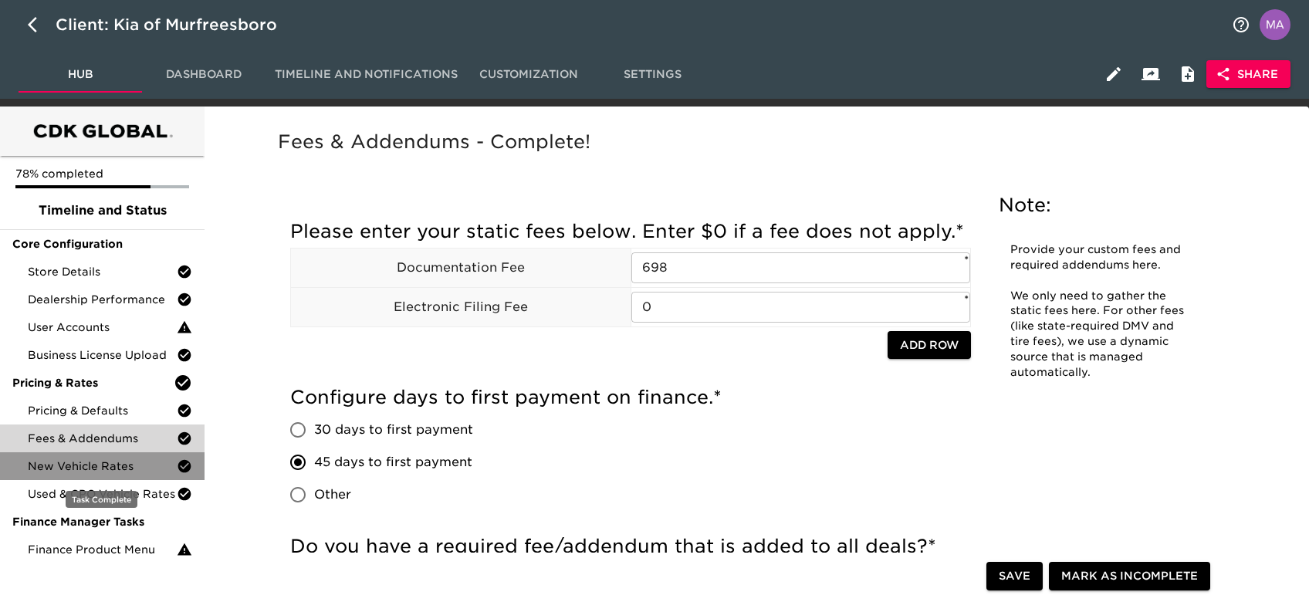
click at [62, 471] on span "New Vehicle Rates" at bounding box center [102, 465] width 149 height 15
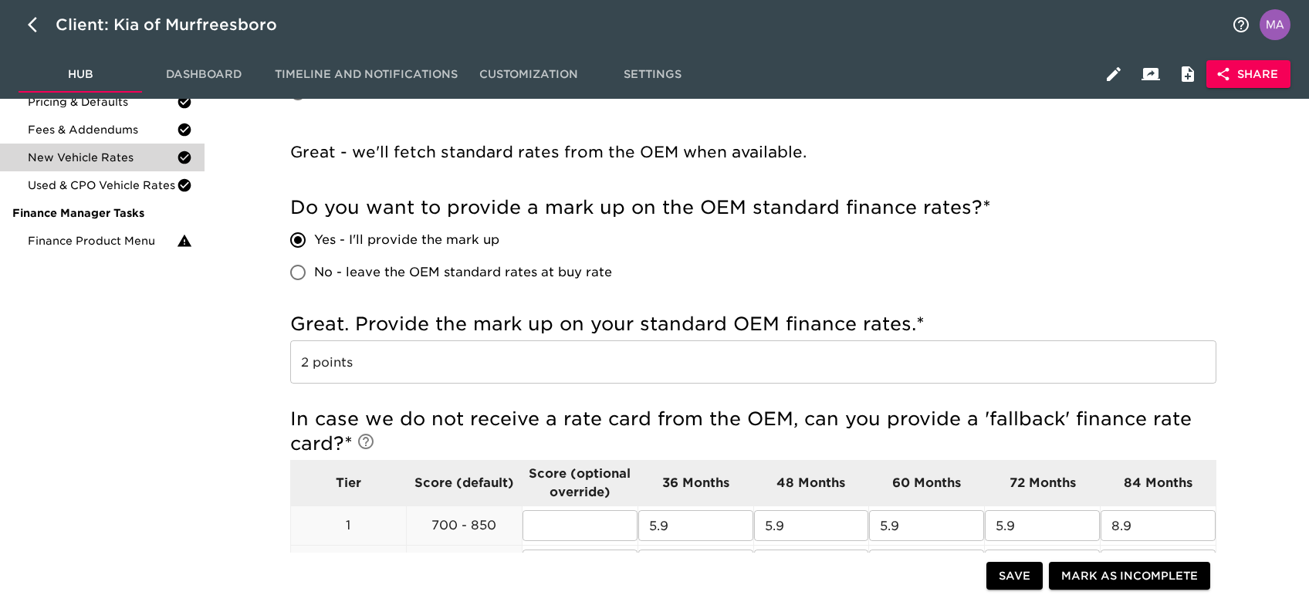
scroll to position [103, 0]
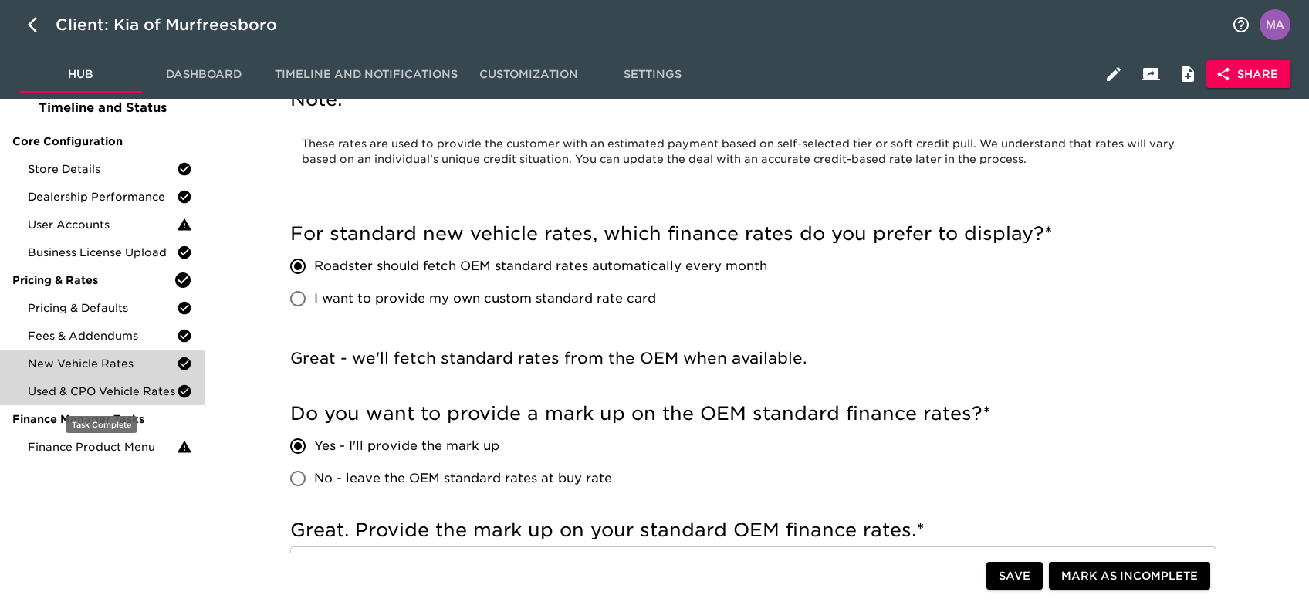
click at [116, 394] on span "Used & CPO Vehicle Rates" at bounding box center [102, 391] width 149 height 15
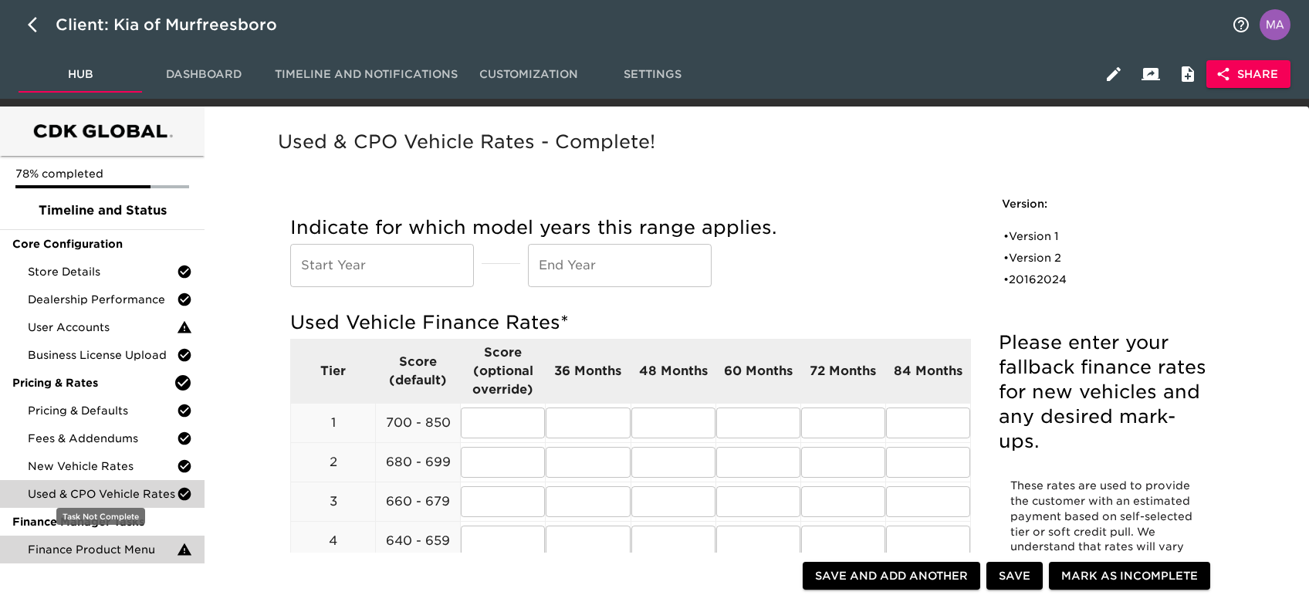
click at [78, 553] on span "Finance Product Menu" at bounding box center [102, 549] width 149 height 15
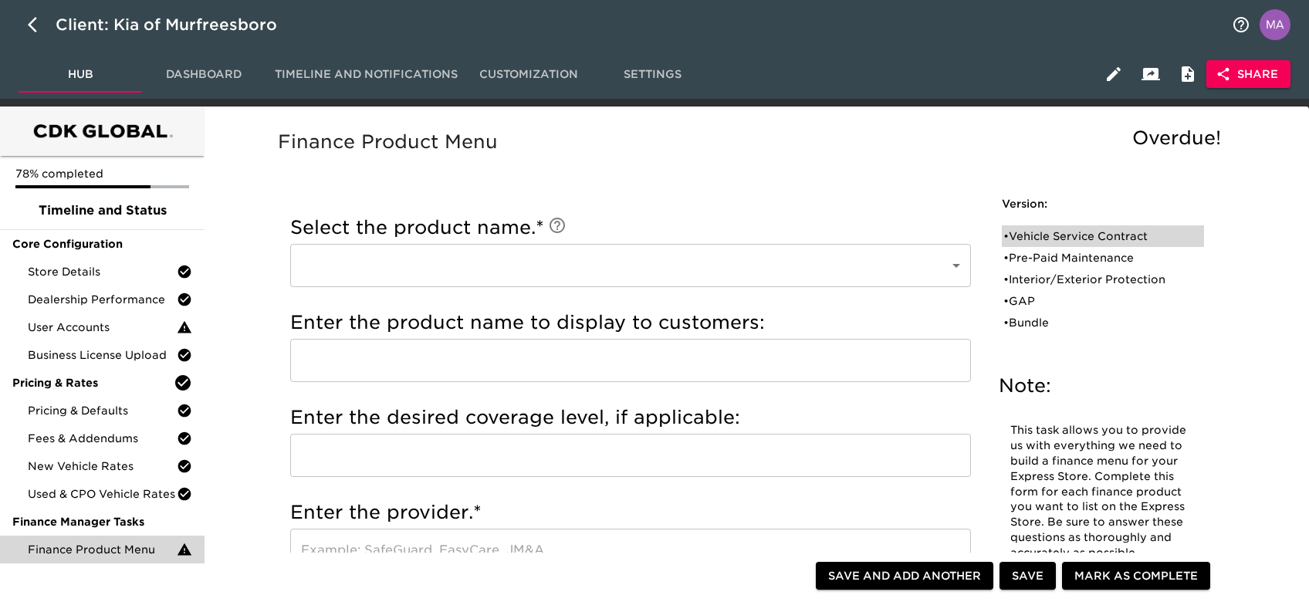
click at [1121, 236] on div "• Vehicle Service Contract" at bounding box center [1092, 235] width 178 height 15
type input "Vehicle Service Contract"
type input "10yr/100k"
type input "Ally"
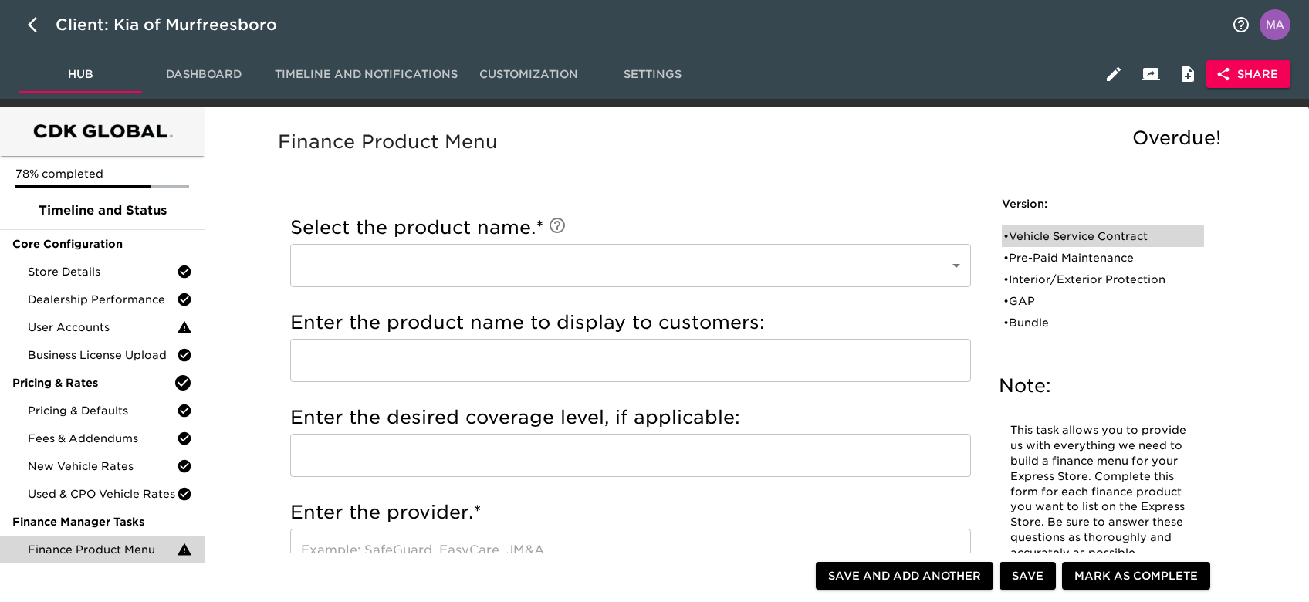
checkbox input "true"
radio input "true"
checkbox input "true"
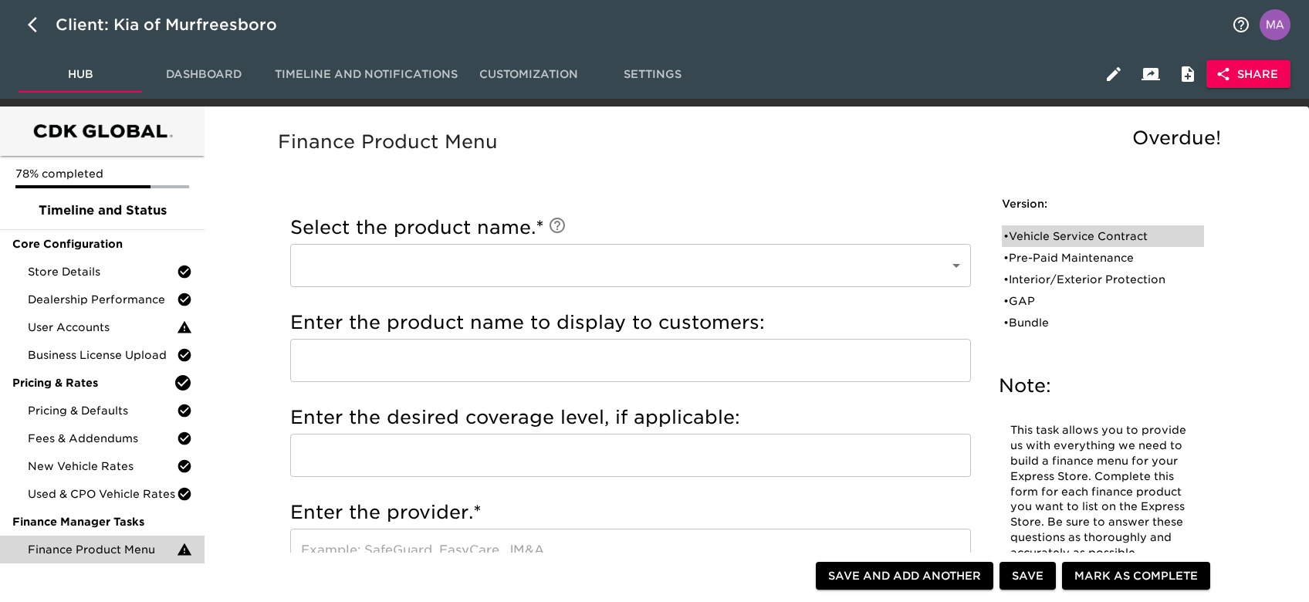
checkbox input "true"
radio input "true"
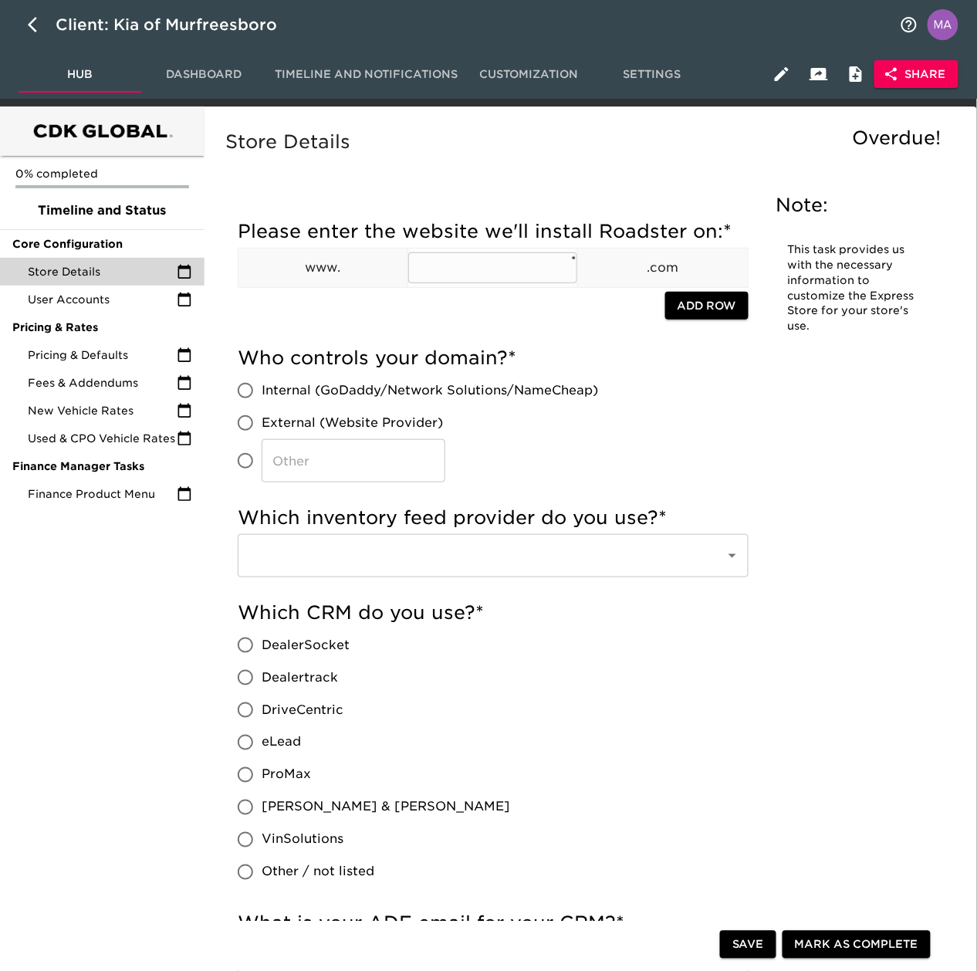
click at [473, 266] on input "text" at bounding box center [492, 267] width 169 height 31
paste input "[DOMAIN_NAME]"
type input "[DOMAIN_NAME]"
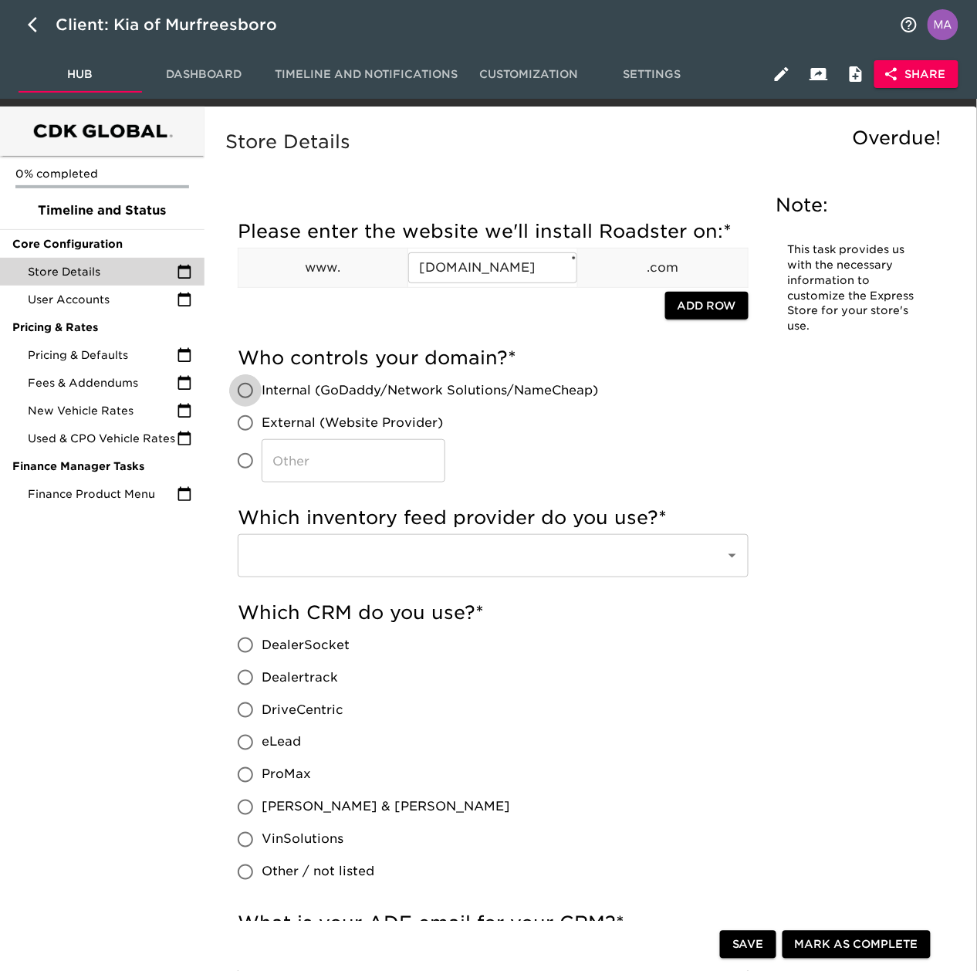
click at [247, 396] on input "Internal (GoDaddy/Network Solutions/NameCheap)" at bounding box center [245, 390] width 32 height 32
radio input "true"
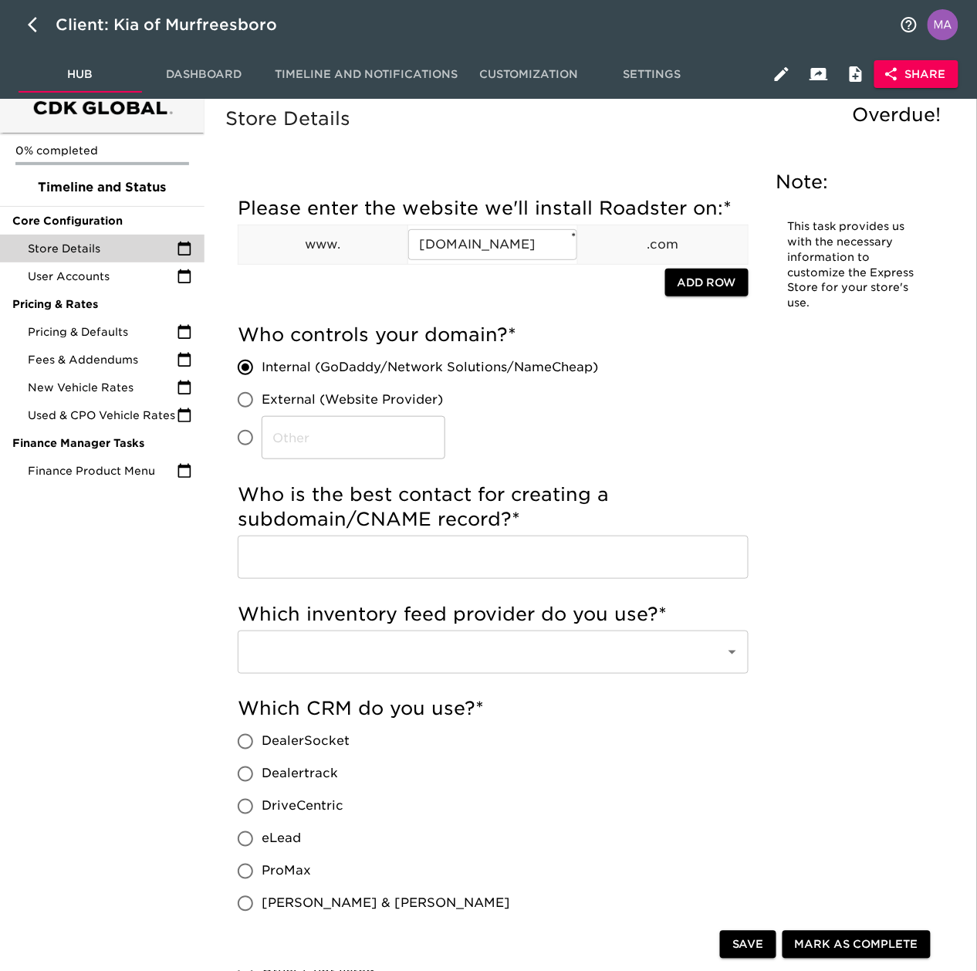
scroll to position [103, 0]
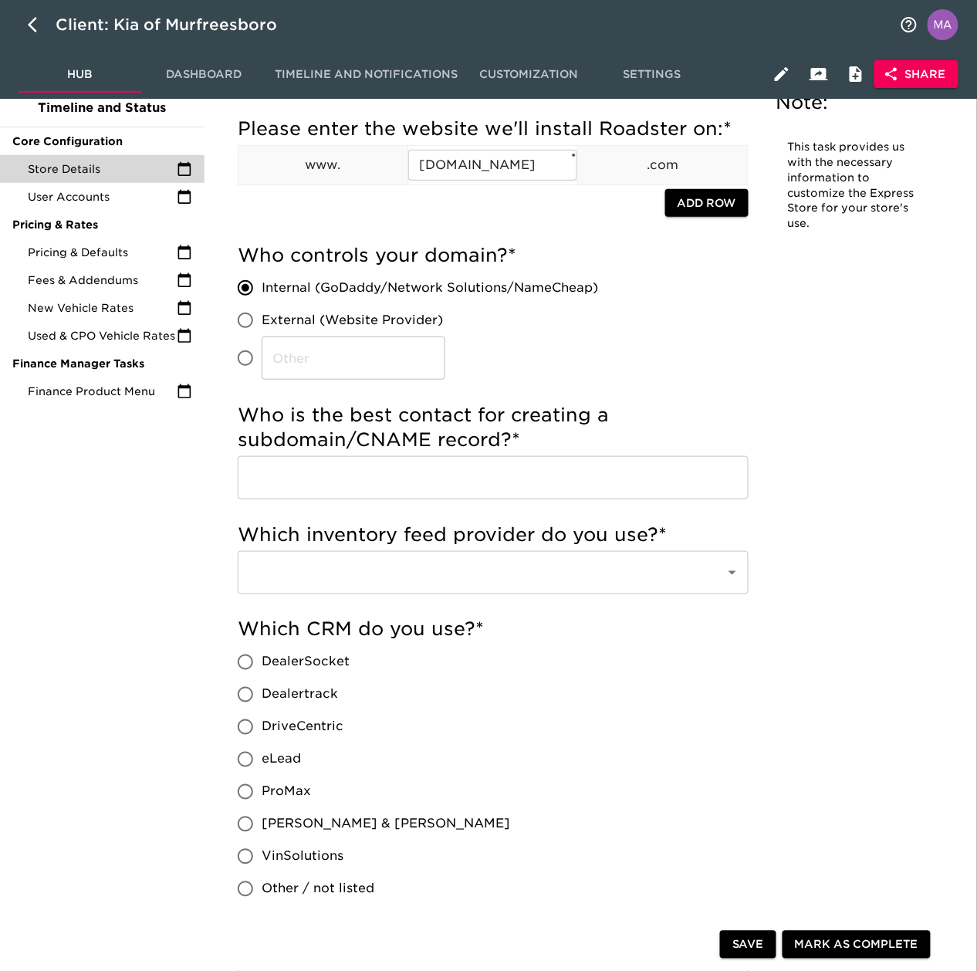
click at [290, 488] on input "text" at bounding box center [493, 477] width 511 height 43
paste input "[PERSON_NAME]"
type input "[PERSON_NAME]"
click at [288, 584] on input "text" at bounding box center [472, 572] width 454 height 29
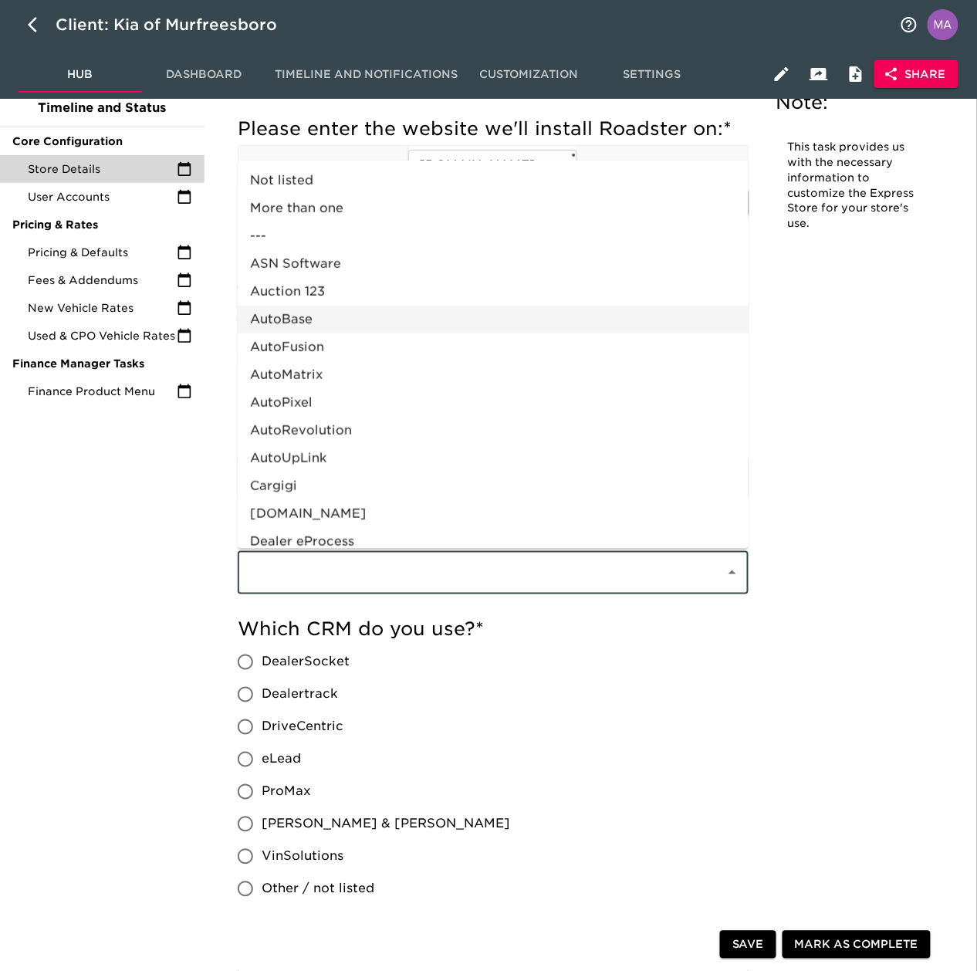
click at [343, 316] on li "AutoBase" at bounding box center [493, 320] width 511 height 28
type input "AutoBase"
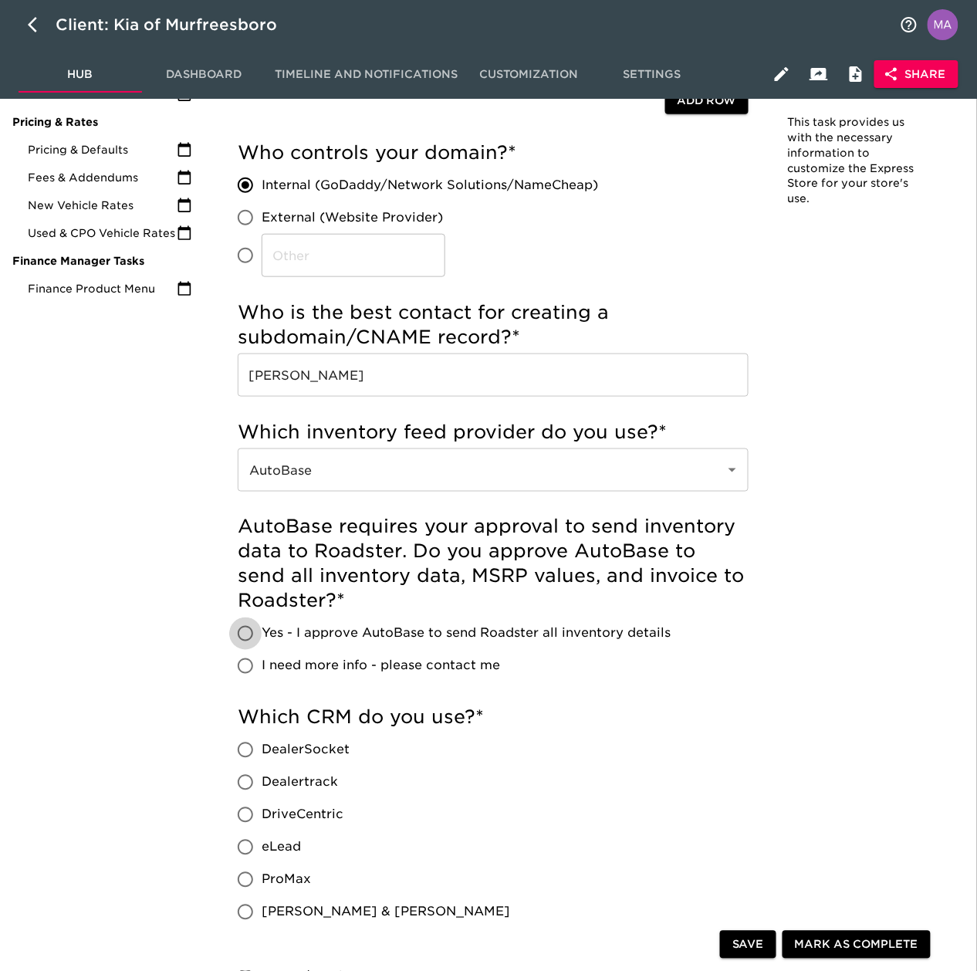
click at [242, 634] on input "Yes - I approve AutoBase to send Roadster all inventory details" at bounding box center [245, 633] width 32 height 32
radio input "true"
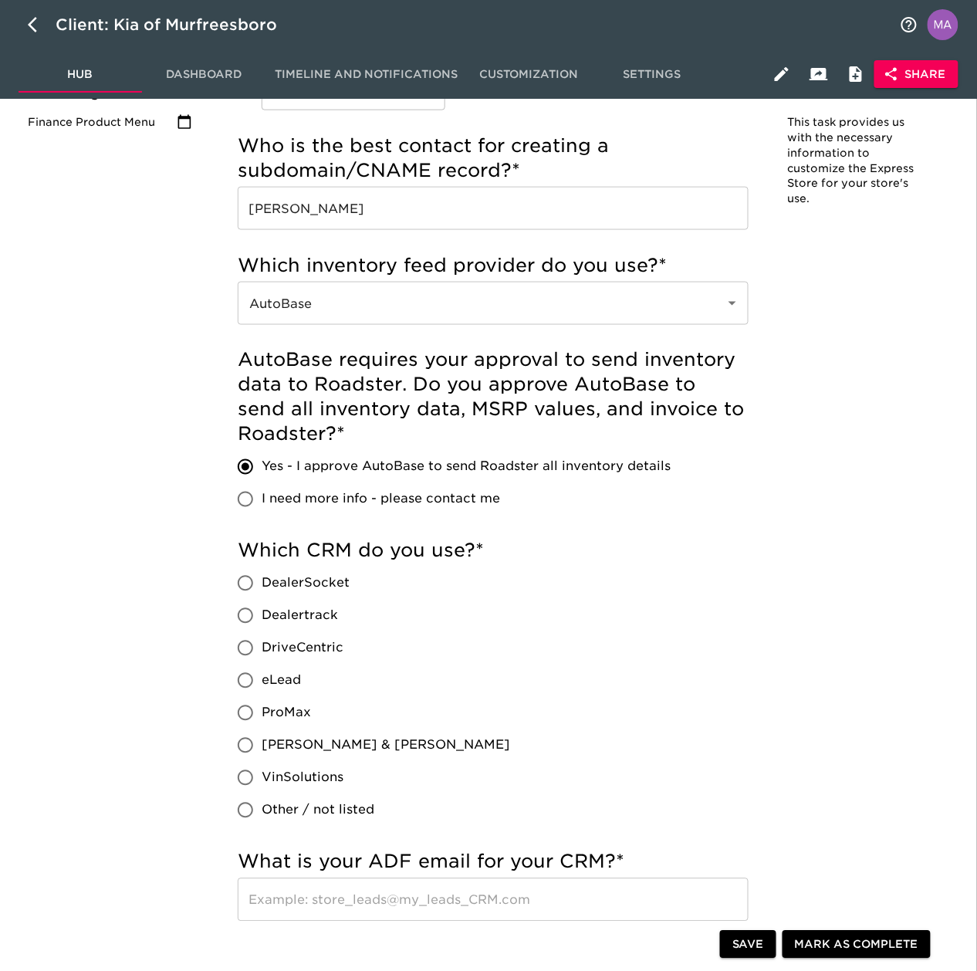
scroll to position [411, 0]
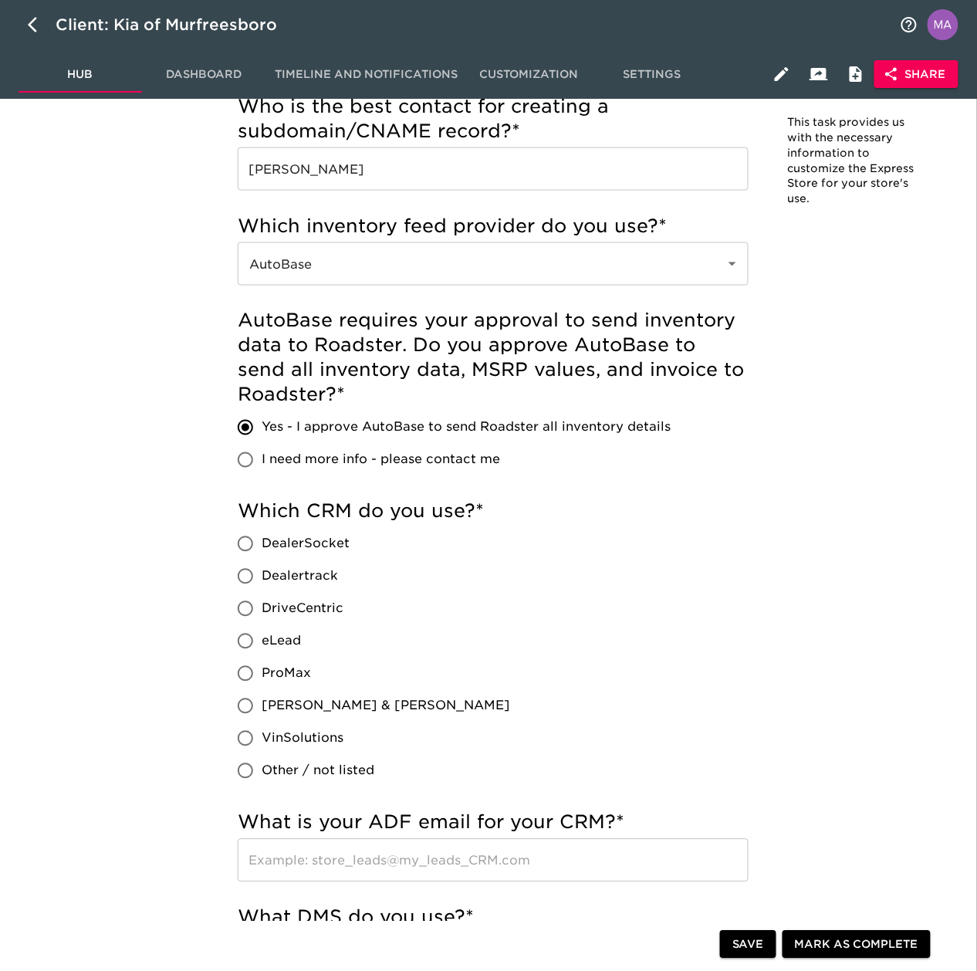
click at [299, 638] on span "eLead" at bounding box center [281, 641] width 39 height 19
click at [262, 638] on input "eLead" at bounding box center [245, 641] width 32 height 32
radio input "true"
click at [361, 852] on input "text" at bounding box center [493, 860] width 511 height 43
paste input "[EMAIL_ADDRESS][DOMAIN_NAME]"
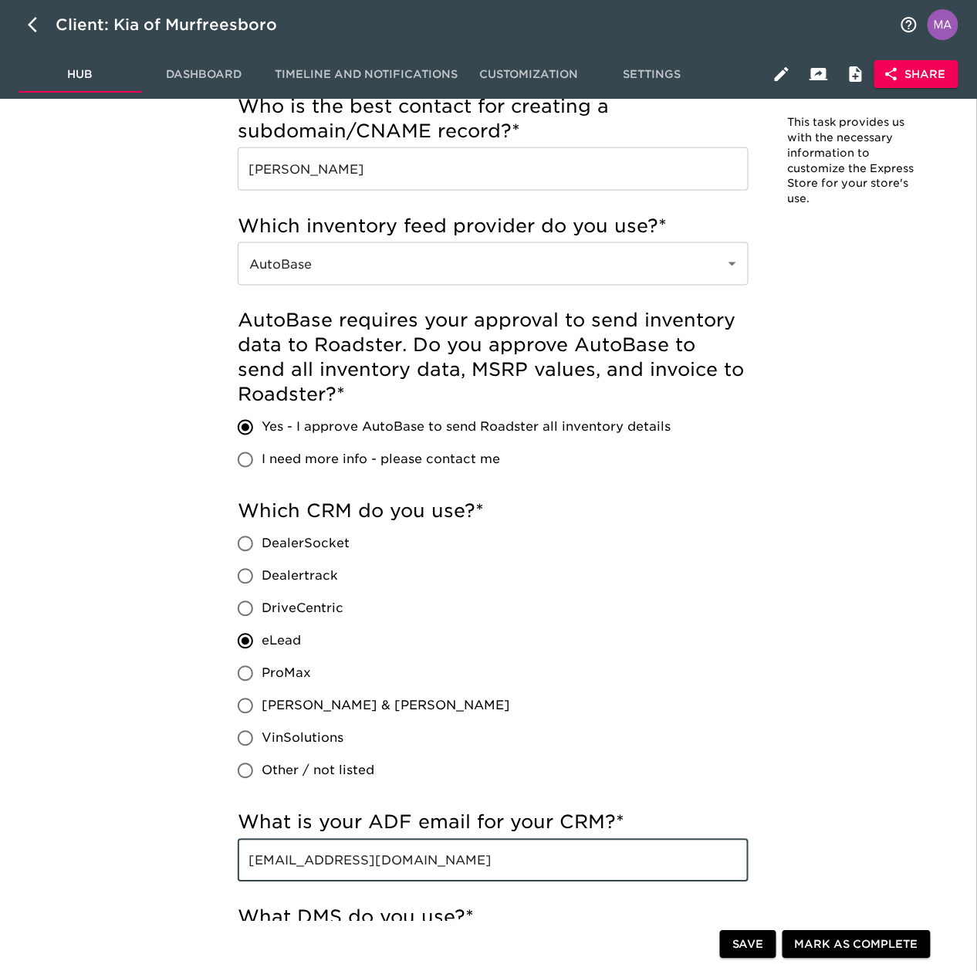
type input "[EMAIL_ADDRESS][DOMAIN_NAME]"
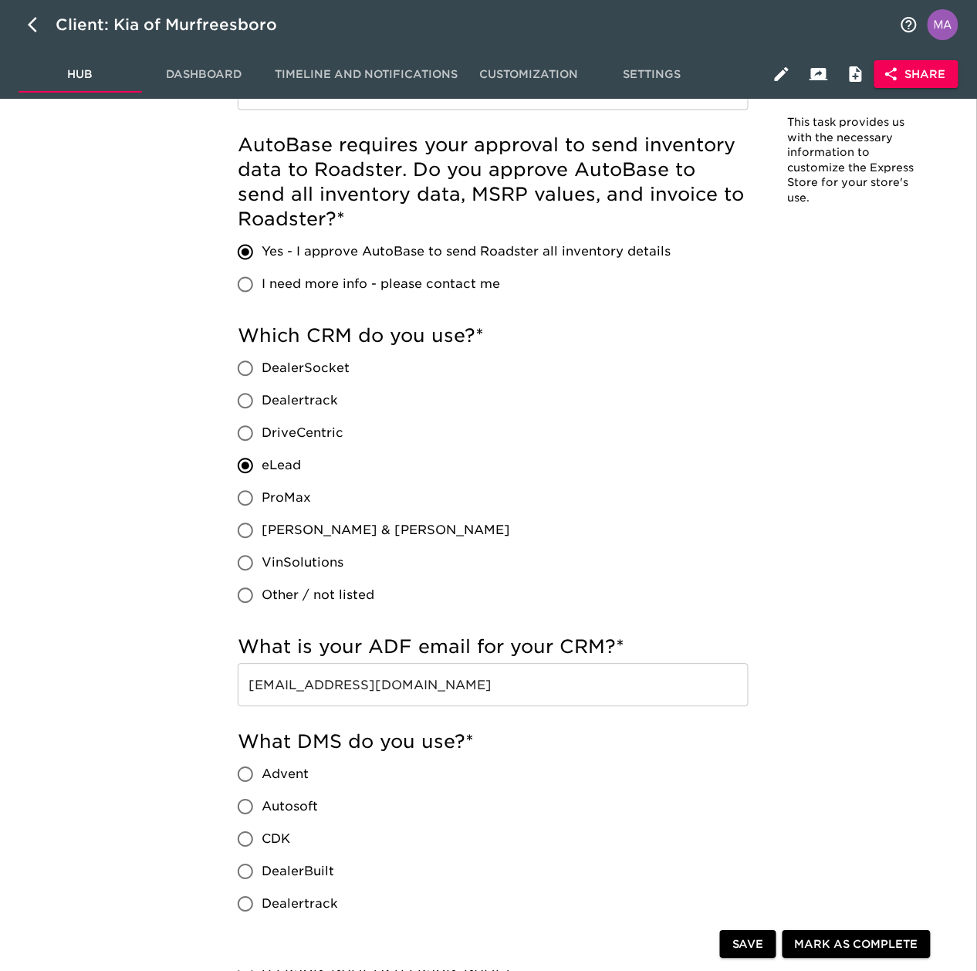
scroll to position [617, 0]
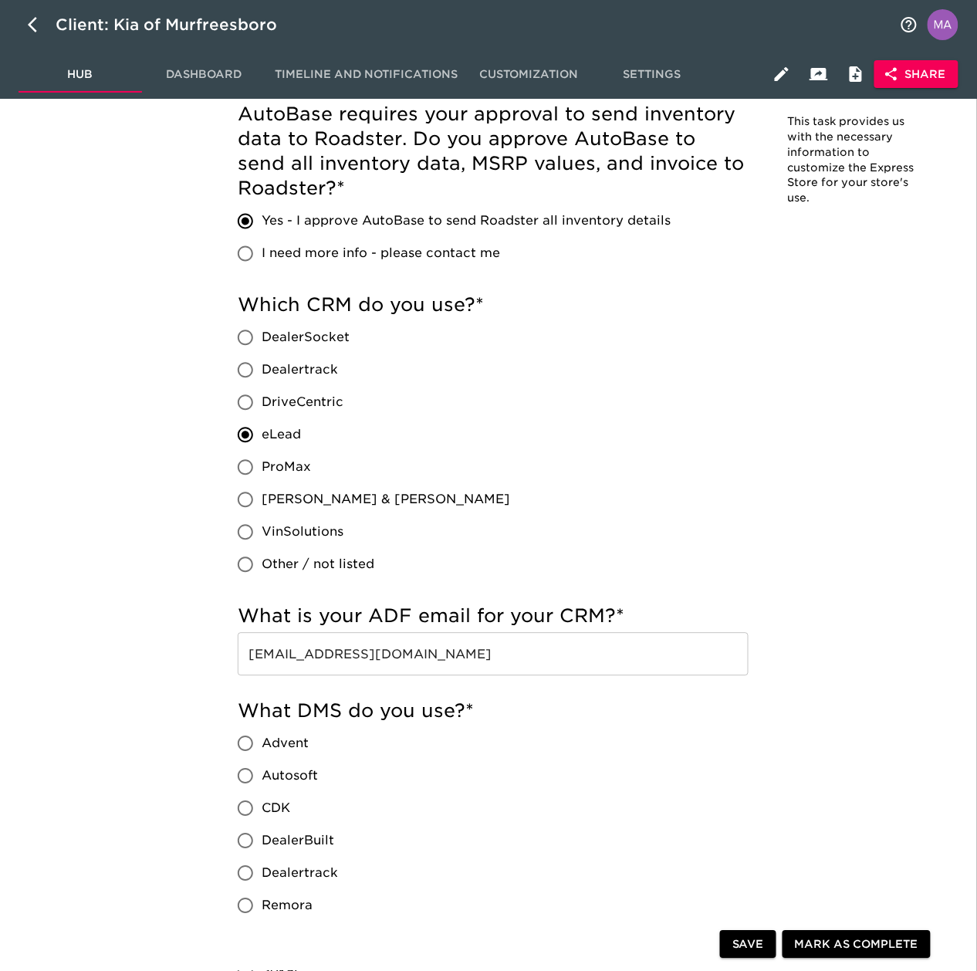
click at [256, 803] on input "CDK" at bounding box center [245, 809] width 32 height 32
radio input "true"
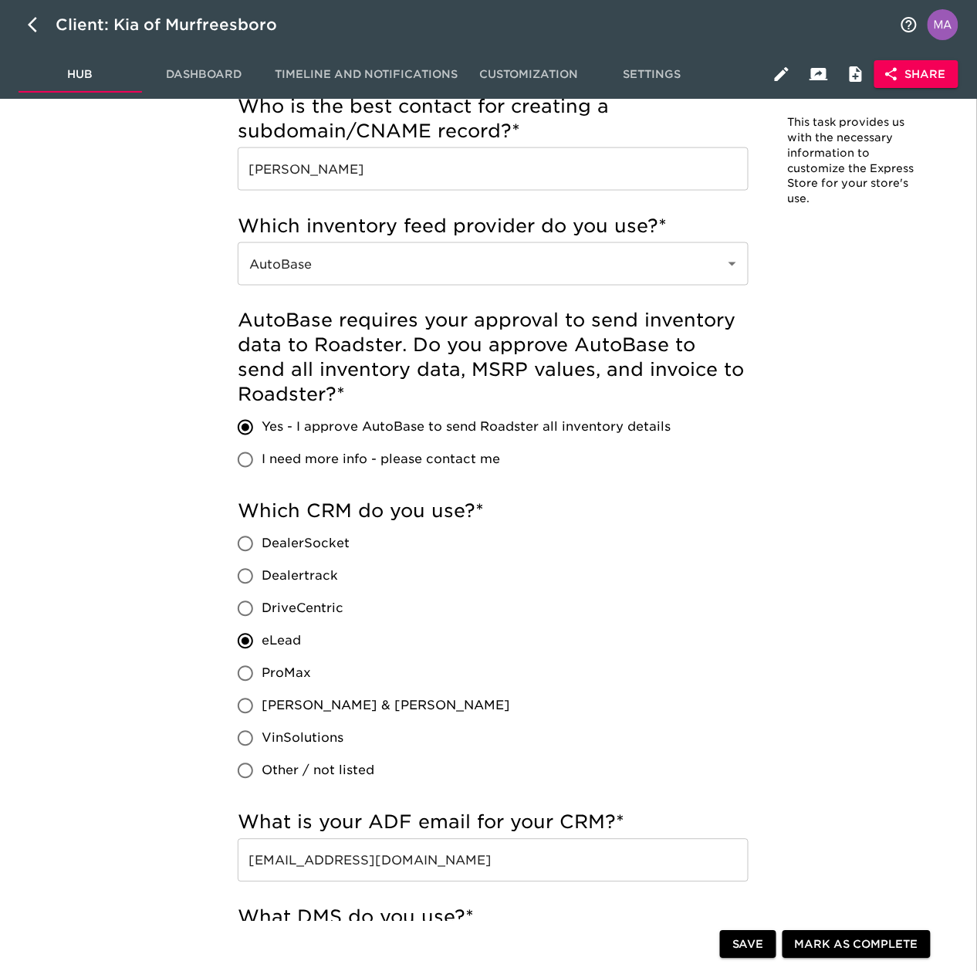
scroll to position [0, 0]
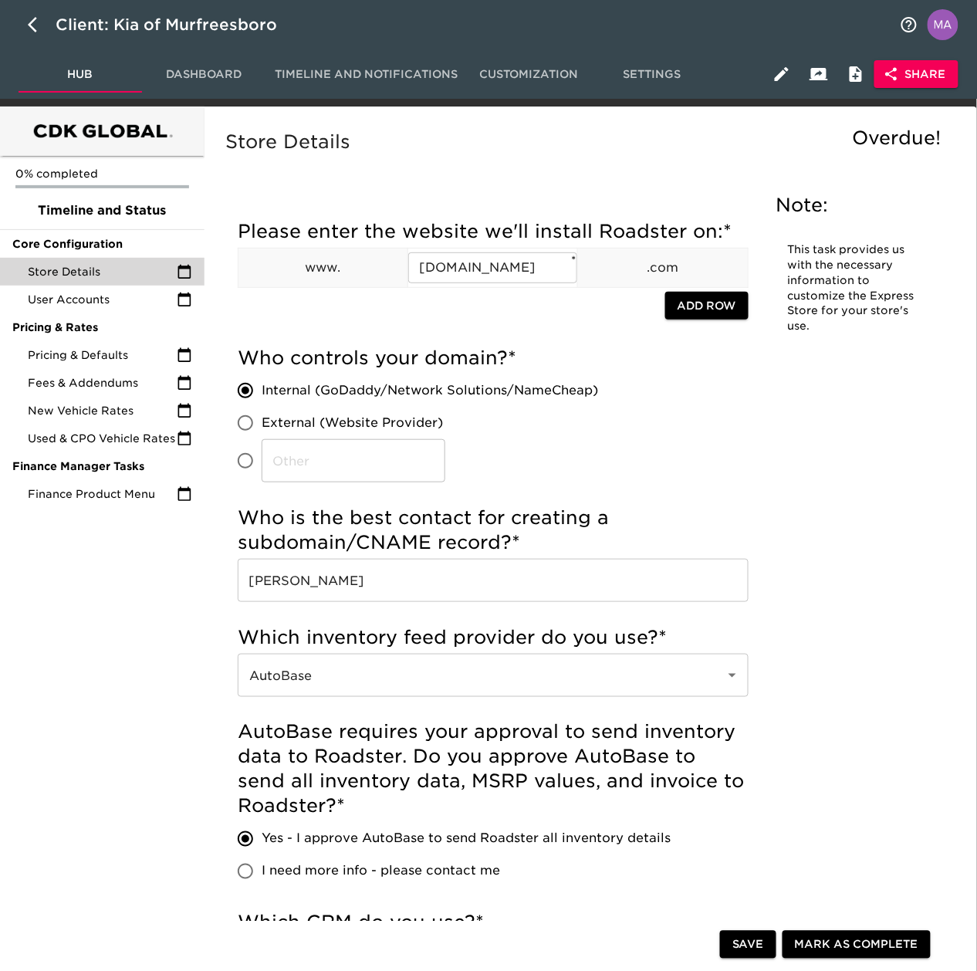
click at [729, 943] on button "Save" at bounding box center [748, 945] width 56 height 29
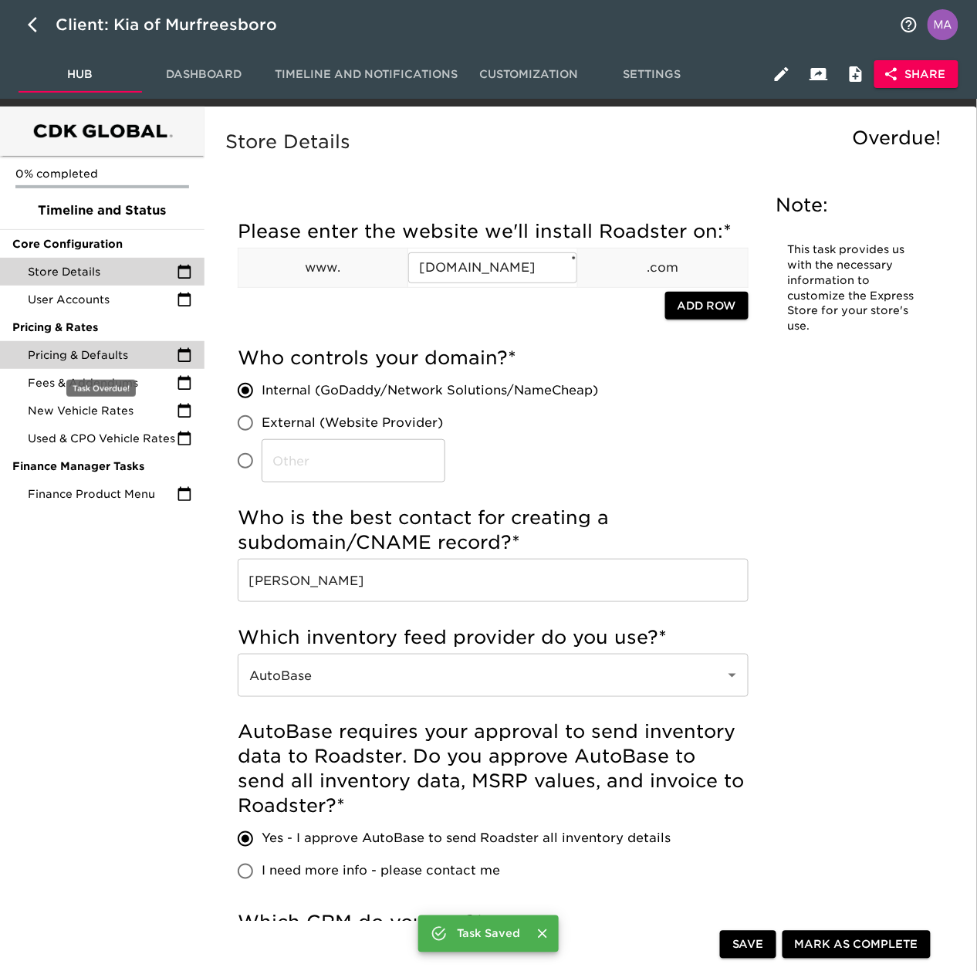
click at [112, 347] on span "Pricing & Defaults" at bounding box center [102, 354] width 149 height 15
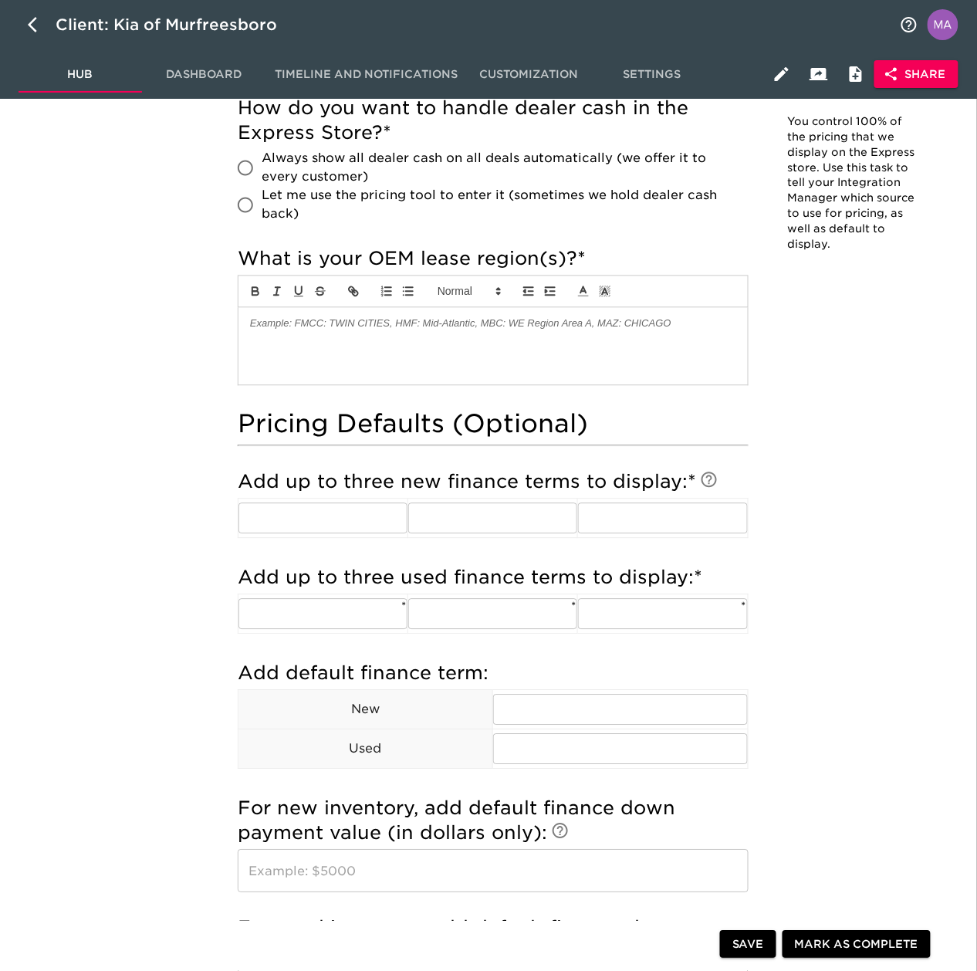
scroll to position [823, 0]
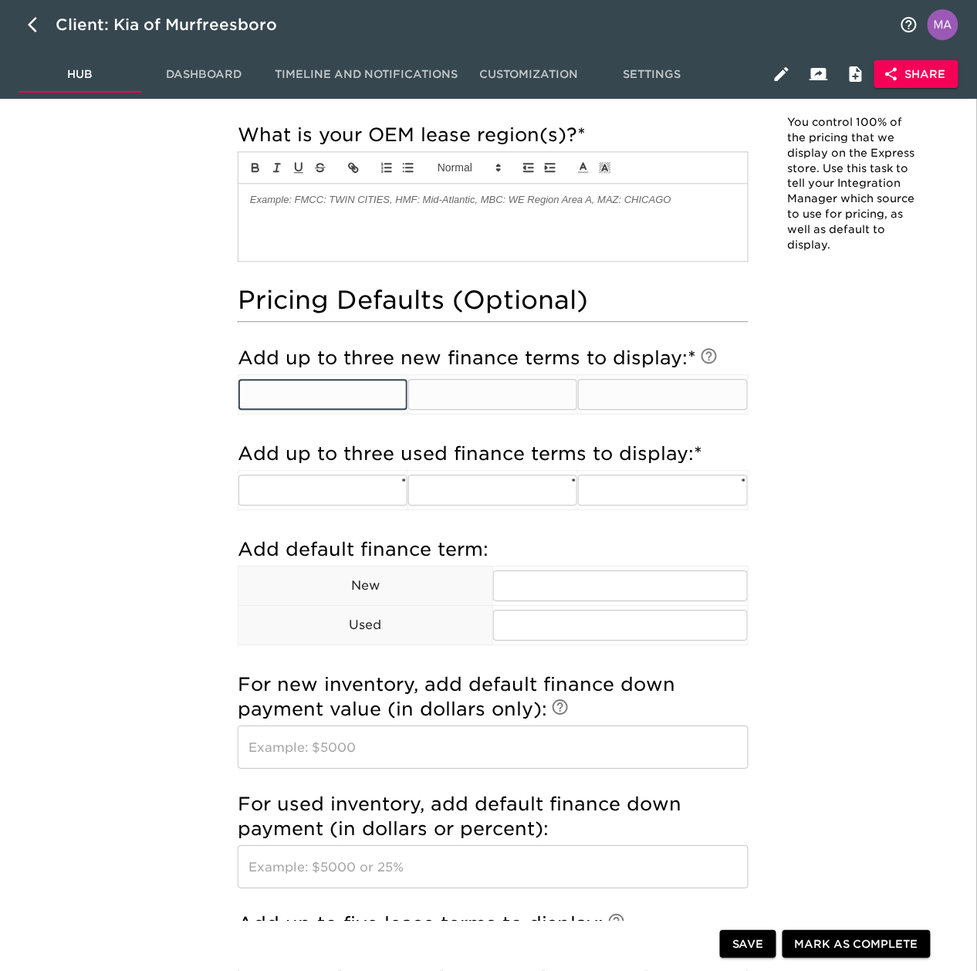
click at [343, 394] on input "text" at bounding box center [322, 394] width 169 height 31
type input "48"
type input "60"
type input "72"
type input "48"
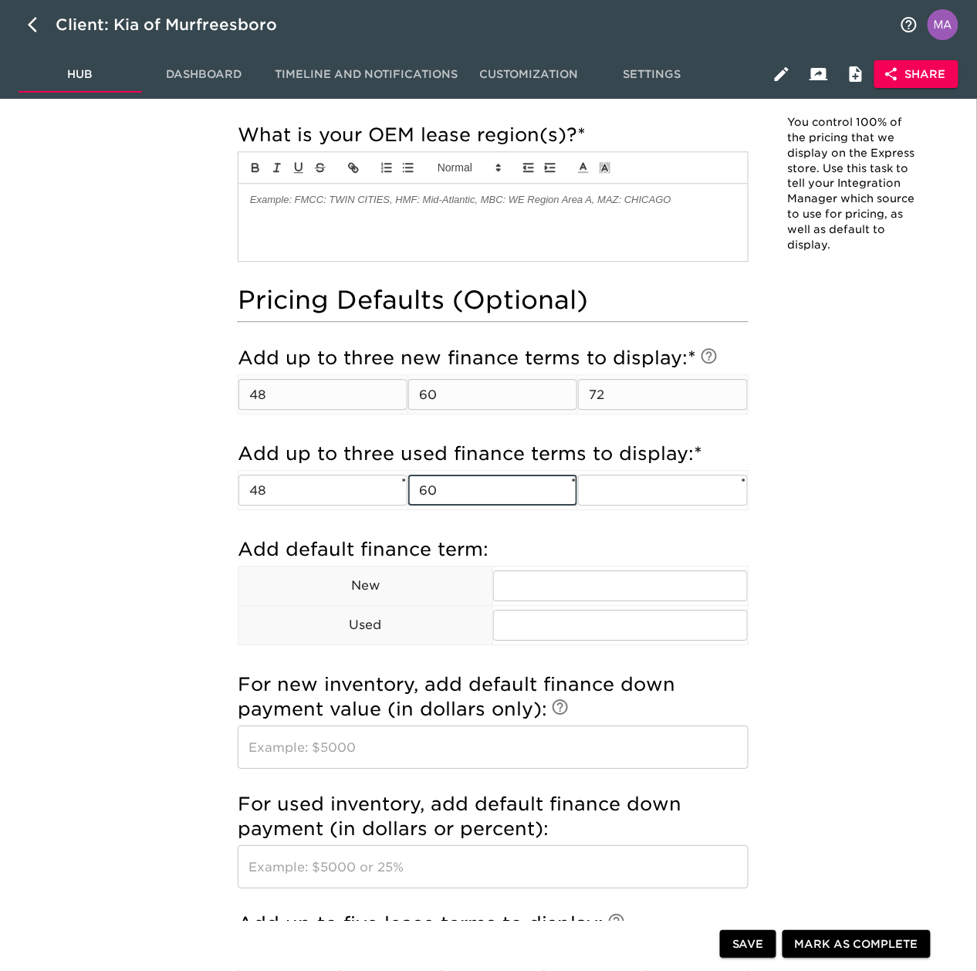
type input "60"
type input "72"
click at [533, 596] on input "text" at bounding box center [620, 585] width 254 height 31
type input "72"
click at [551, 630] on input "text" at bounding box center [620, 625] width 254 height 31
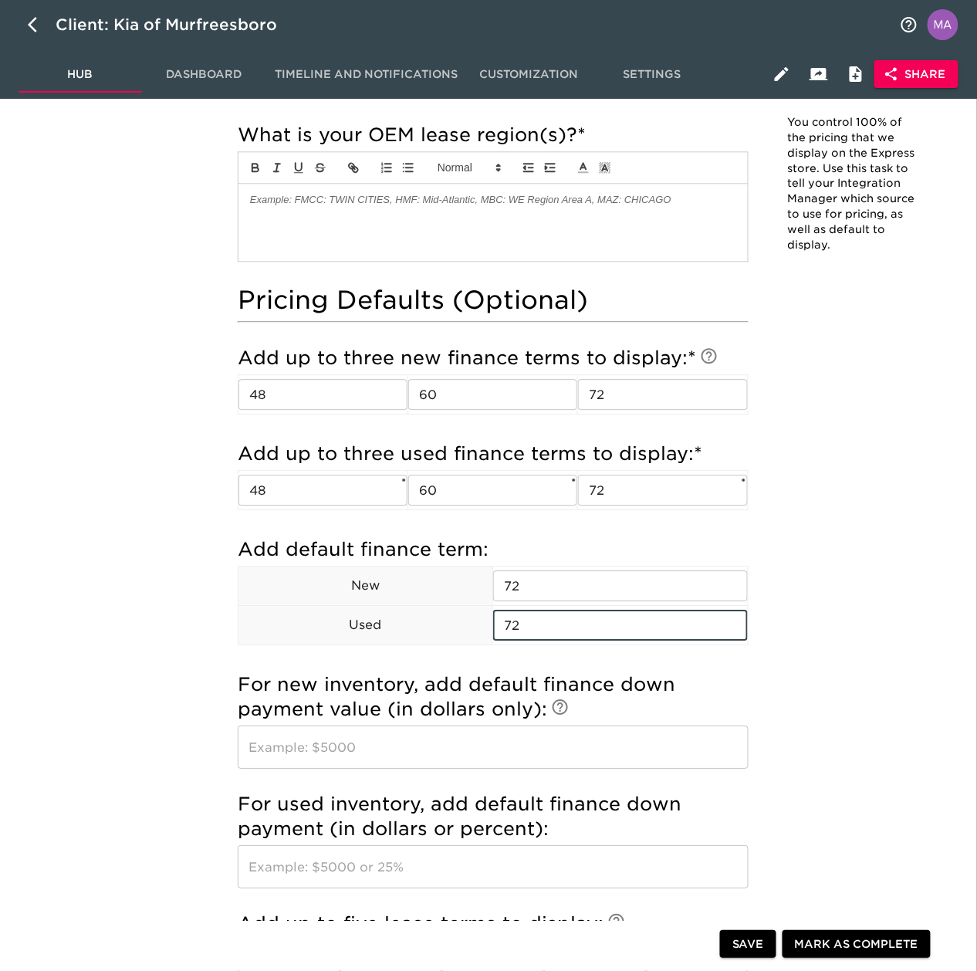
type input "72"
click at [136, 767] on div "0% completed Timeline and Status Core Configuration Store Details User Accounts…" at bounding box center [102, 456] width 205 height 2344
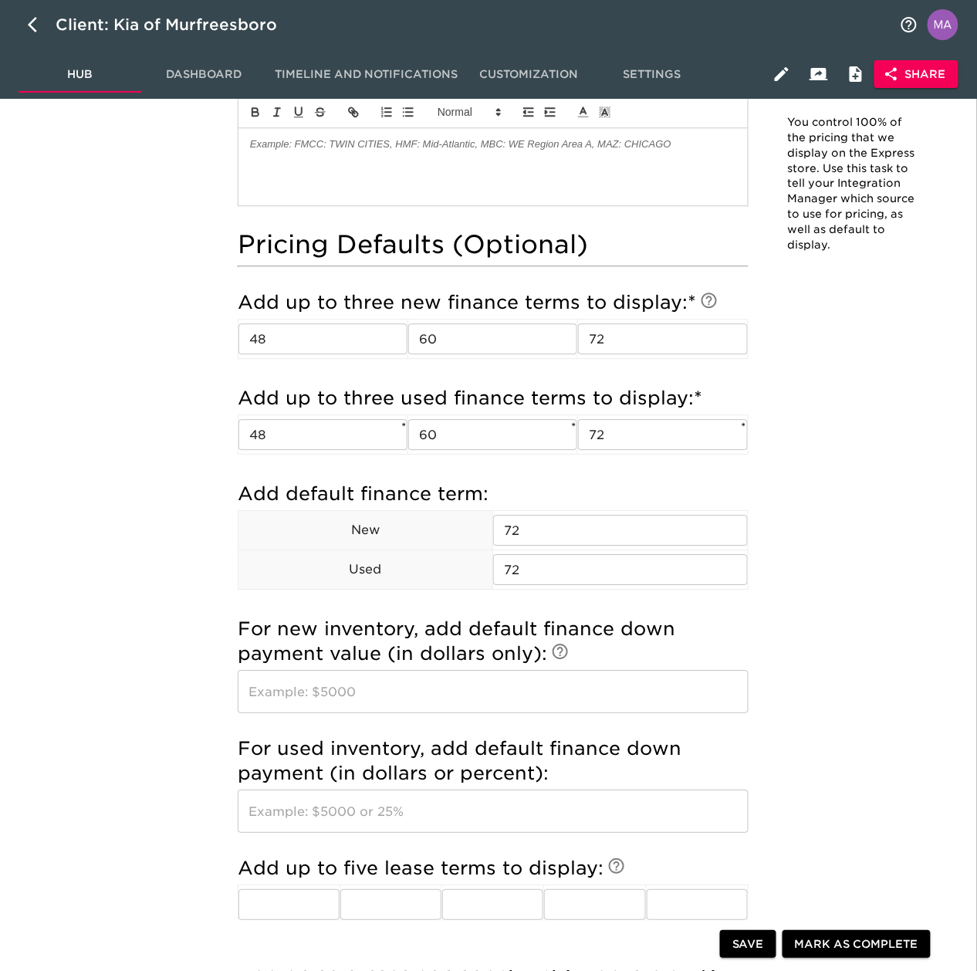
scroll to position [926, 0]
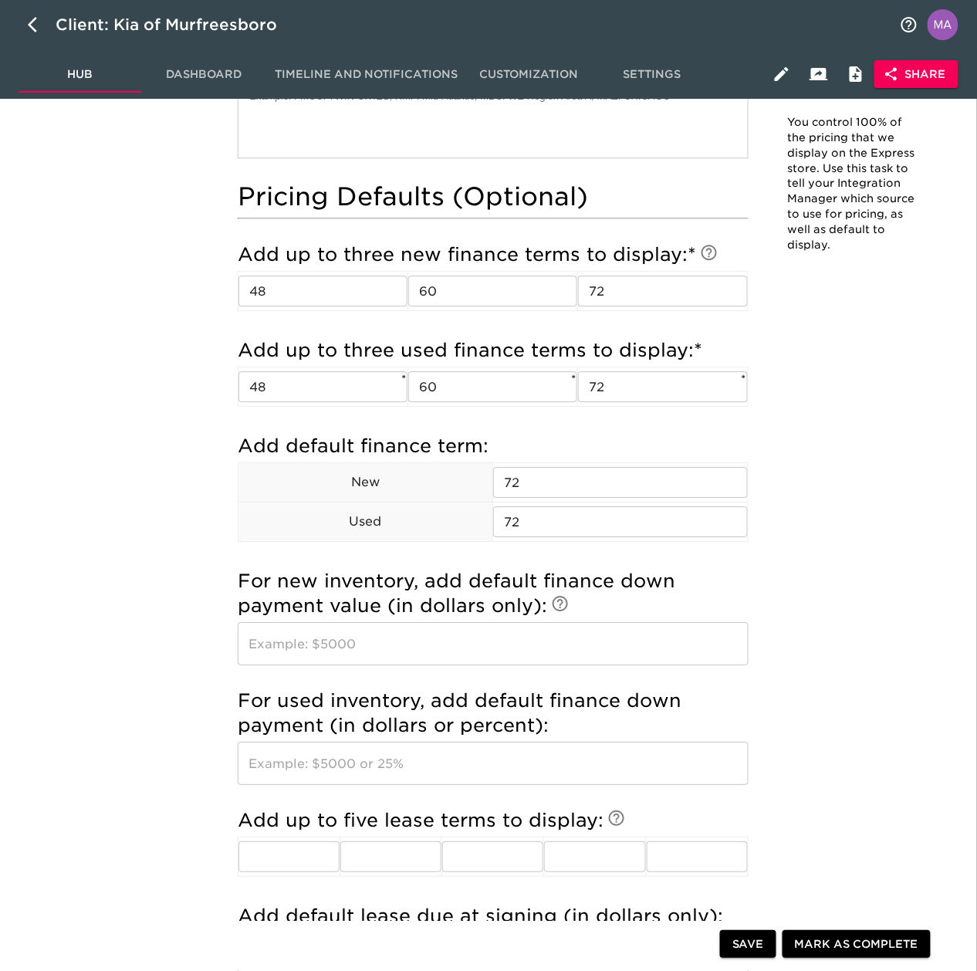
click at [406, 650] on input "text" at bounding box center [493, 643] width 511 height 43
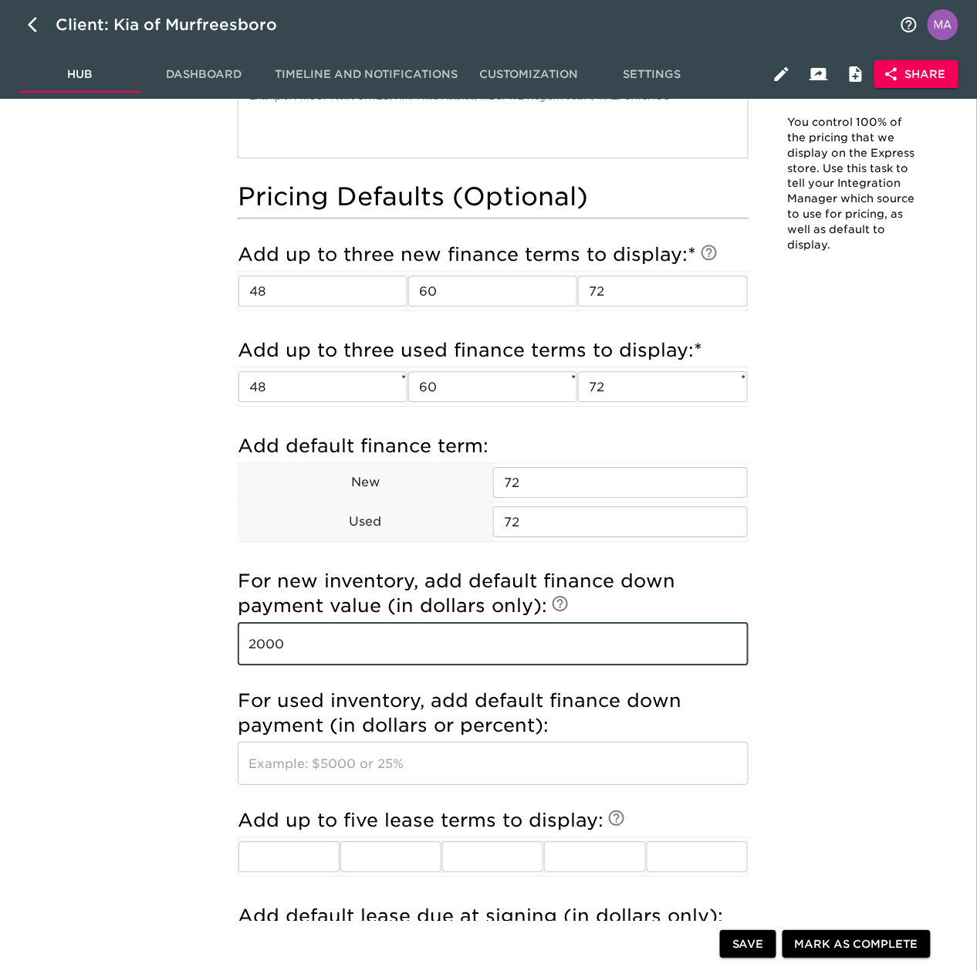
type input "2000"
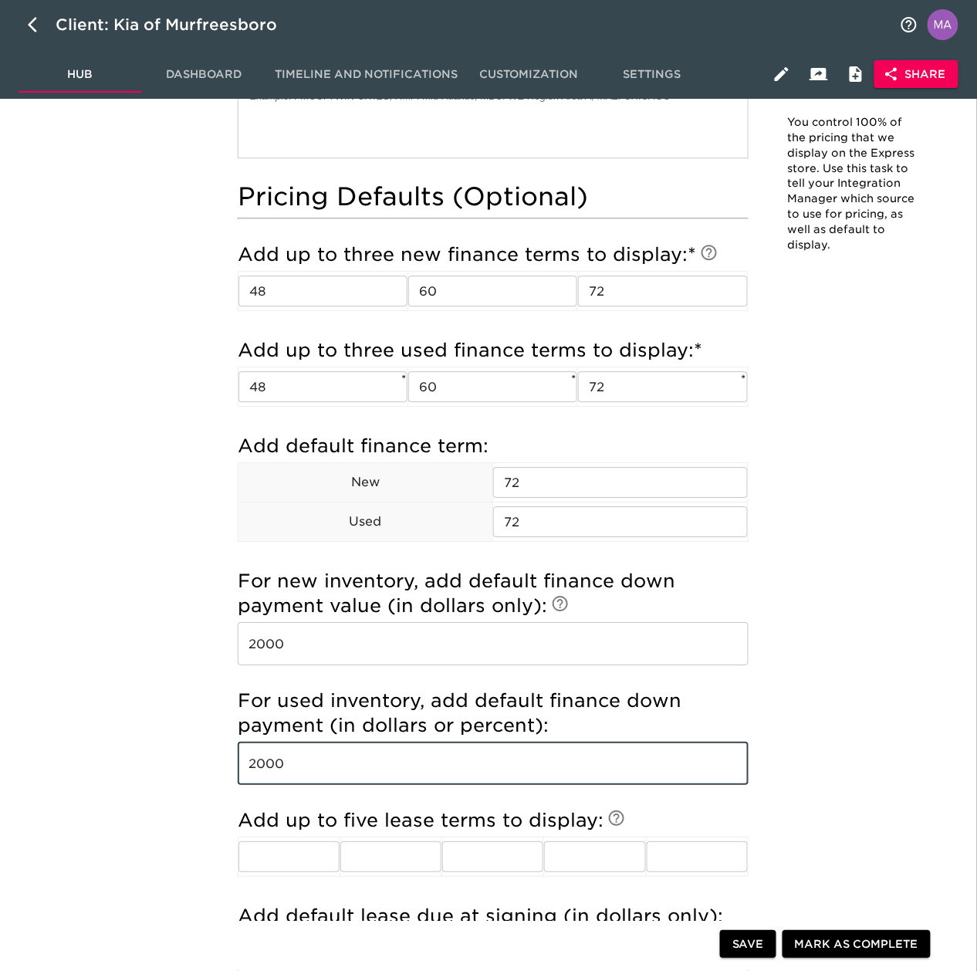
type input "2000"
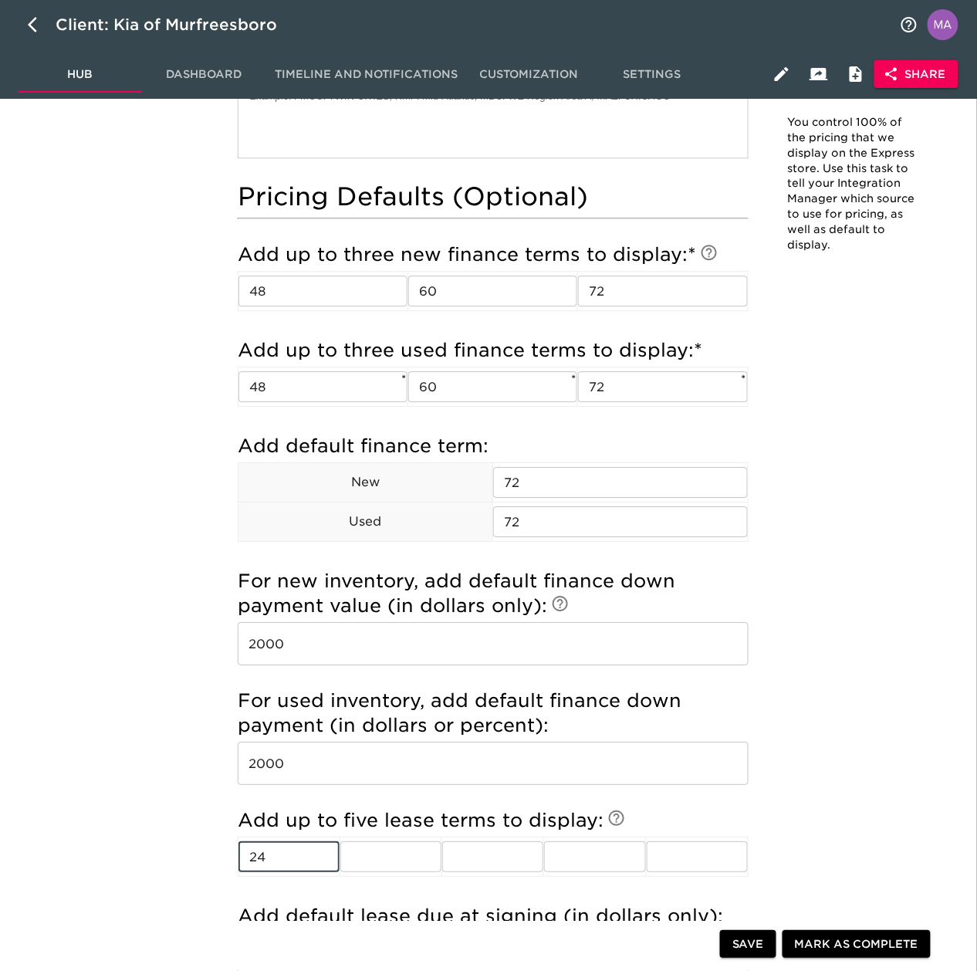
type input "24"
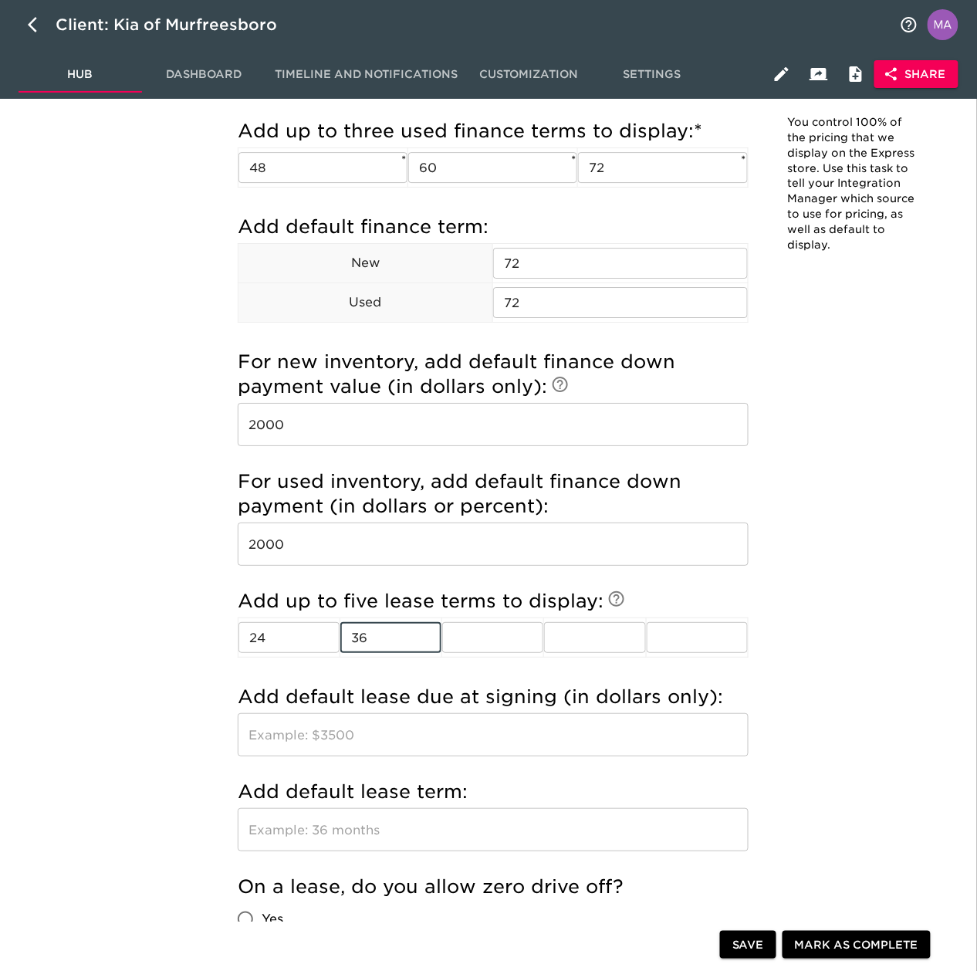
scroll to position [1235, 0]
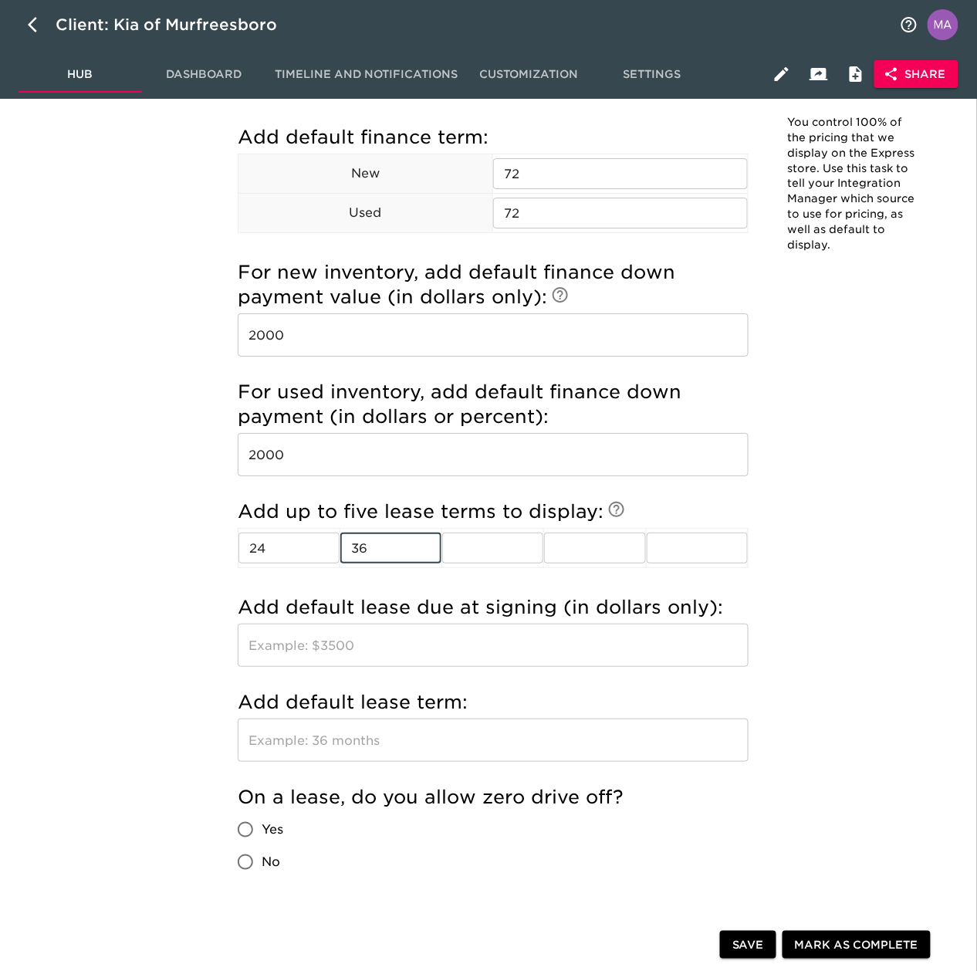
type input "36"
click at [278, 655] on input "text" at bounding box center [493, 645] width 511 height 43
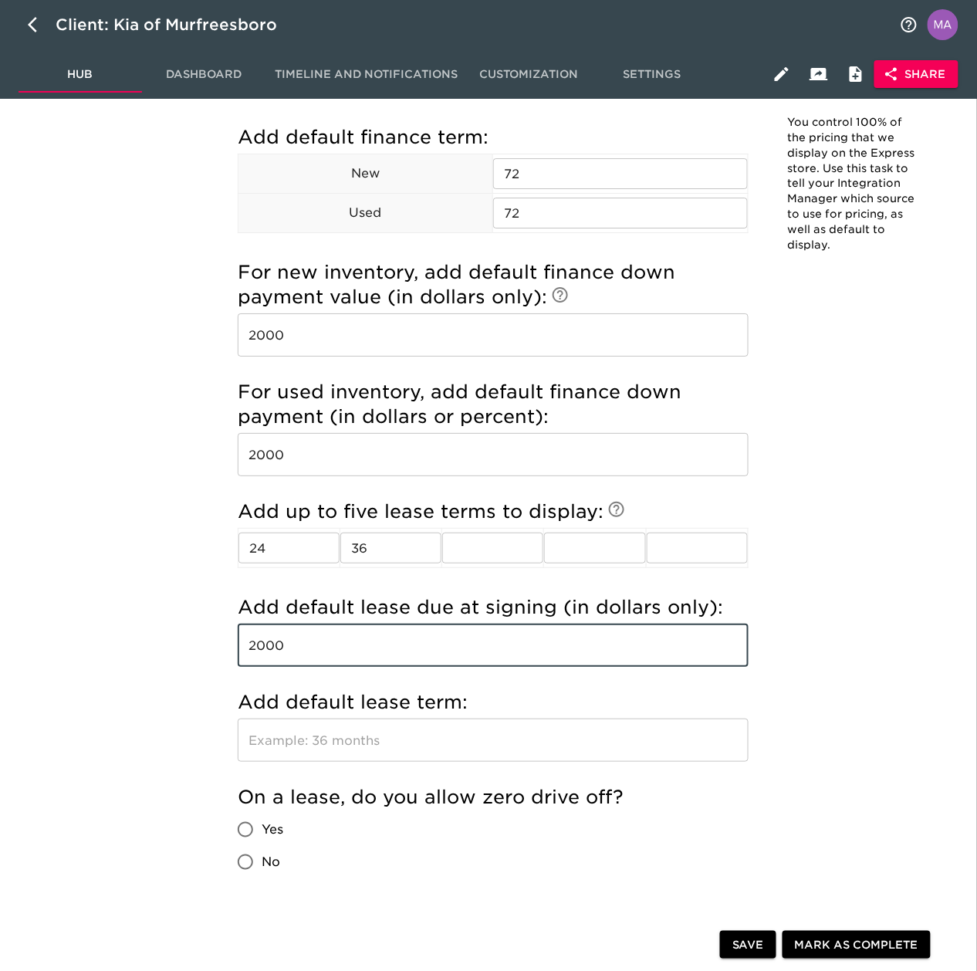
type input "2000"
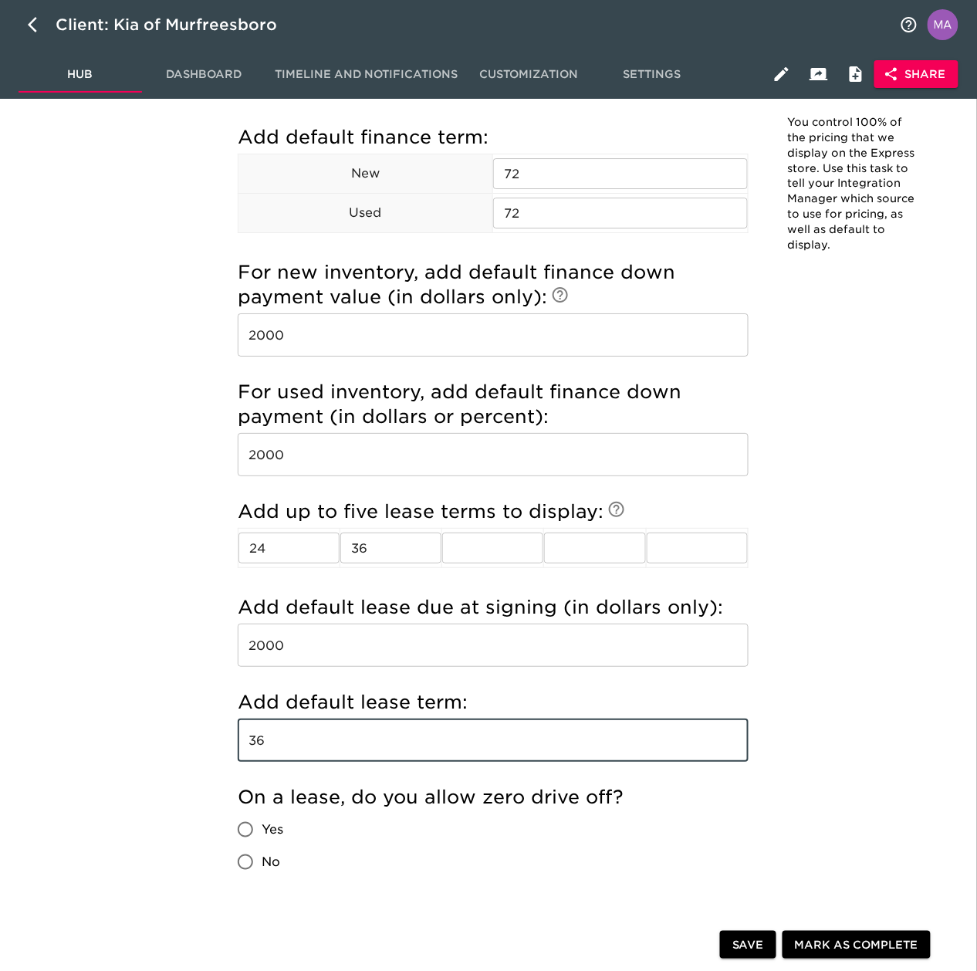
type input "36"
click at [229, 814] on input "Yes" at bounding box center [245, 830] width 32 height 32
radio input "true"
click at [733, 936] on span "Save" at bounding box center [748, 944] width 32 height 19
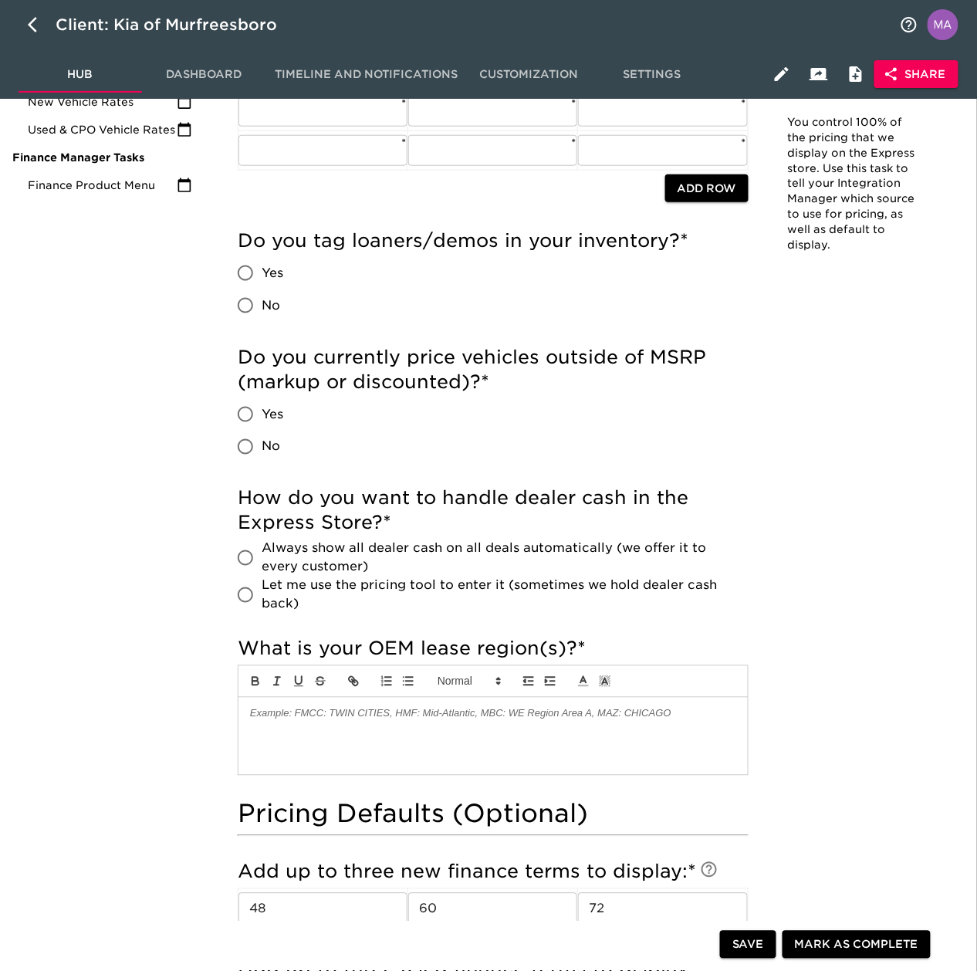
scroll to position [0, 0]
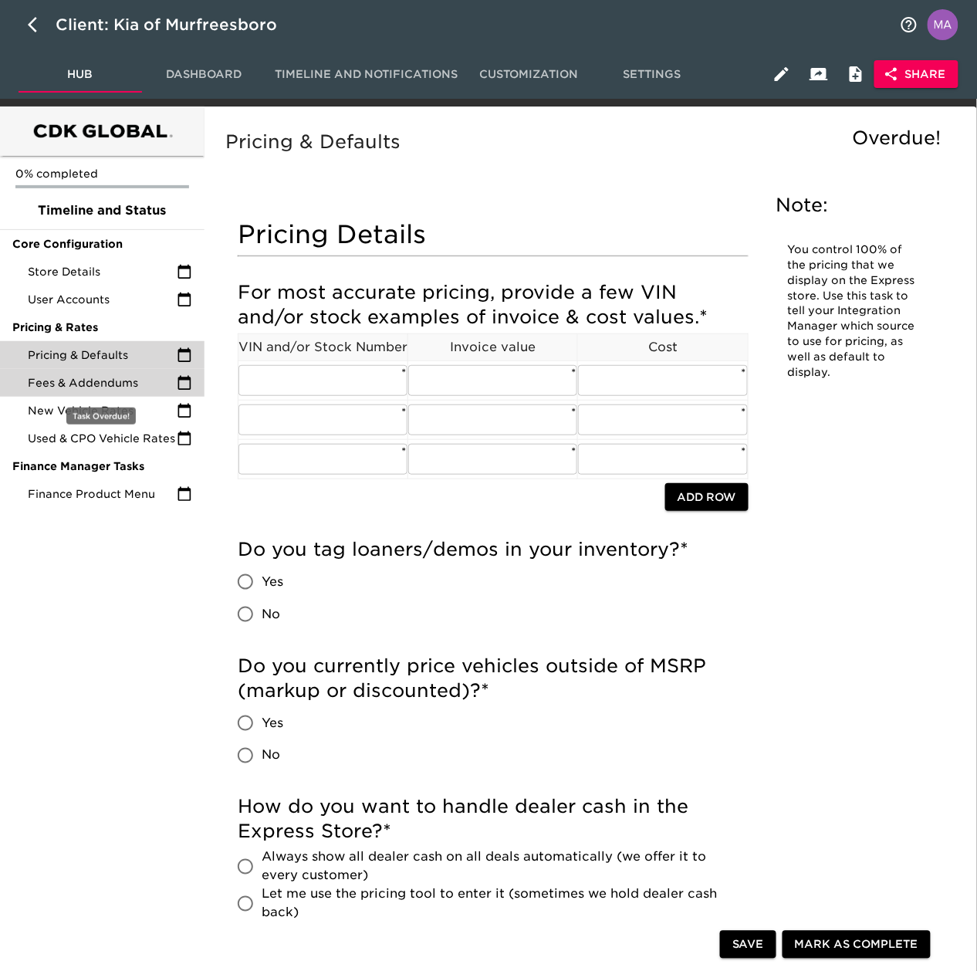
click at [106, 380] on span "Fees & Addendums" at bounding box center [102, 382] width 149 height 15
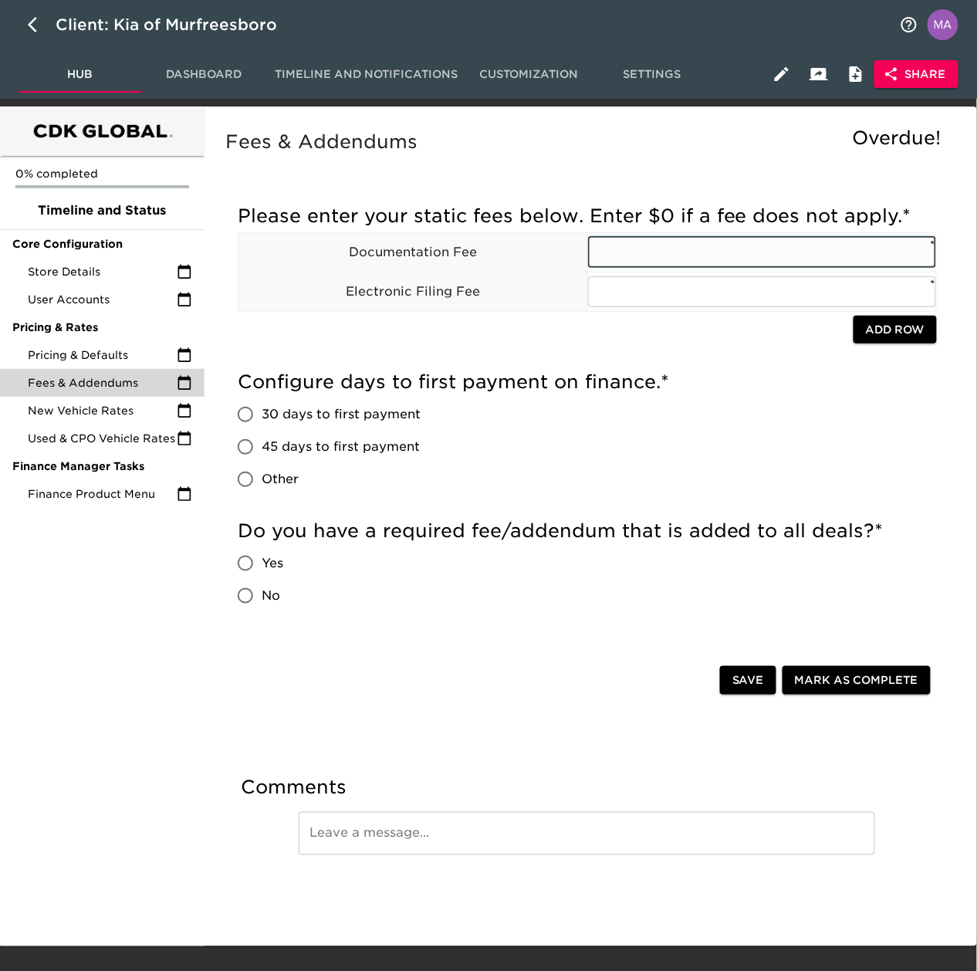
click at [682, 247] on input "text" at bounding box center [762, 252] width 349 height 31
click at [111, 723] on div "0% completed Timeline and Status Core Configuration Store Details User Accounts…" at bounding box center [102, 527] width 205 height 840
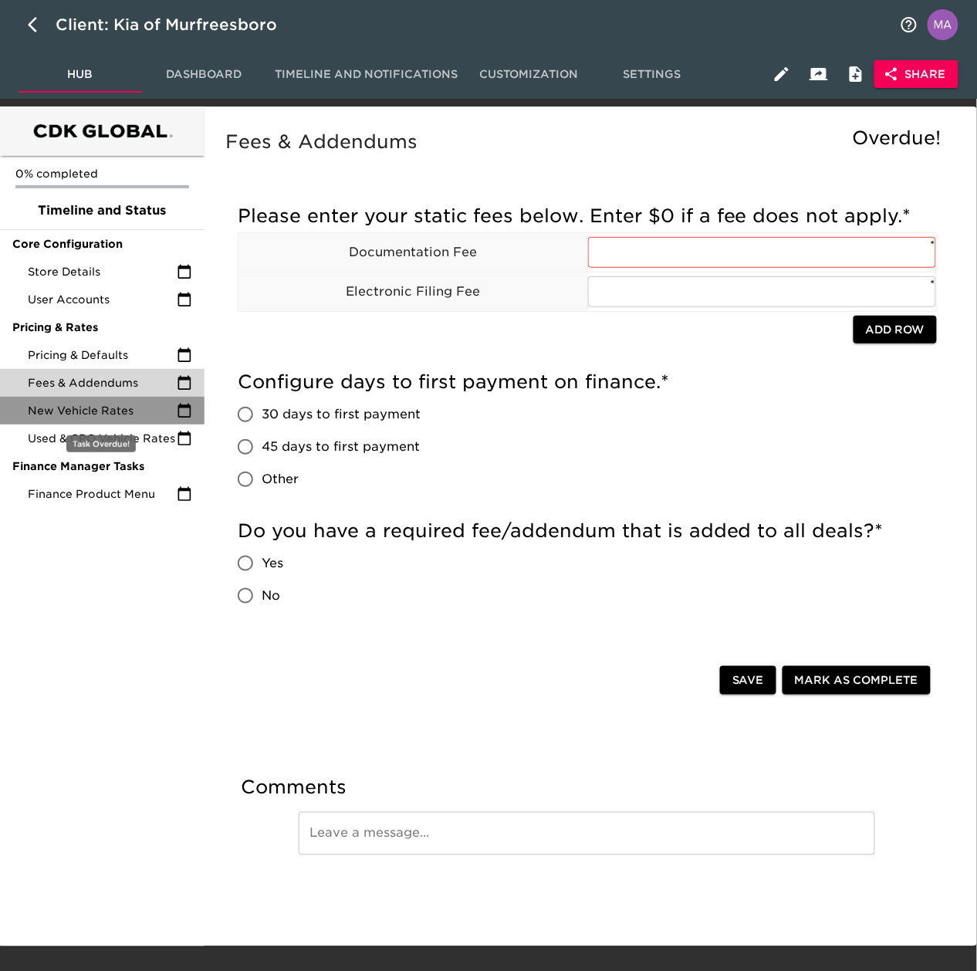
click at [73, 423] on div "New Vehicle Rates" at bounding box center [102, 411] width 205 height 28
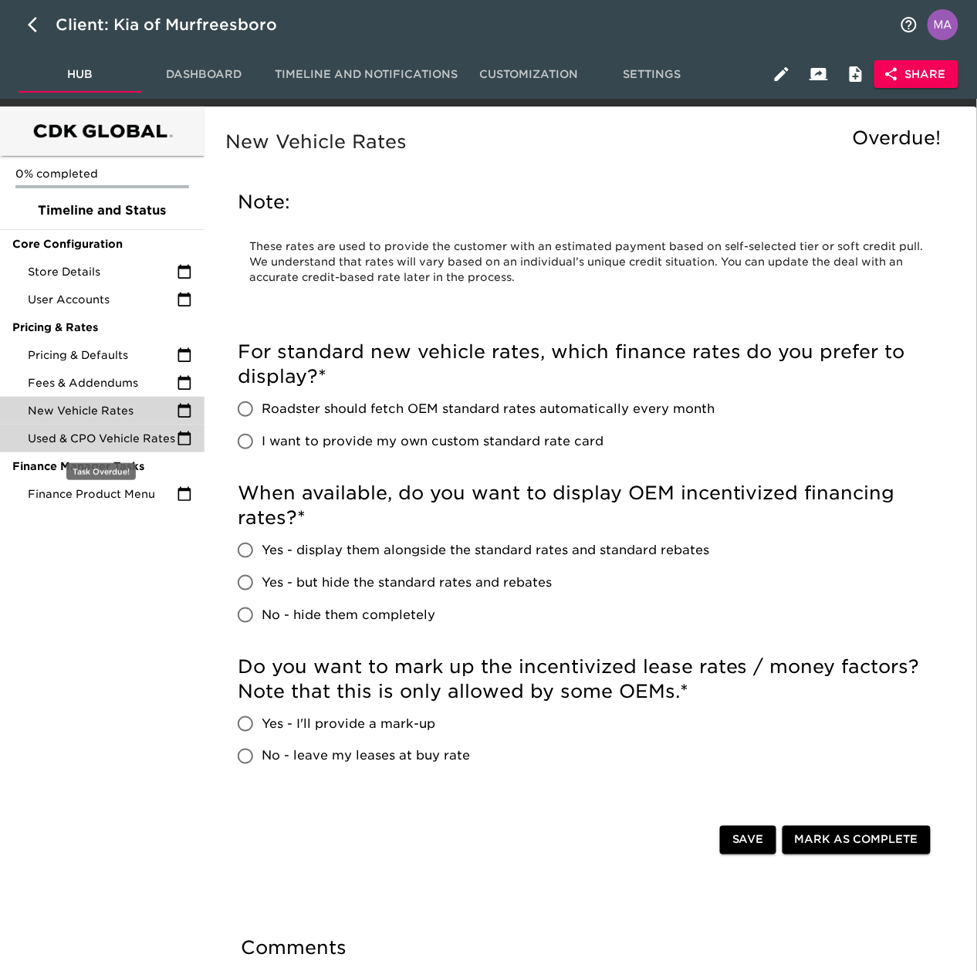
click at [96, 434] on span "Used & CPO Vehicle Rates" at bounding box center [102, 438] width 149 height 15
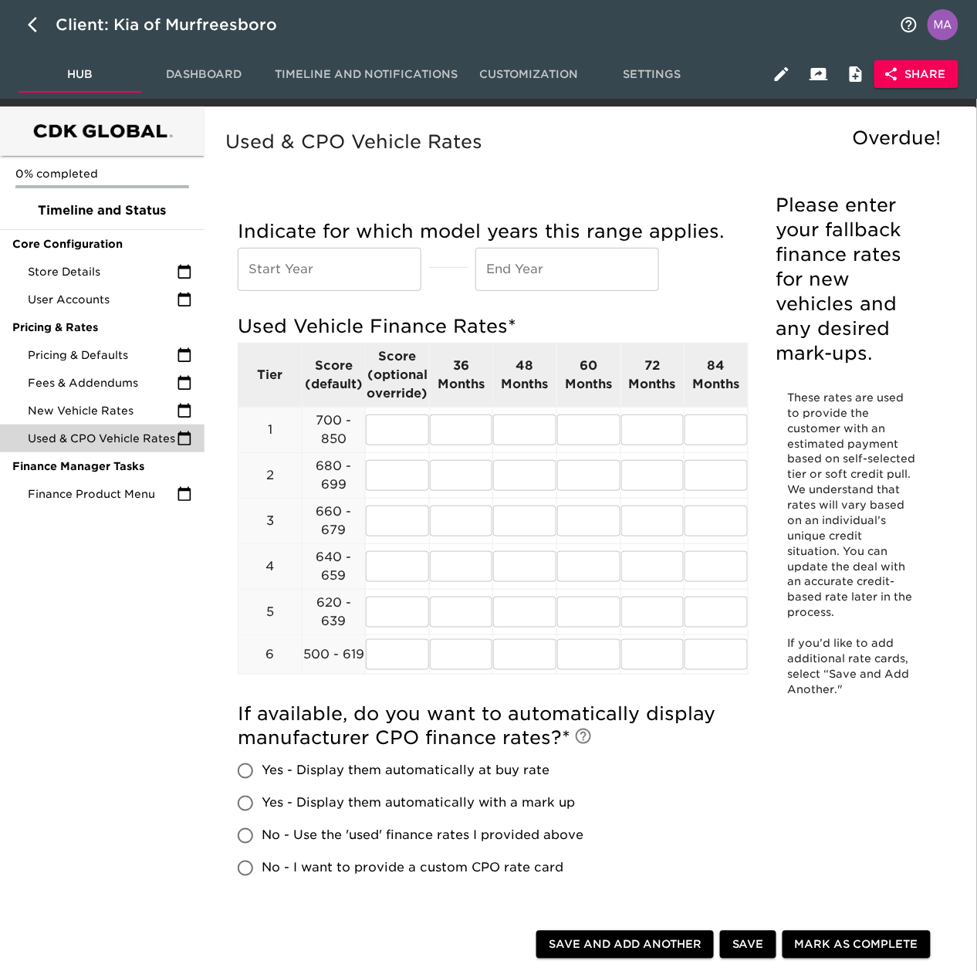
click at [196, 637] on div "0% completed Timeline and Status Core Configuration Store Details User Accounts…" at bounding box center [102, 664] width 205 height 1115
click at [105, 502] on div "Finance Product Menu" at bounding box center [102, 494] width 205 height 28
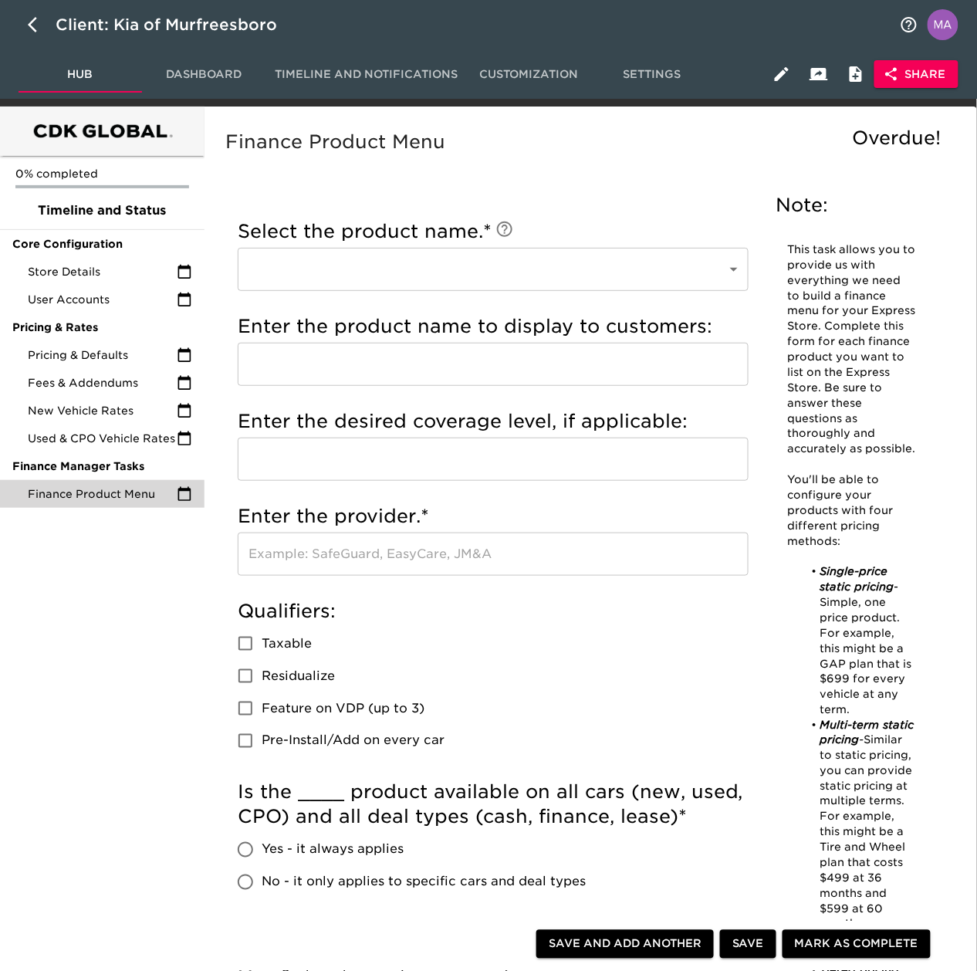
click at [152, 735] on div "0% completed Timeline and Status Core Configuration Store Details User Accounts…" at bounding box center [102, 903] width 205 height 1592
click at [123, 272] on span "Store Details" at bounding box center [102, 271] width 149 height 15
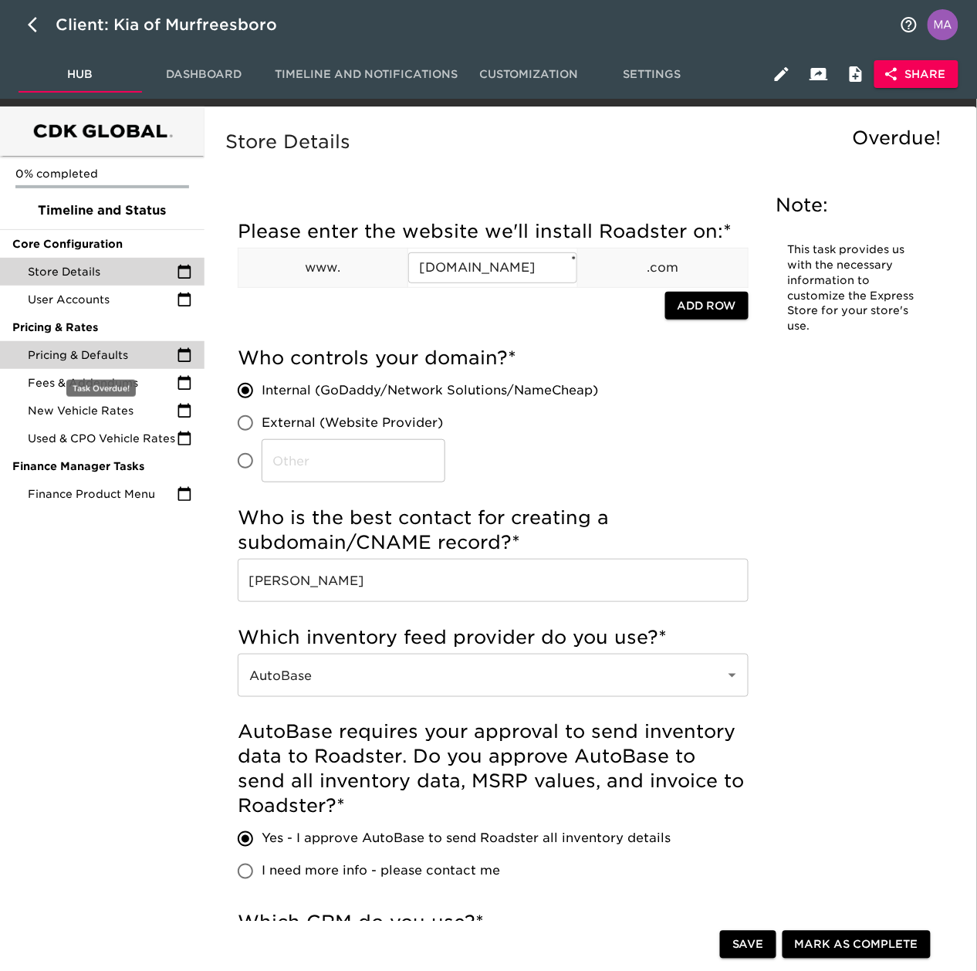
click at [83, 362] on span "Pricing & Defaults" at bounding box center [102, 354] width 149 height 15
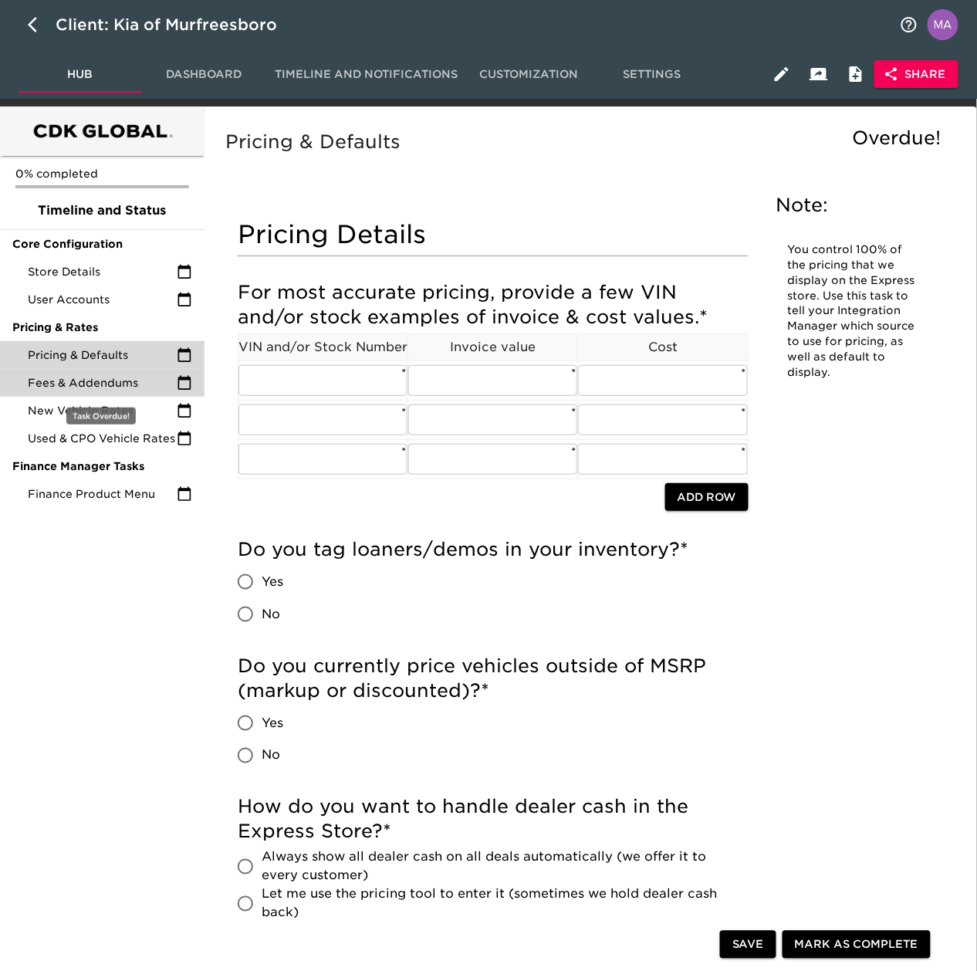
click at [80, 370] on div "Fees & Addendums" at bounding box center [102, 383] width 205 height 28
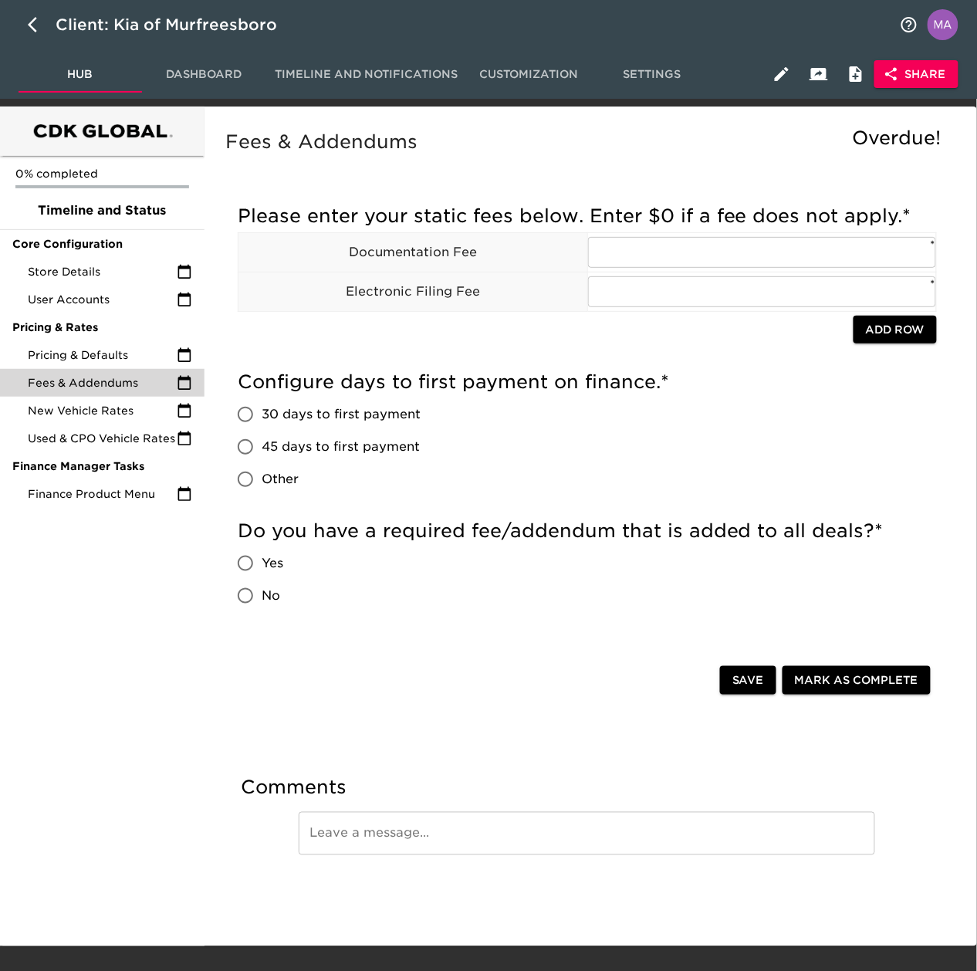
click at [41, 609] on div "0% completed Timeline and Status Core Configuration Store Details User Accounts…" at bounding box center [102, 527] width 205 height 840
click at [102, 421] on div "New Vehicle Rates" at bounding box center [102, 411] width 205 height 28
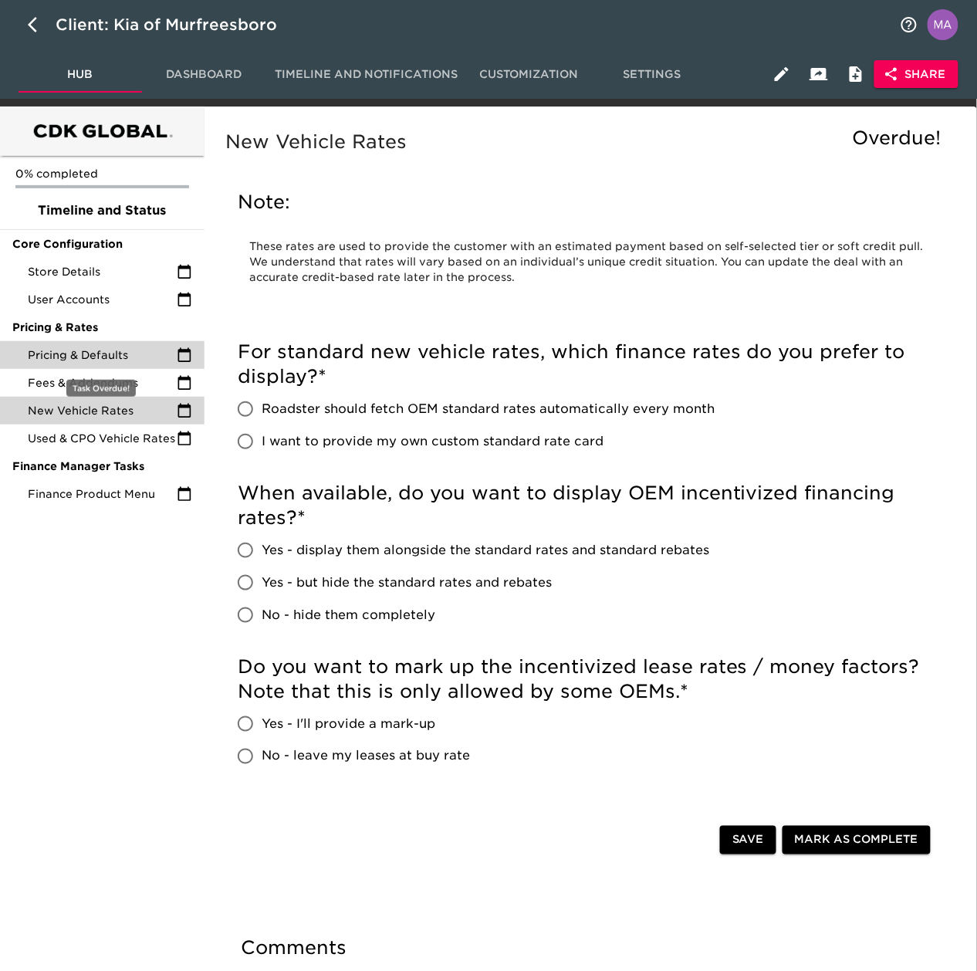
click at [96, 353] on span "Pricing & Defaults" at bounding box center [102, 354] width 149 height 15
